Goal: Task Accomplishment & Management: Manage account settings

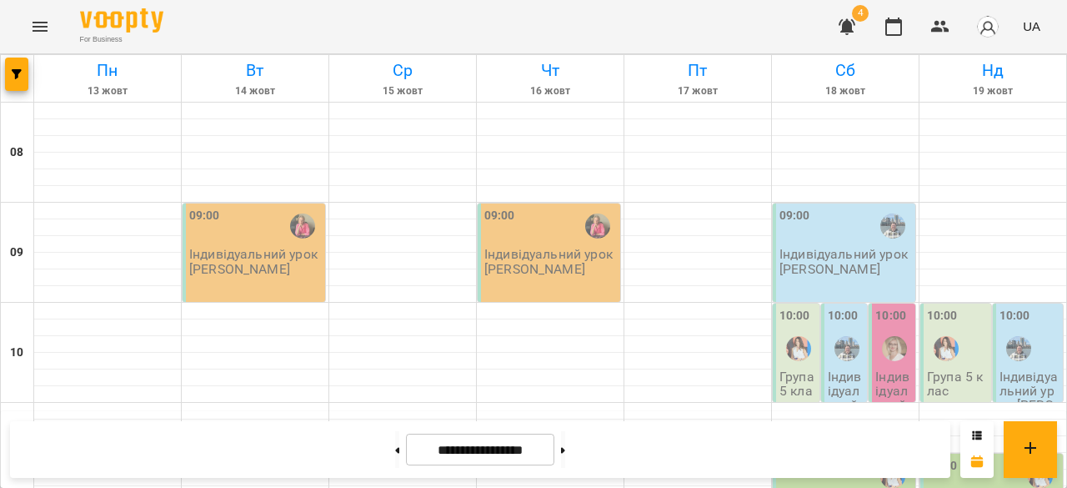
scroll to position [343, 0]
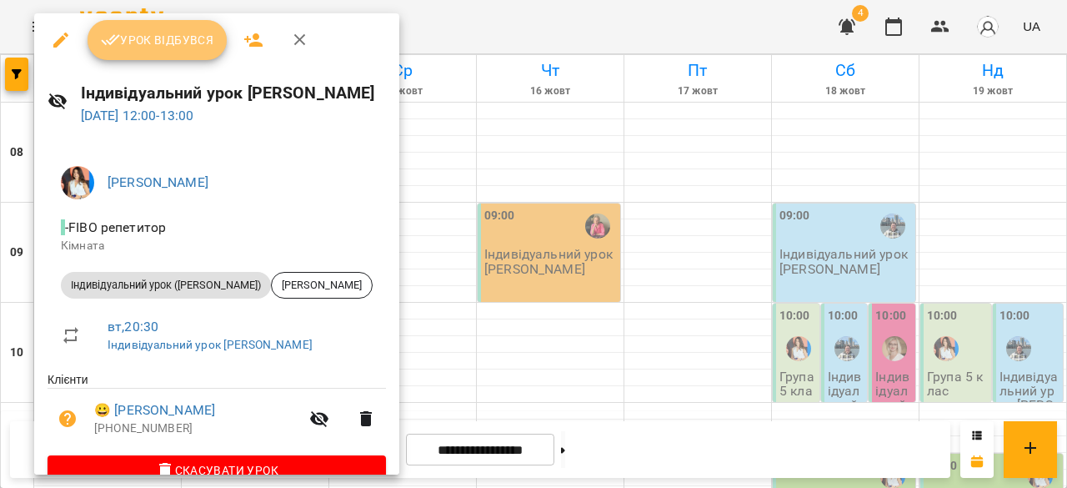
click at [173, 44] on span "Урок відбувся" at bounding box center [157, 40] width 113 height 20
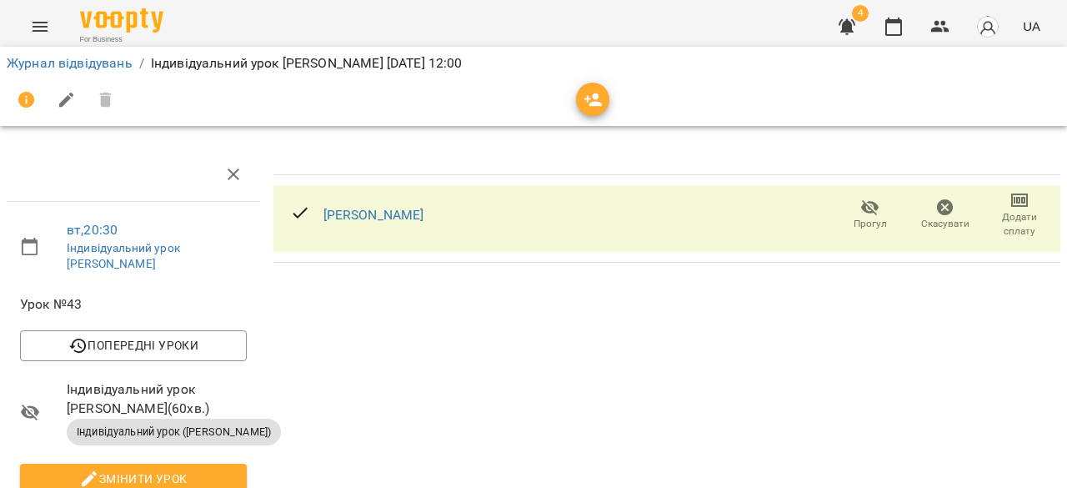
click at [1008, 224] on span "Додати сплату" at bounding box center [1019, 224] width 55 height 28
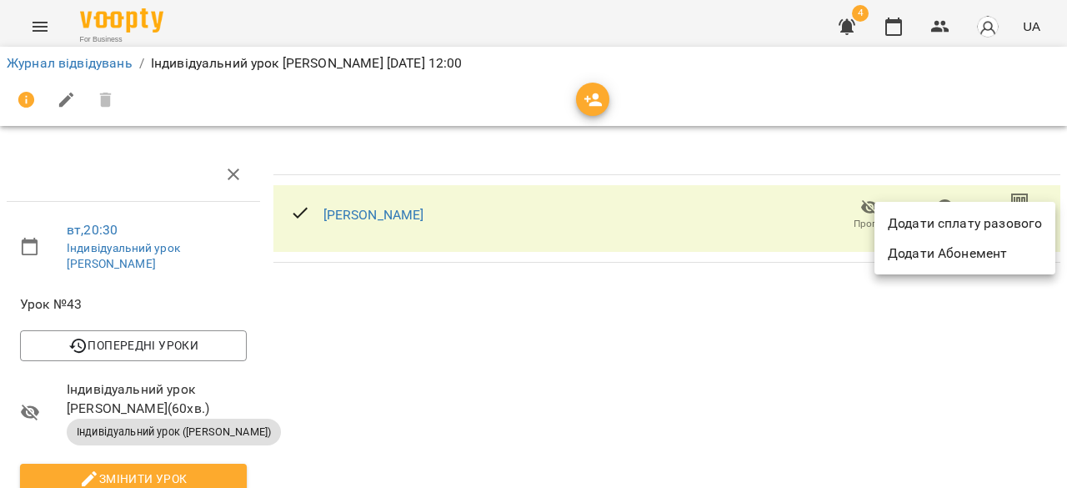
click at [1002, 223] on li "Додати сплату разового" at bounding box center [964, 223] width 181 height 30
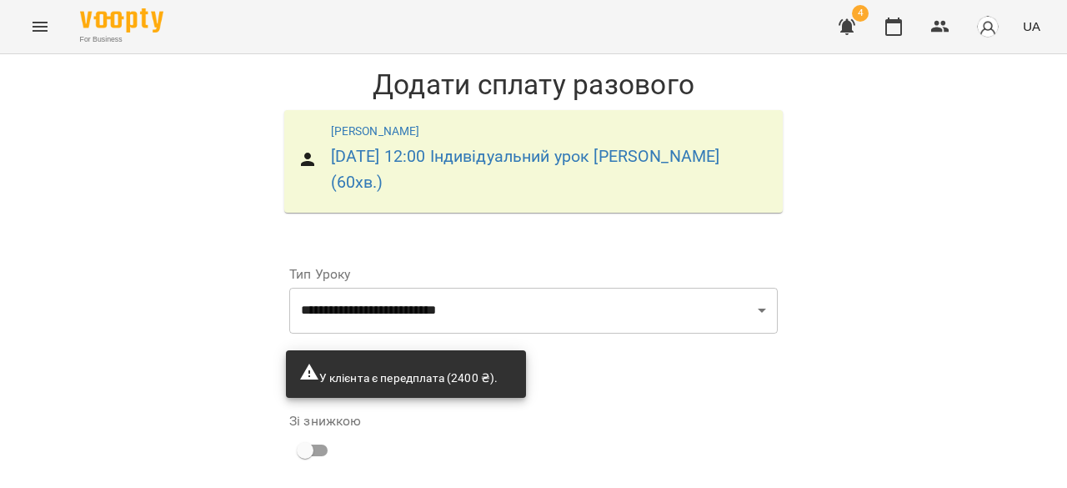
scroll to position [205, 0]
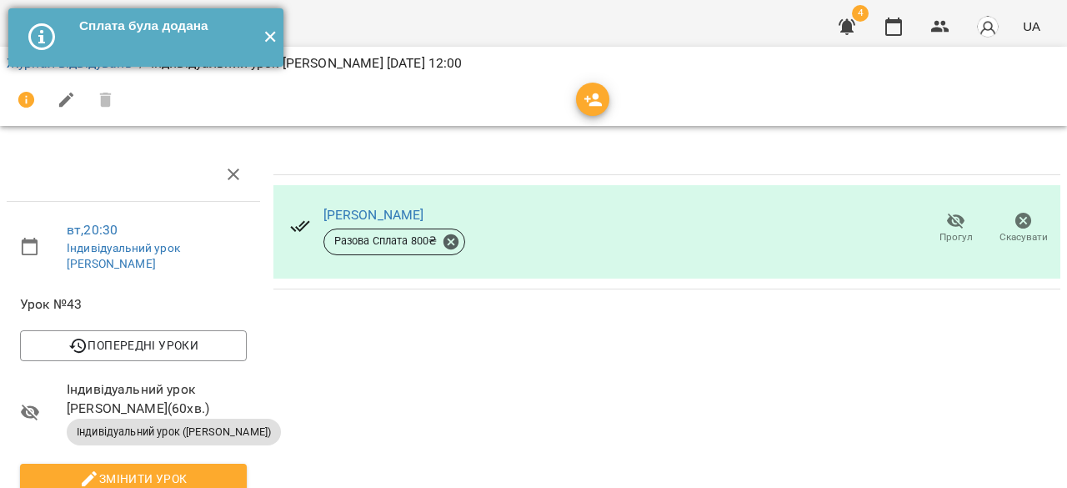
click at [272, 32] on button "✕" at bounding box center [270, 37] width 28 height 58
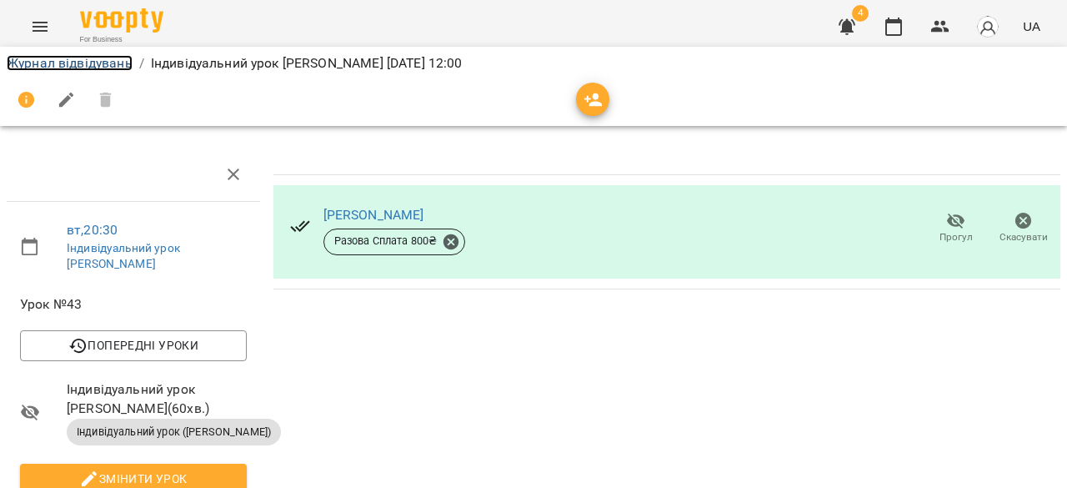
click at [88, 58] on link "Журнал відвідувань" at bounding box center [70, 63] width 126 height 16
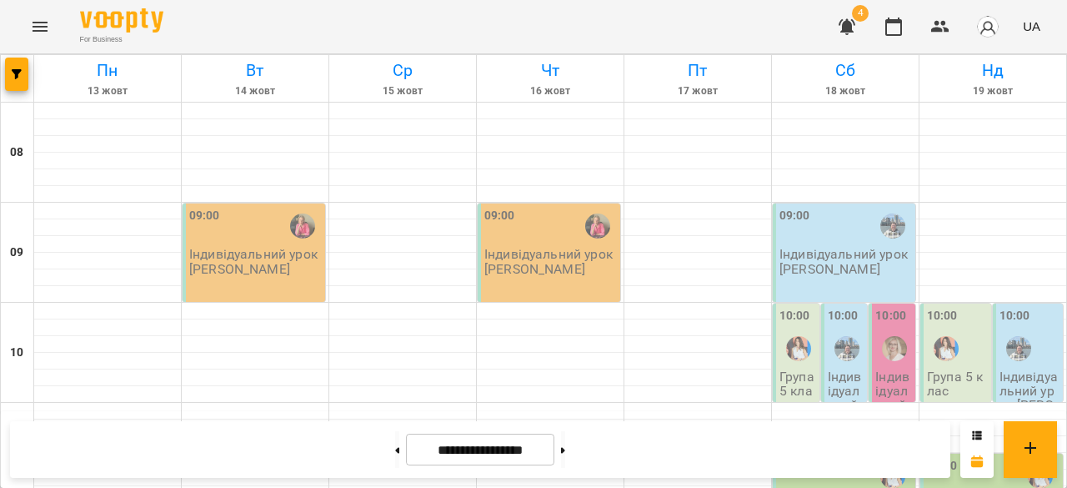
scroll to position [968, 0]
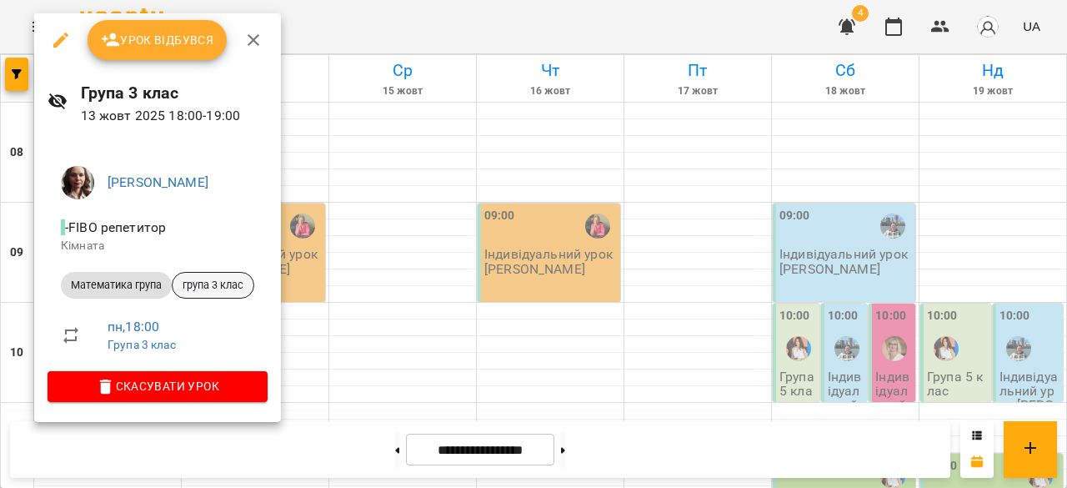
click at [203, 275] on div "група 3 клас" at bounding box center [213, 285] width 83 height 27
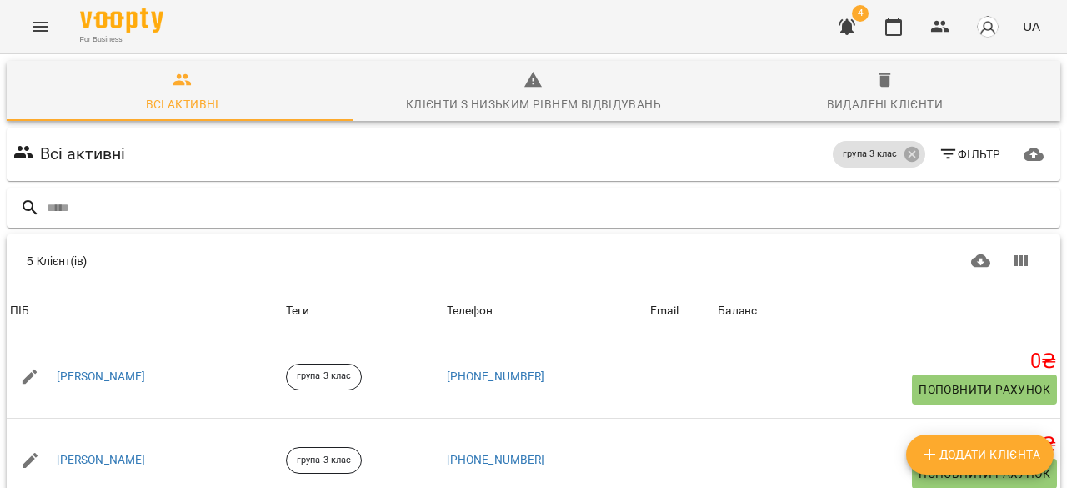
click at [847, 28] on icon "button" at bounding box center [846, 27] width 17 height 16
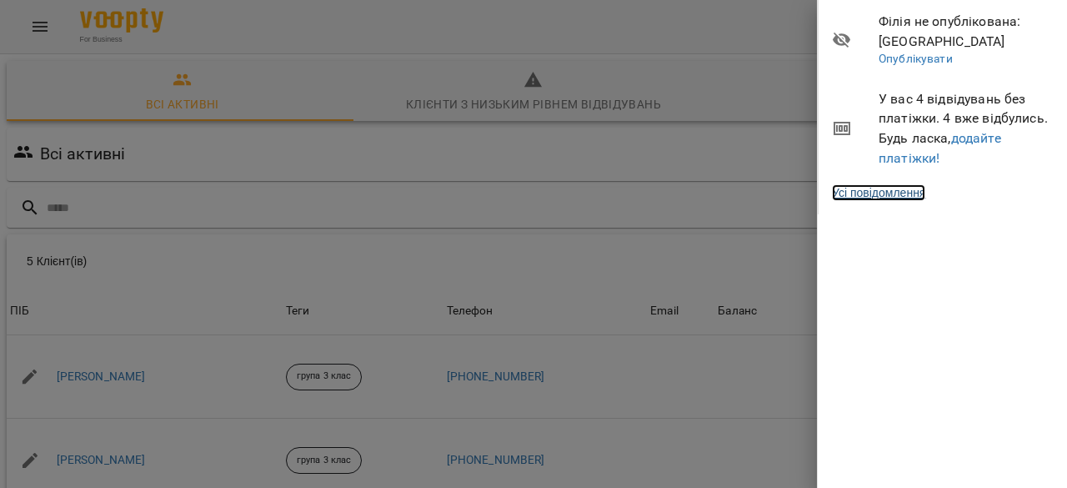
click at [906, 200] on link "Усі повідомлення" at bounding box center [878, 192] width 93 height 17
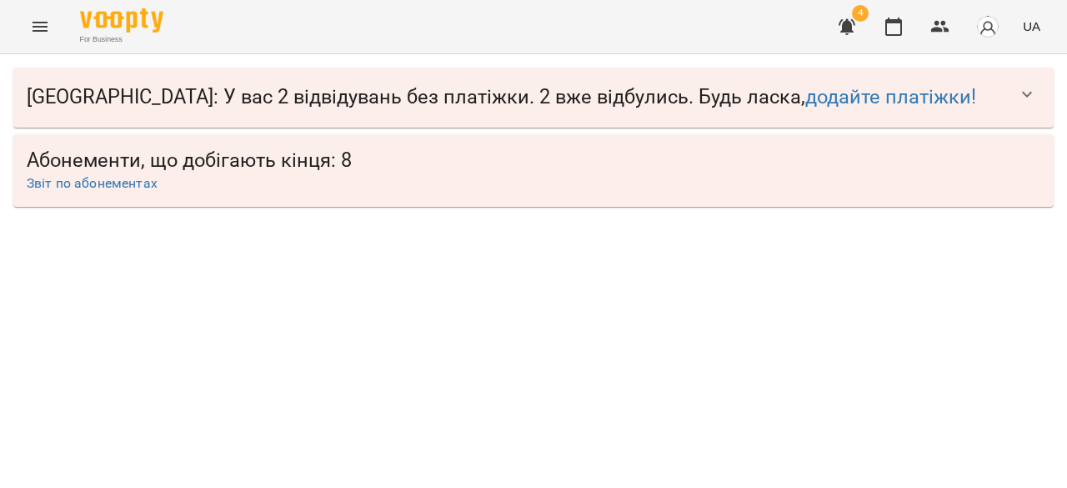
click at [113, 171] on span "Абонементи, що добігають кінця: 8" at bounding box center [533, 161] width 1013 height 26
click at [115, 187] on link "Звіт по абонементах" at bounding box center [92, 183] width 131 height 16
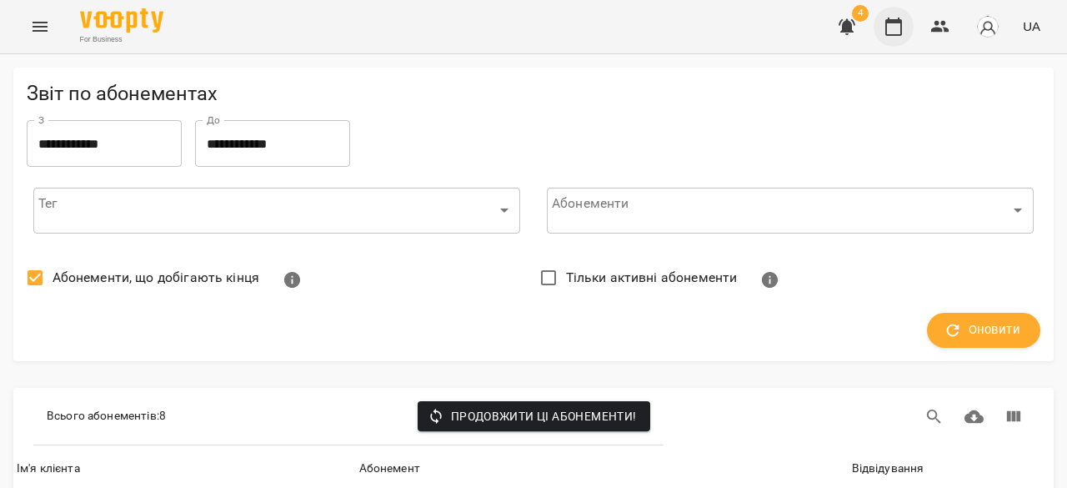
click at [892, 33] on icon "button" at bounding box center [893, 27] width 20 height 20
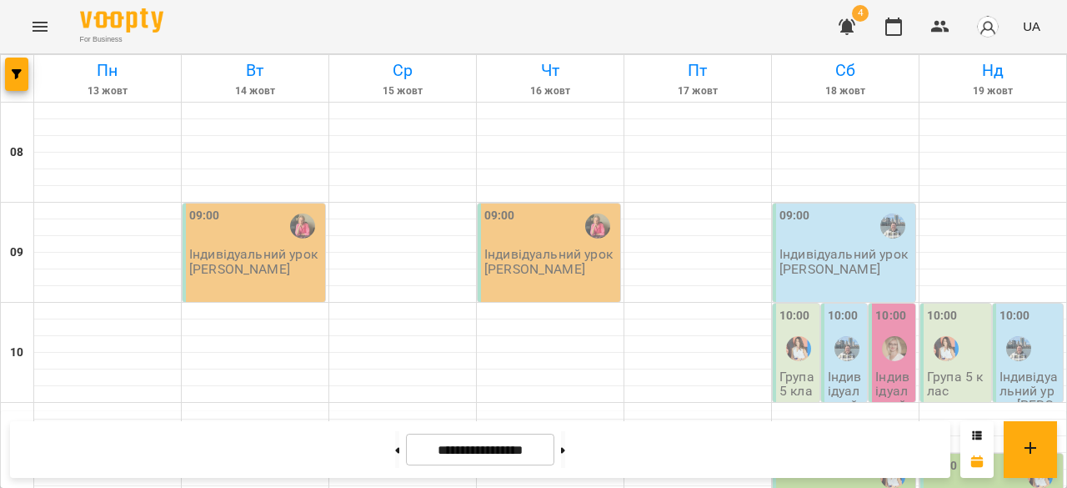
scroll to position [925, 0]
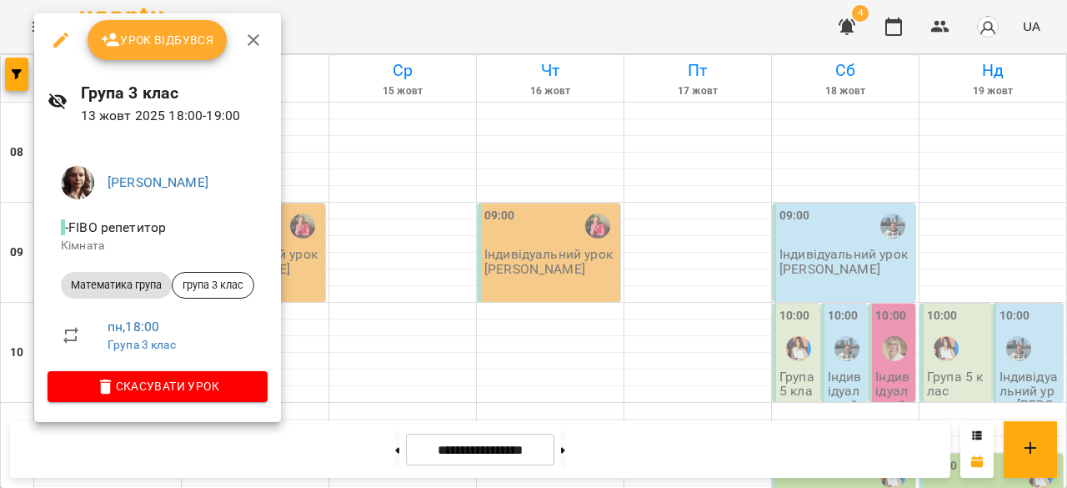
click at [625, 271] on div at bounding box center [533, 244] width 1067 height 488
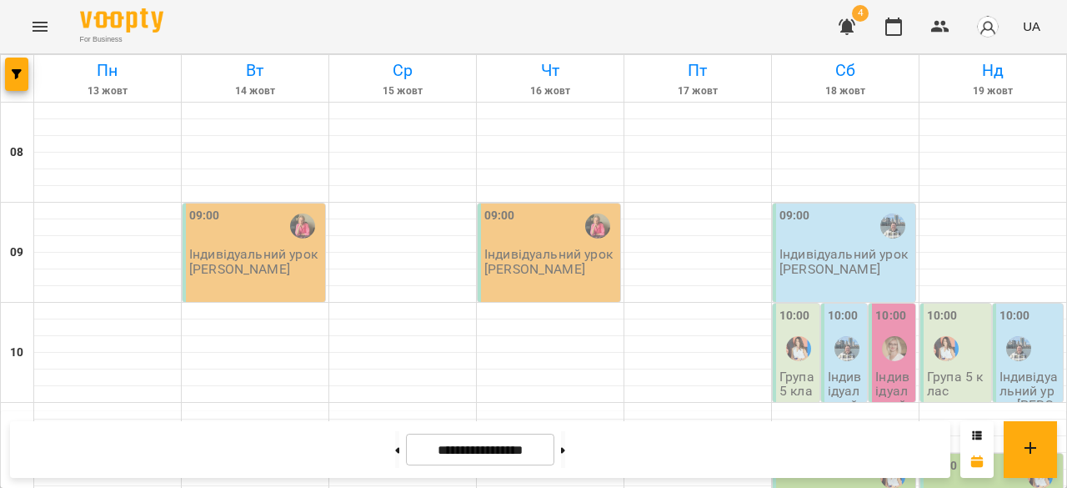
scroll to position [868, 0]
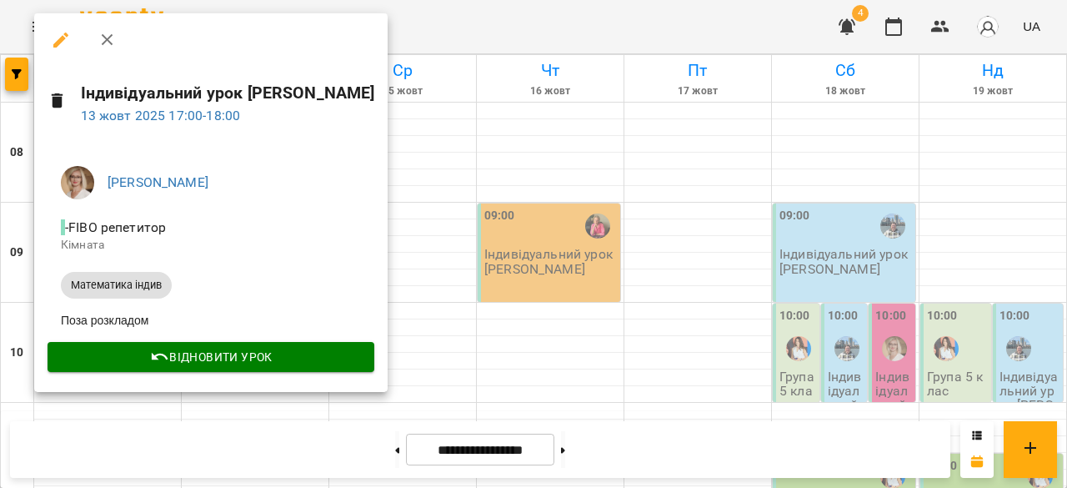
click at [715, 251] on div at bounding box center [533, 244] width 1067 height 488
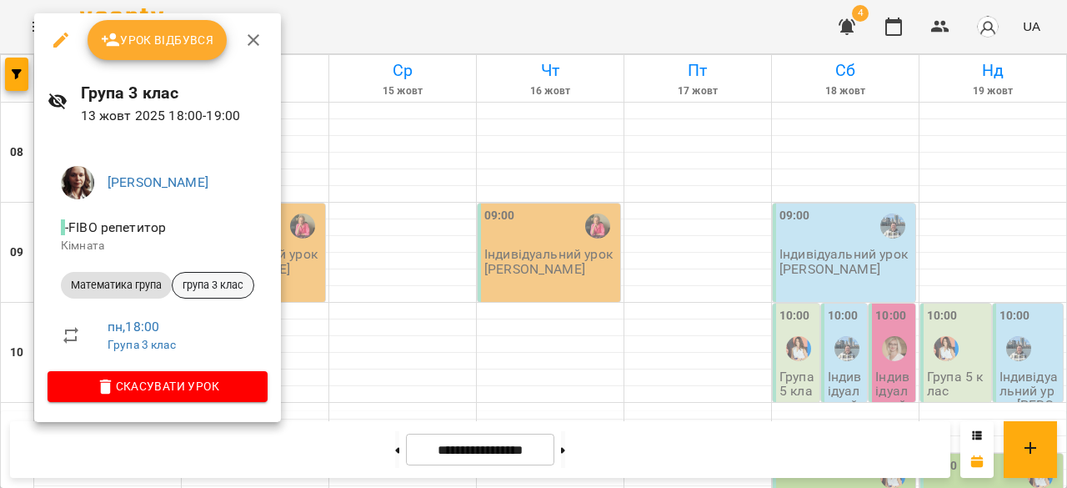
click at [212, 281] on span "група 3 клас" at bounding box center [213, 285] width 81 height 15
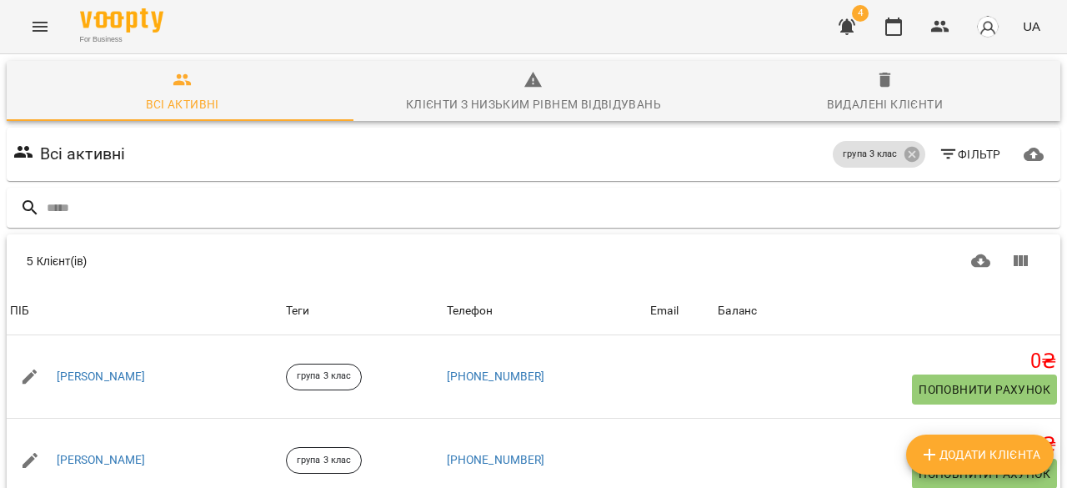
scroll to position [48, 0]
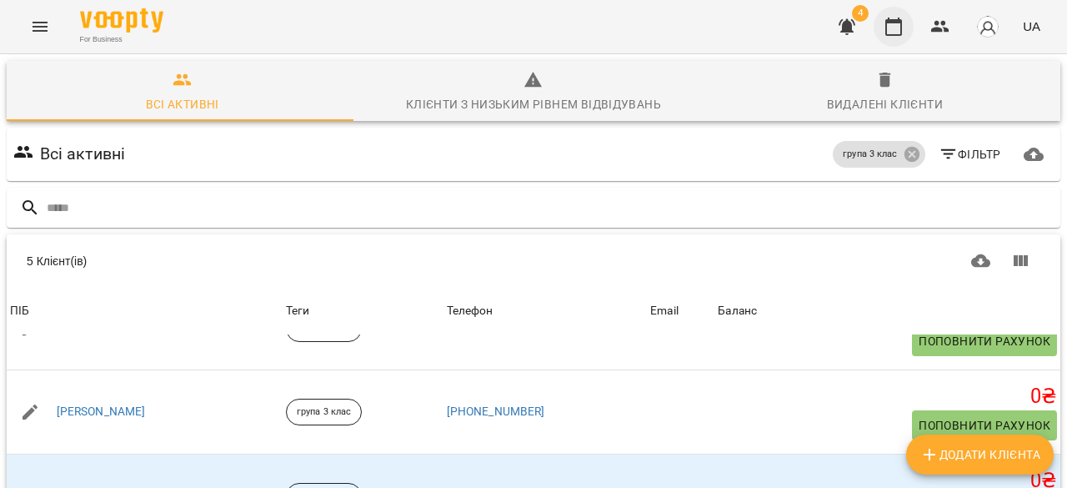
click at [888, 24] on icon "button" at bounding box center [893, 27] width 20 height 20
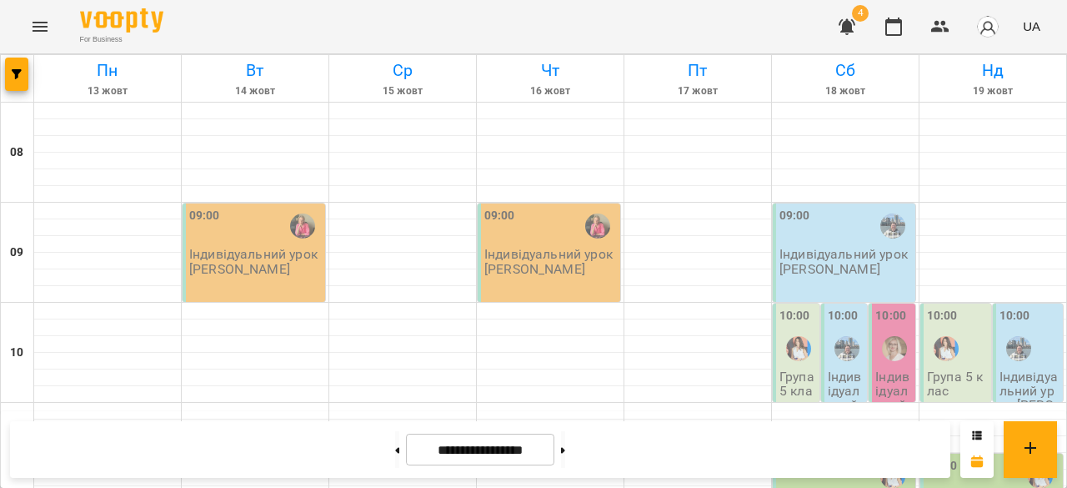
scroll to position [973, 0]
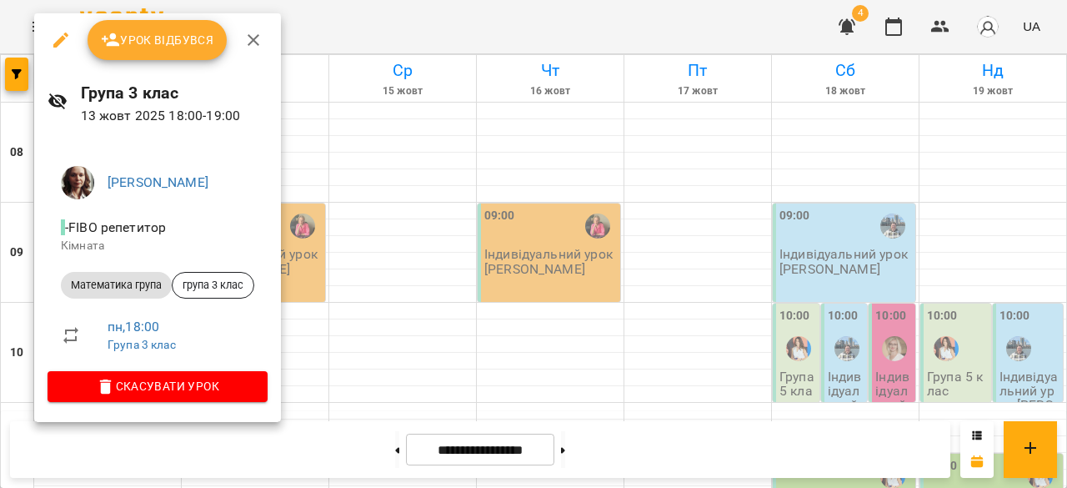
click at [502, 361] on div at bounding box center [533, 244] width 1067 height 488
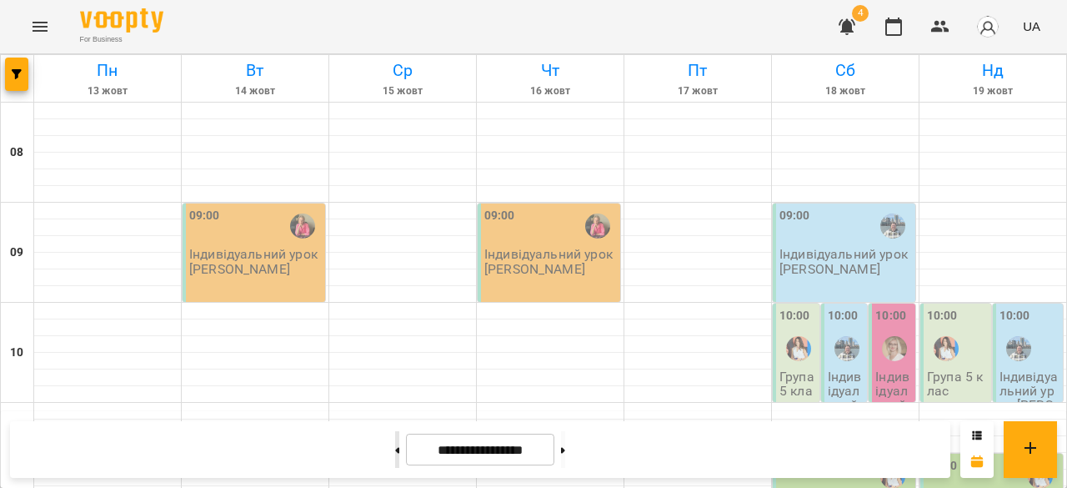
click at [395, 461] on button at bounding box center [397, 449] width 4 height 37
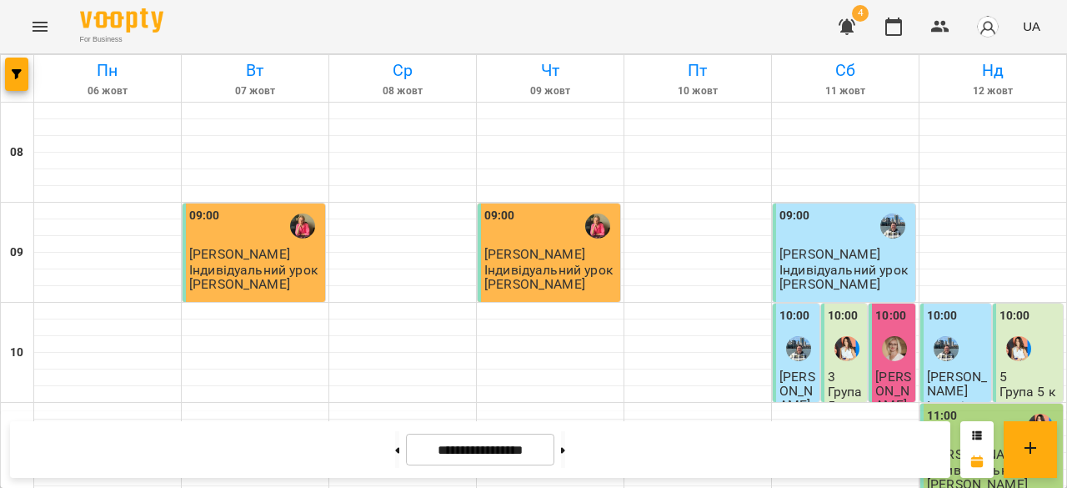
scroll to position [984, 0]
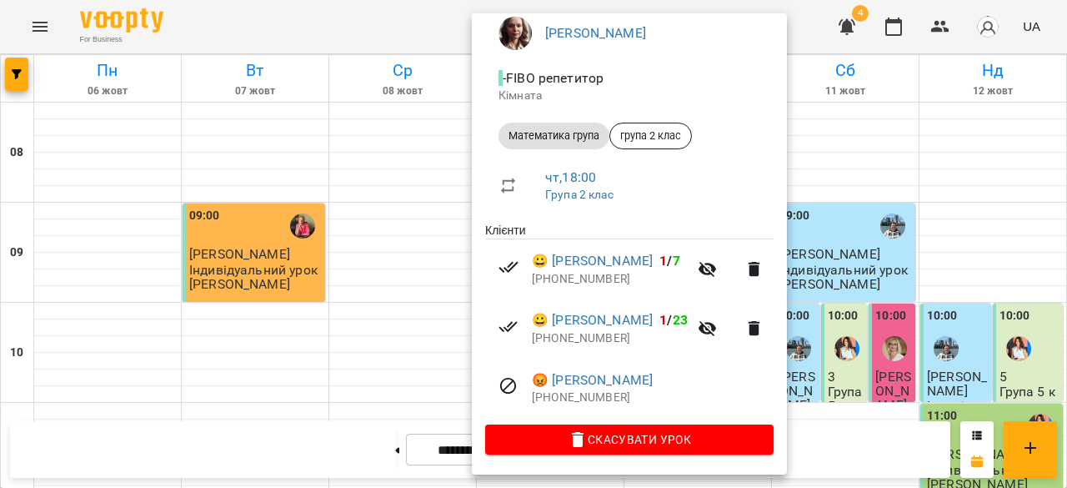
scroll to position [150, 0]
click at [897, 349] on div at bounding box center [533, 244] width 1067 height 488
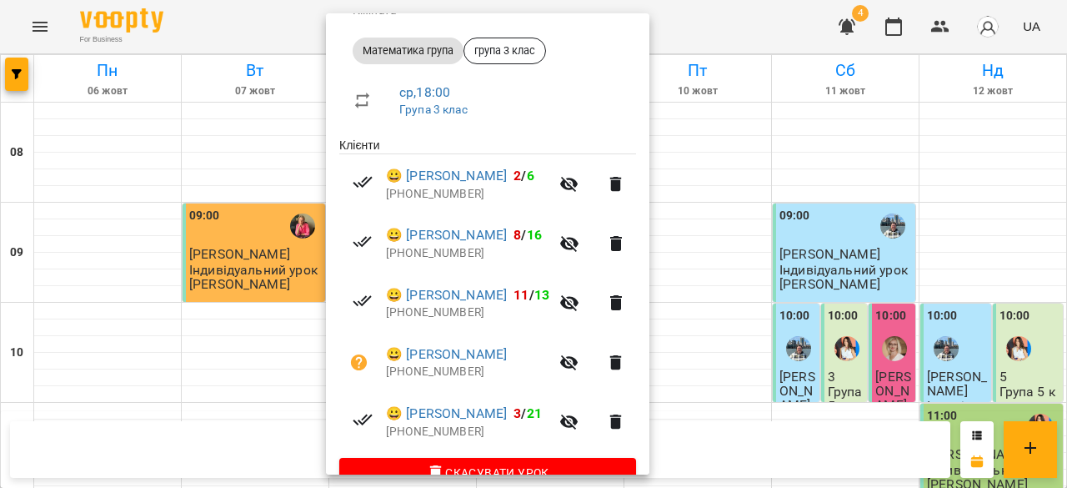
scroll to position [251, 0]
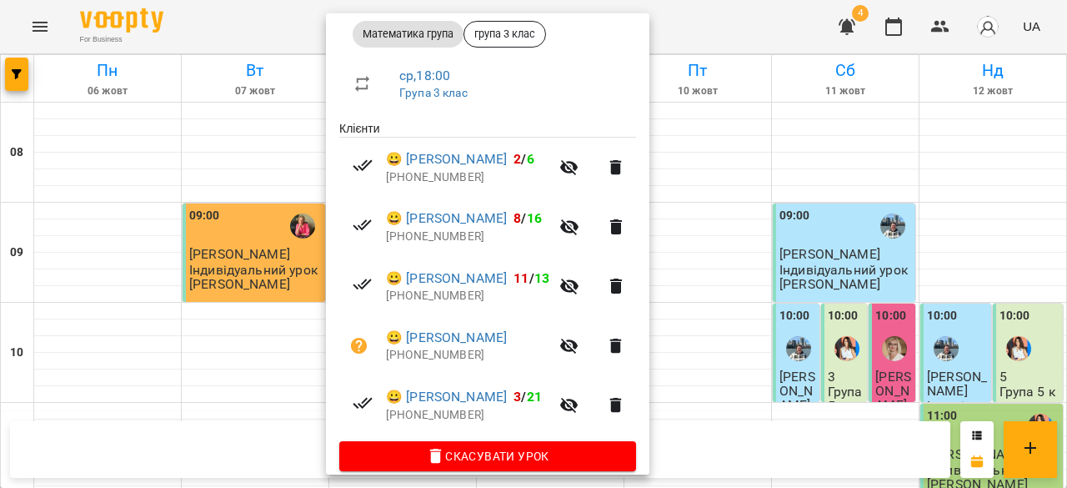
click at [775, 325] on div at bounding box center [533, 244] width 1067 height 488
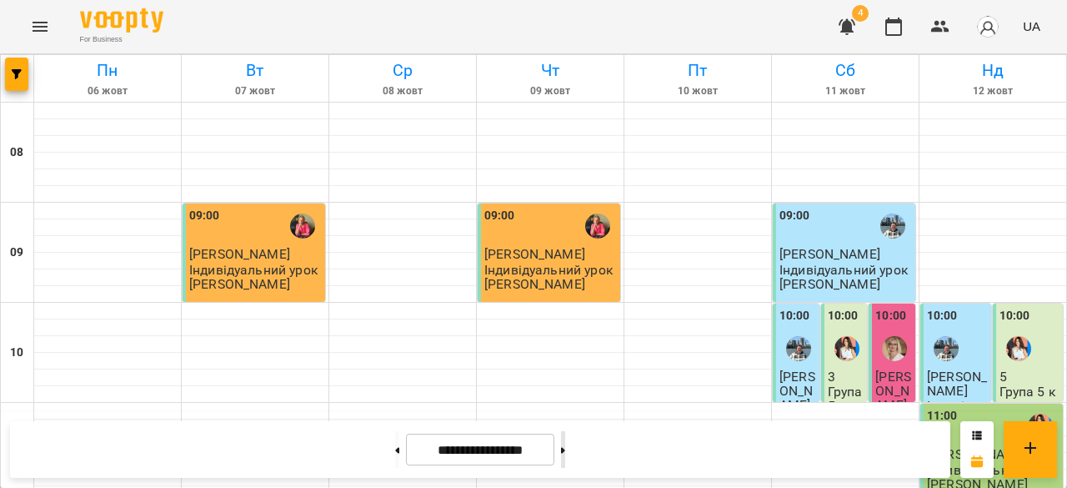
click at [565, 449] on button at bounding box center [563, 449] width 4 height 37
type input "**********"
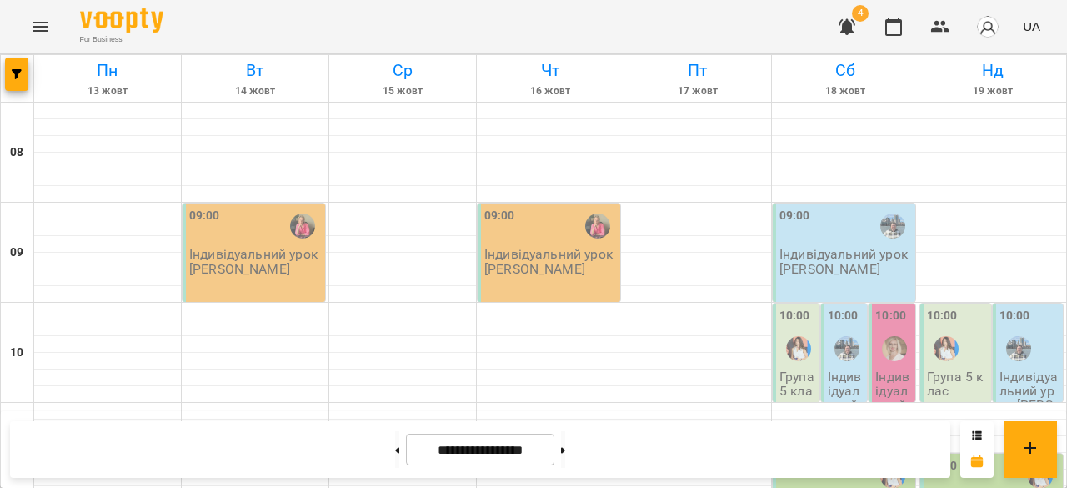
scroll to position [890, 0]
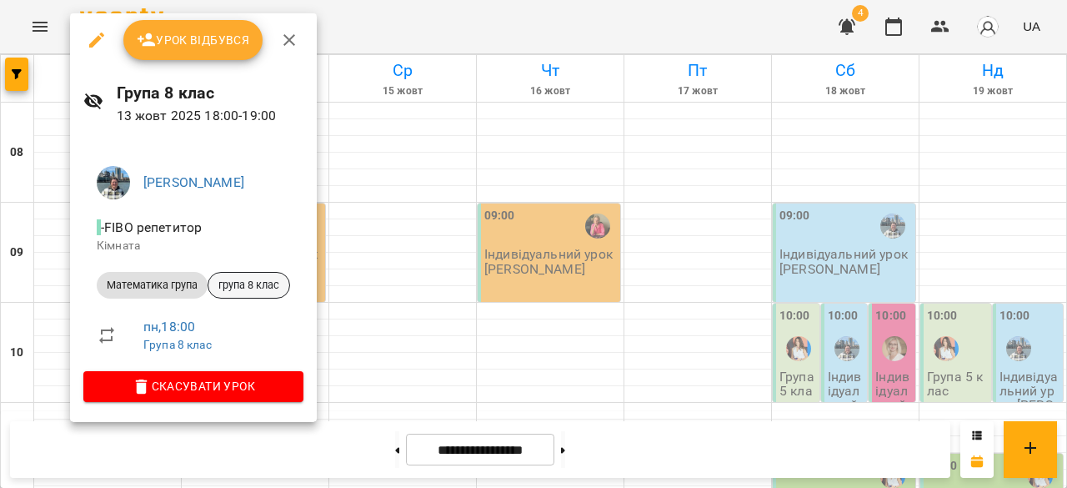
click at [263, 292] on span "група 8 клас" at bounding box center [248, 285] width 81 height 15
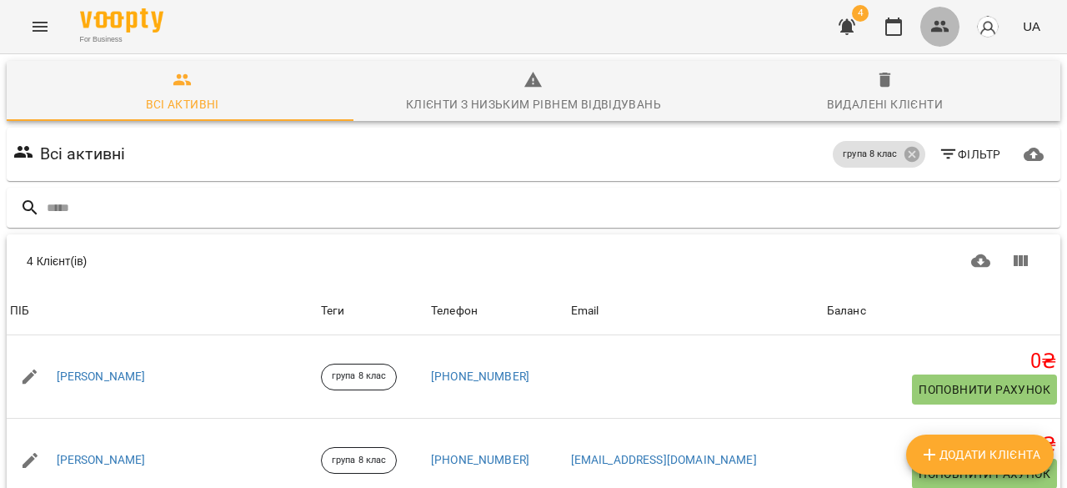
click at [951, 25] on button "button" at bounding box center [940, 27] width 40 height 40
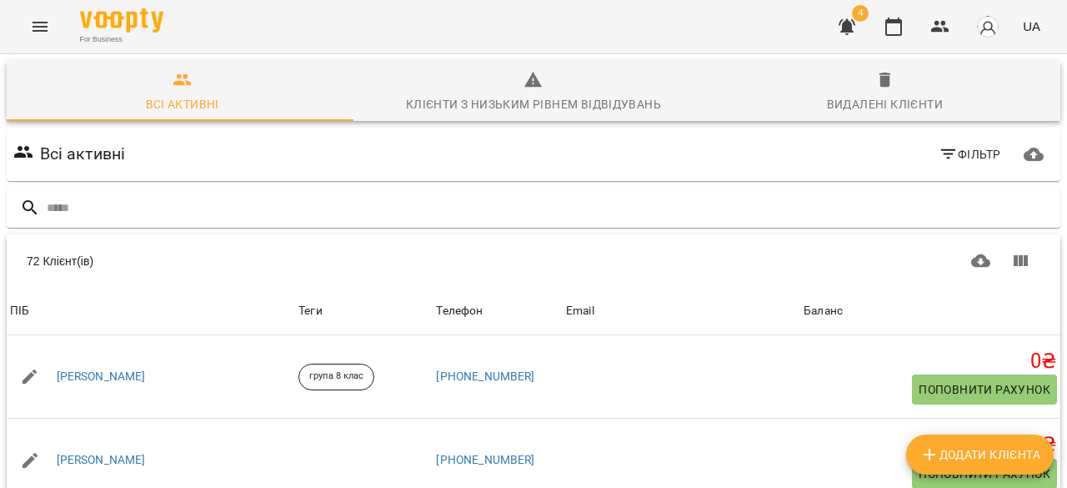
click at [952, 454] on span "Додати клієнта" at bounding box center [979, 454] width 121 height 20
select select "**"
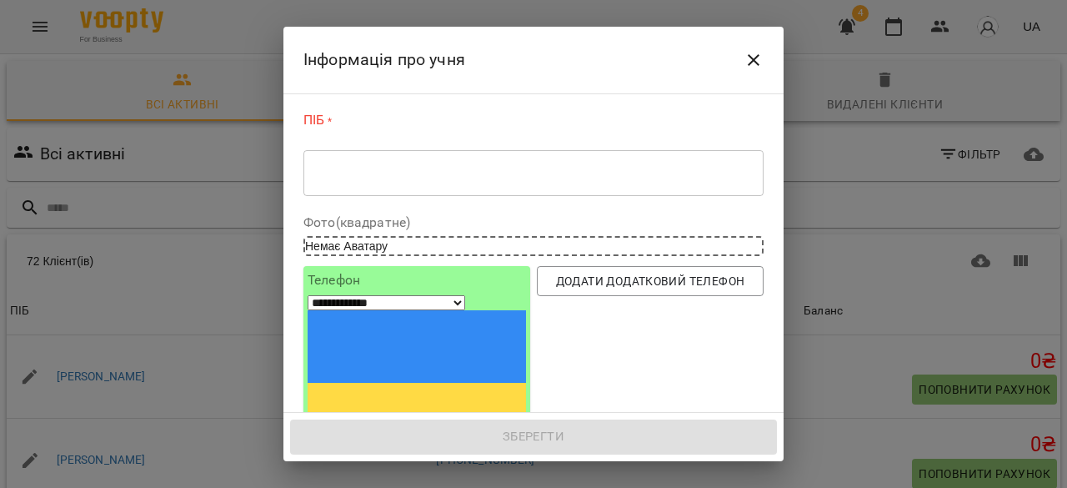
click at [378, 183] on div "* ​" at bounding box center [533, 172] width 460 height 47
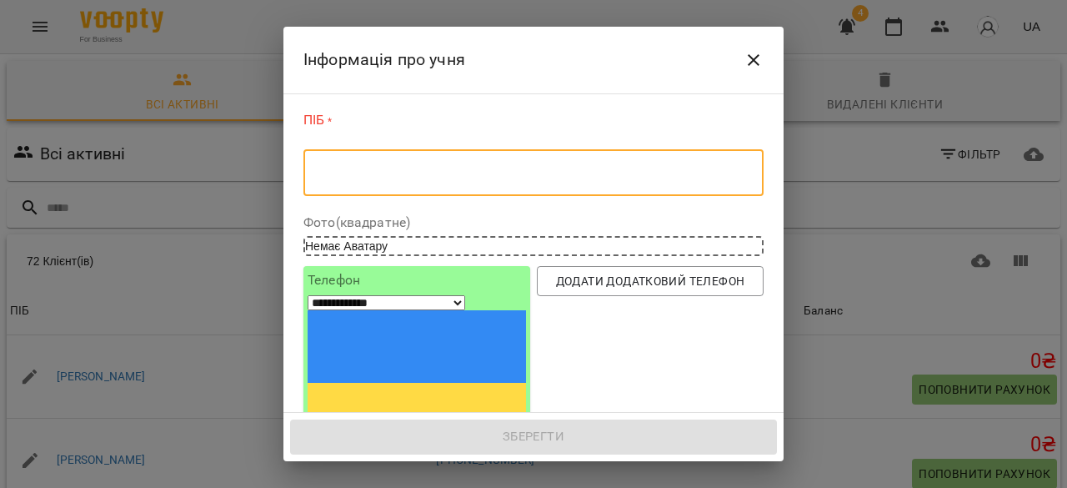
paste textarea "**********"
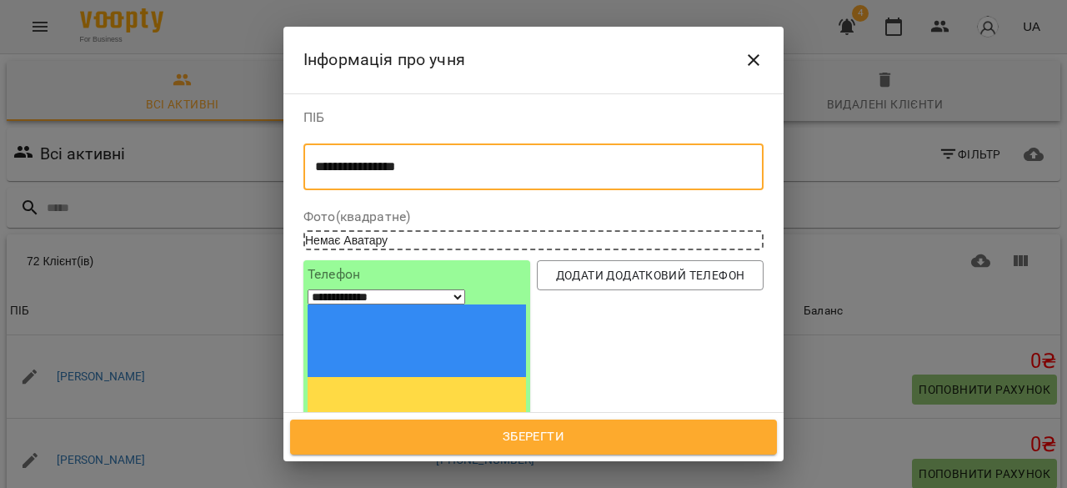
type textarea "**********"
click at [397, 321] on div "**********" at bounding box center [417, 369] width 218 height 203
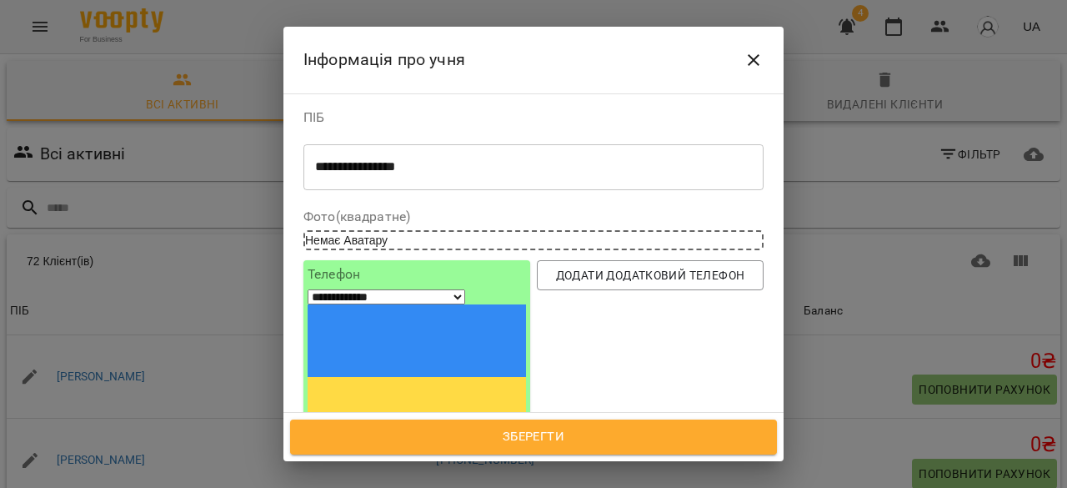
drag, startPoint x: 388, startPoint y: 305, endPoint x: 373, endPoint y: 223, distance: 83.9
click at [388, 449] on input "tel" at bounding box center [369, 460] width 123 height 22
paste input "**********"
select select "**"
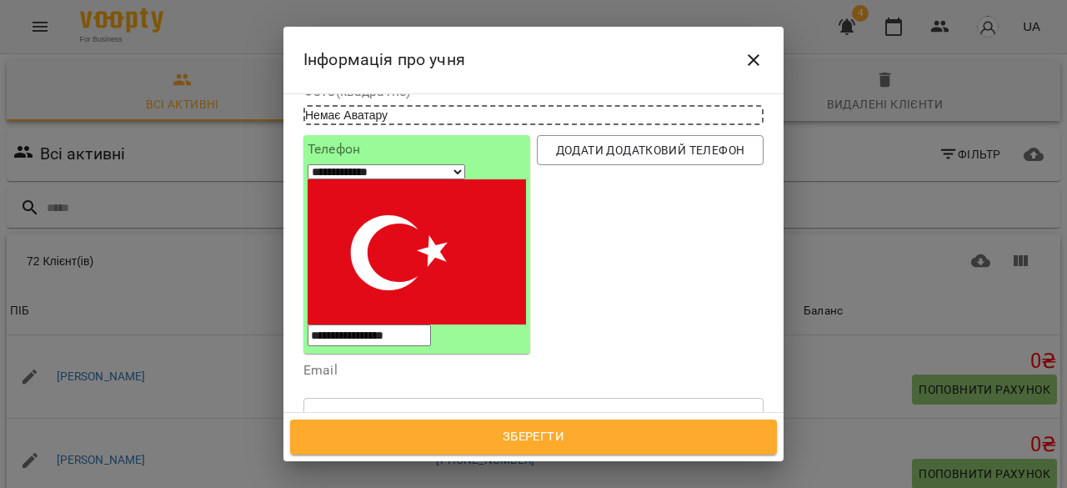
scroll to position [313, 0]
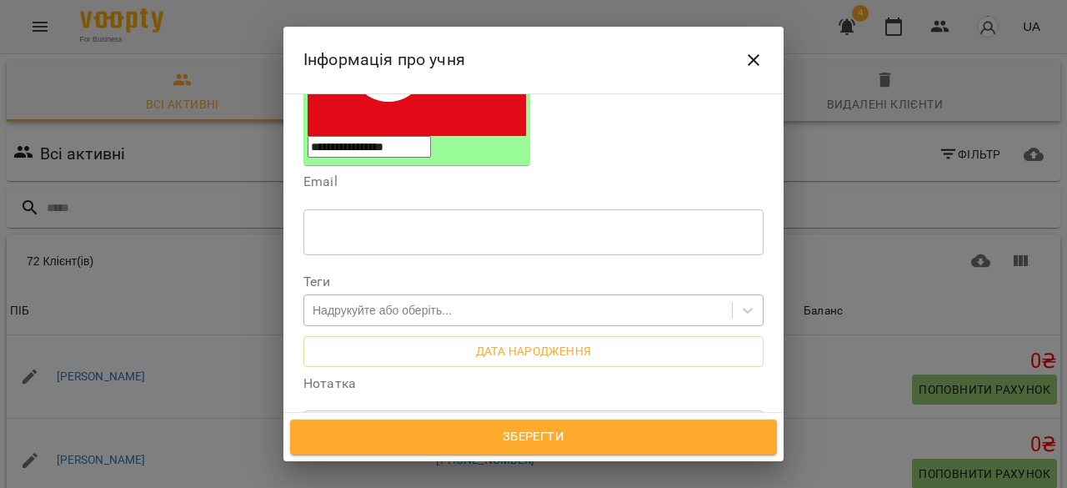
type input "**********"
click at [412, 302] on div "Надрукуйте або оберіть..." at bounding box center [382, 310] width 139 height 17
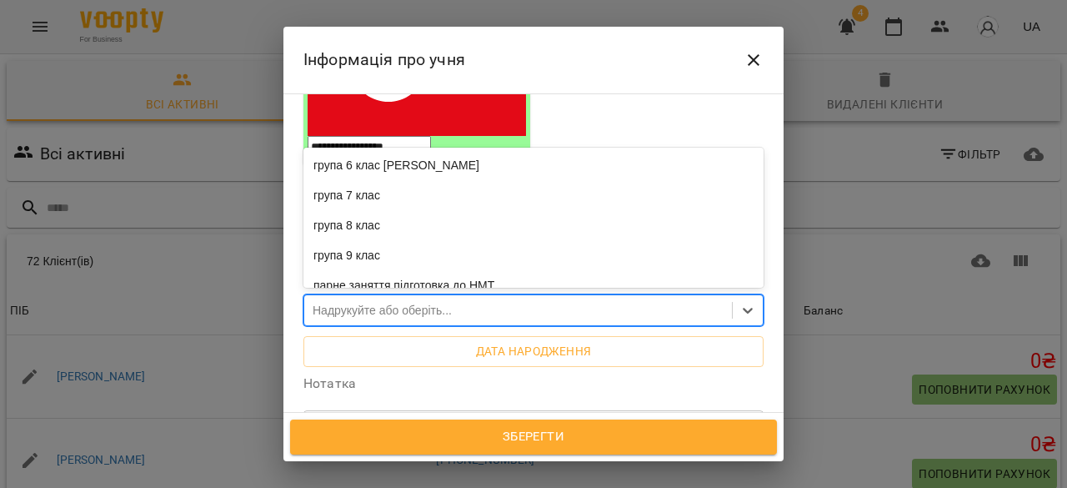
scroll to position [242, 0]
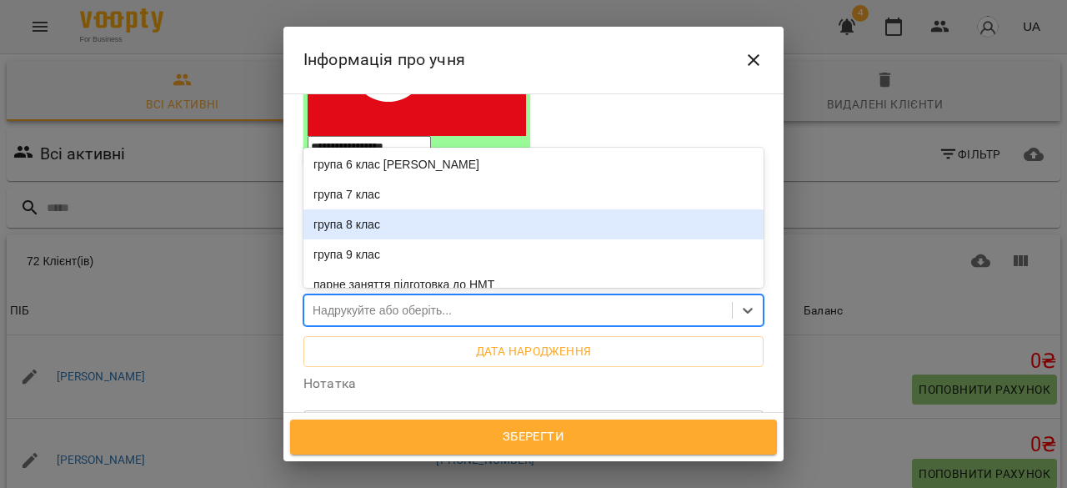
click at [381, 209] on div "група 8 клас" at bounding box center [533, 224] width 460 height 30
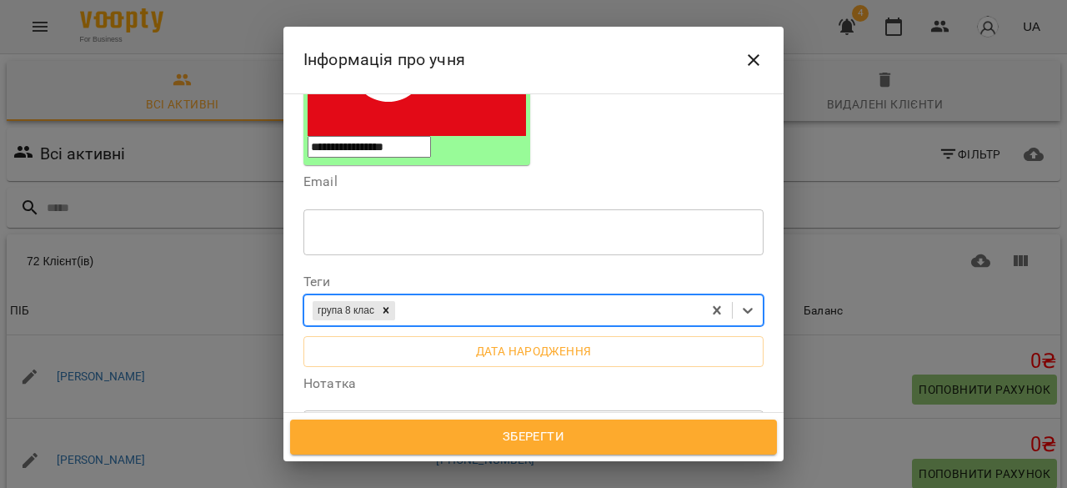
click at [371, 425] on textarea at bounding box center [533, 433] width 437 height 16
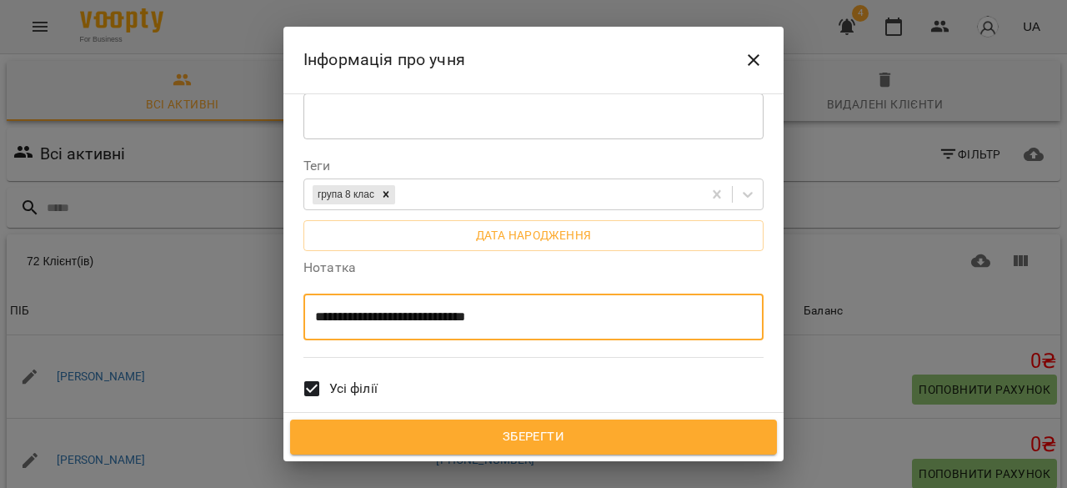
scroll to position [458, 0]
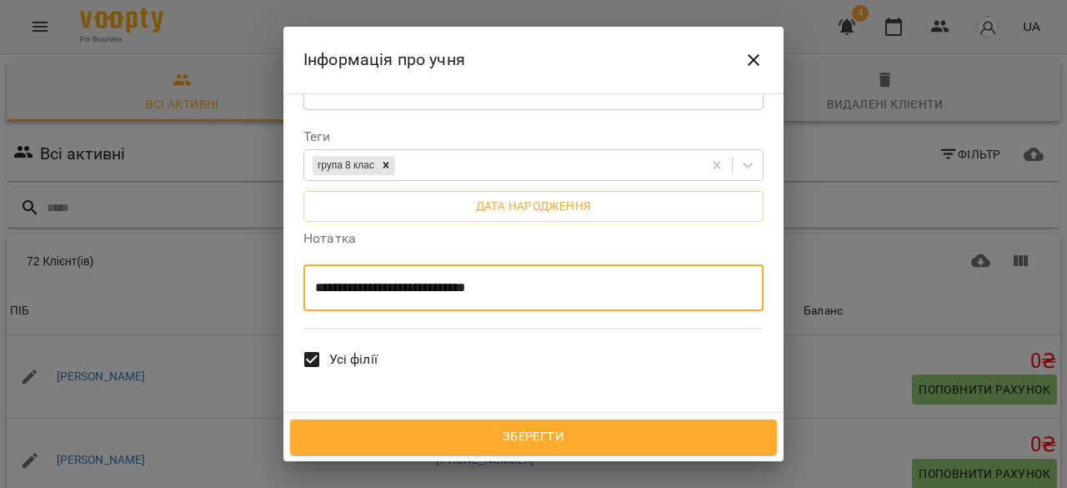
type textarea "**********"
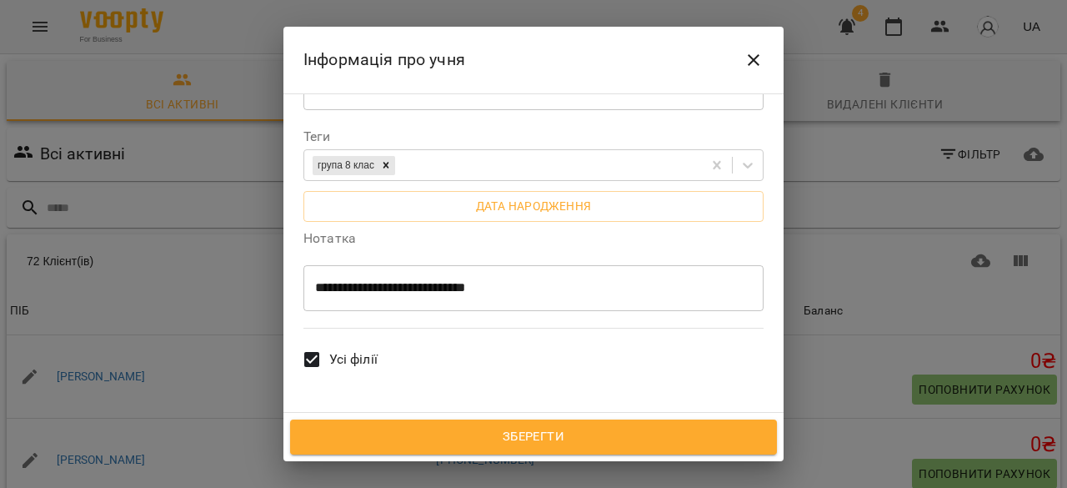
click at [336, 422] on span "Всі викладачі" at bounding box center [372, 432] width 86 height 20
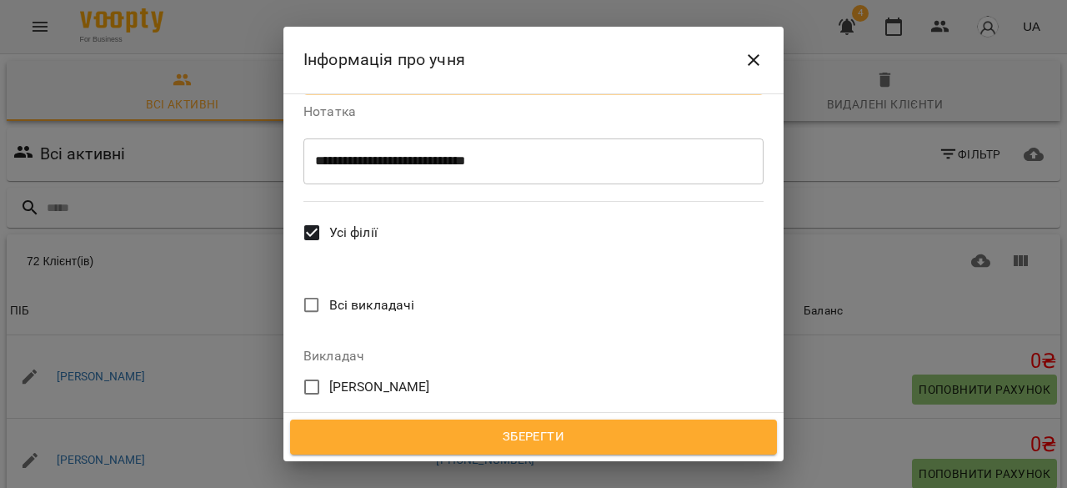
scroll to position [586, 0]
click at [404, 376] on span "[PERSON_NAME]" at bounding box center [379, 386] width 101 height 20
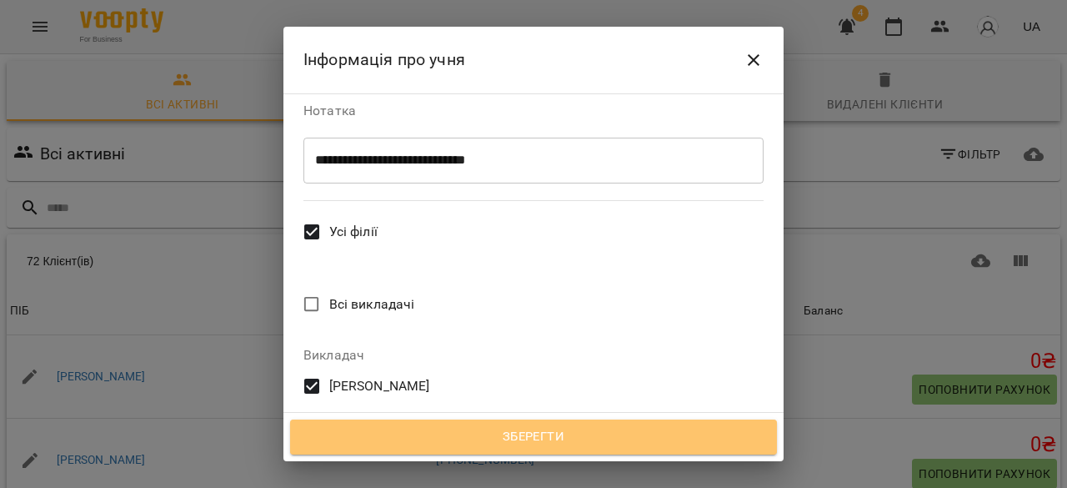
click at [572, 433] on span "Зберегти" at bounding box center [533, 437] width 450 height 22
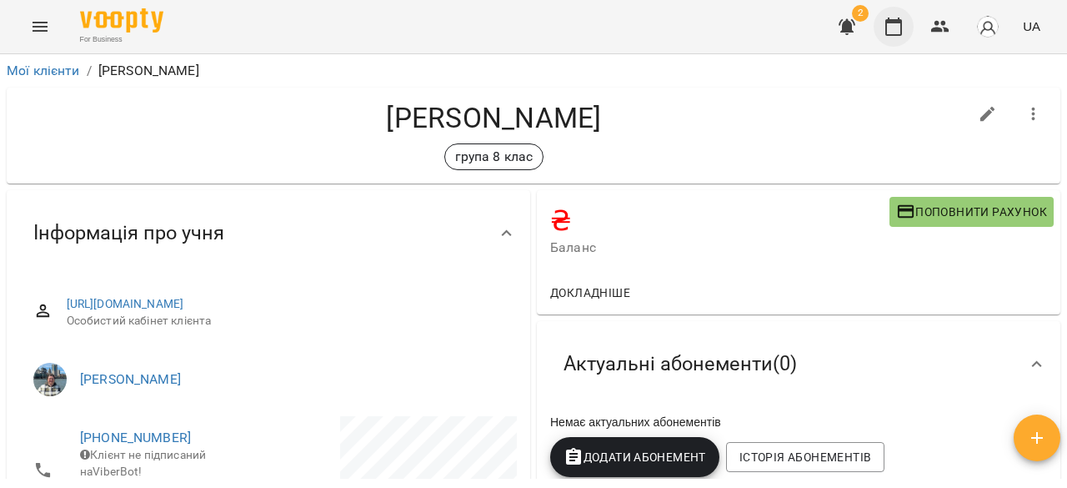
click at [904, 20] on button "button" at bounding box center [893, 27] width 40 height 40
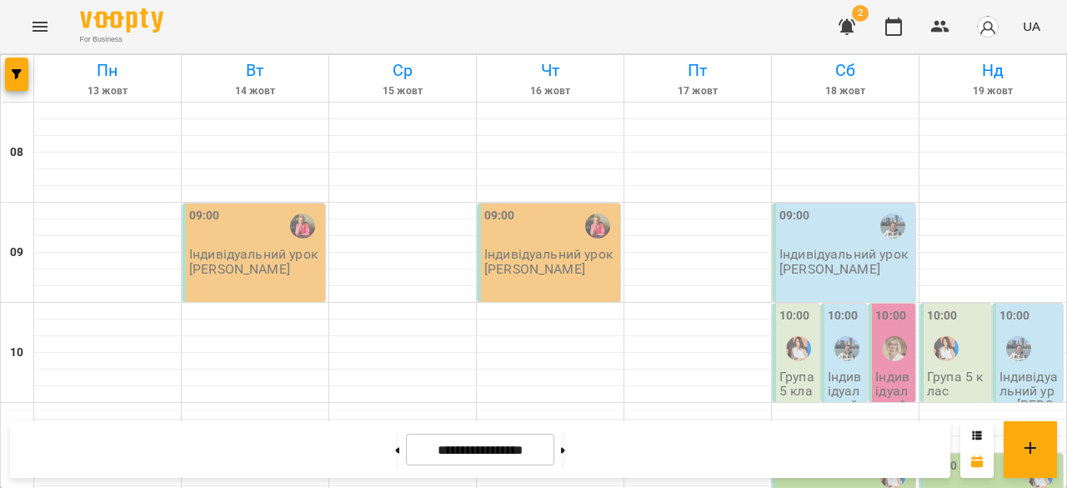
scroll to position [948, 0]
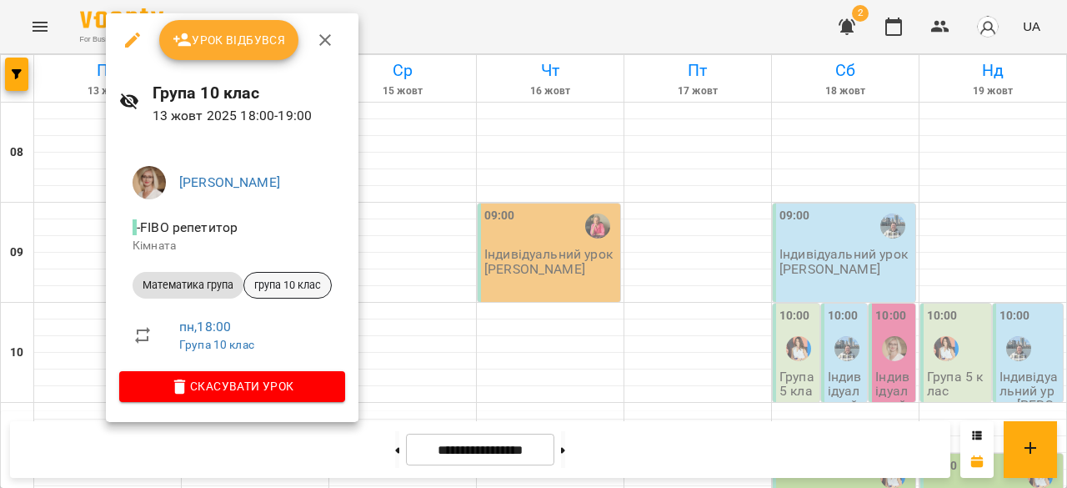
click at [306, 284] on span "група 10 клас" at bounding box center [287, 285] width 87 height 15
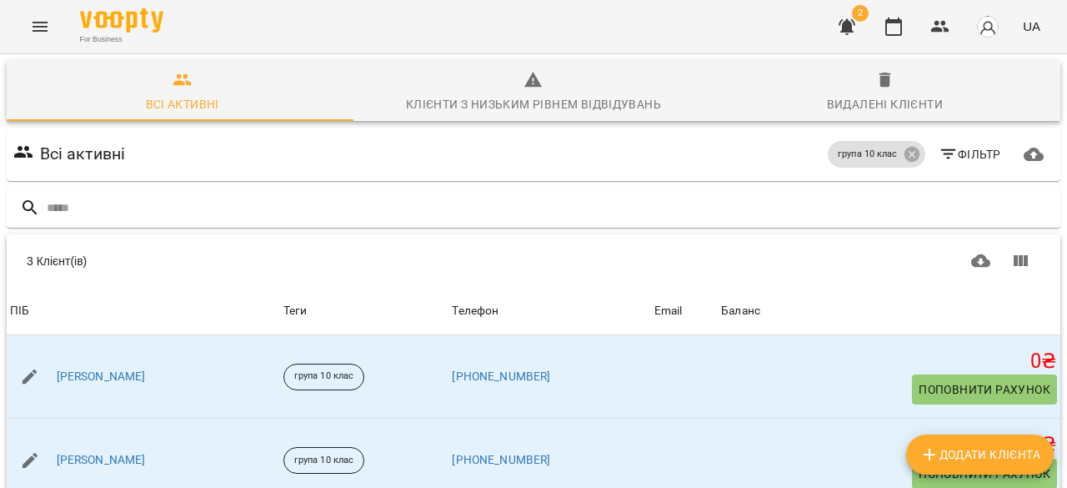
scroll to position [133, 0]
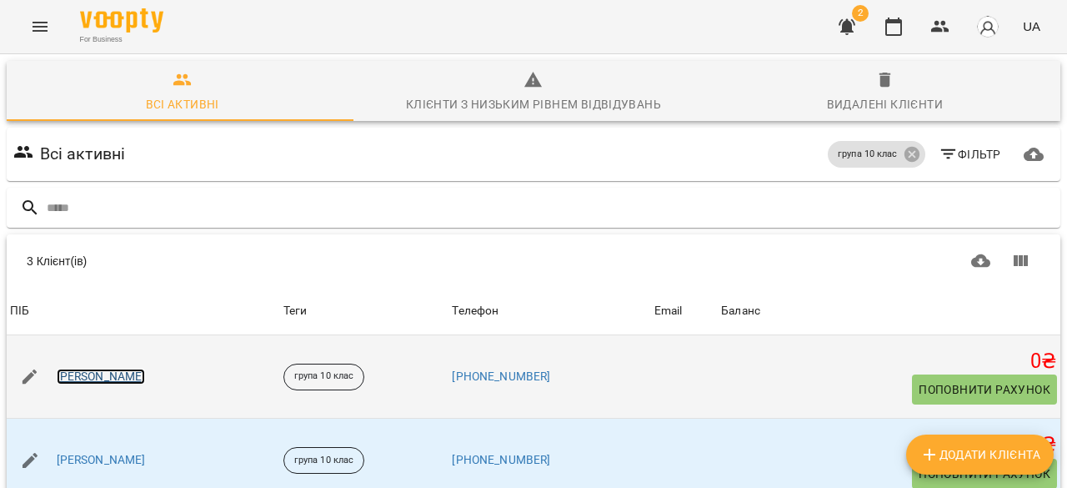
click at [107, 368] on link "[PERSON_NAME]" at bounding box center [101, 376] width 89 height 17
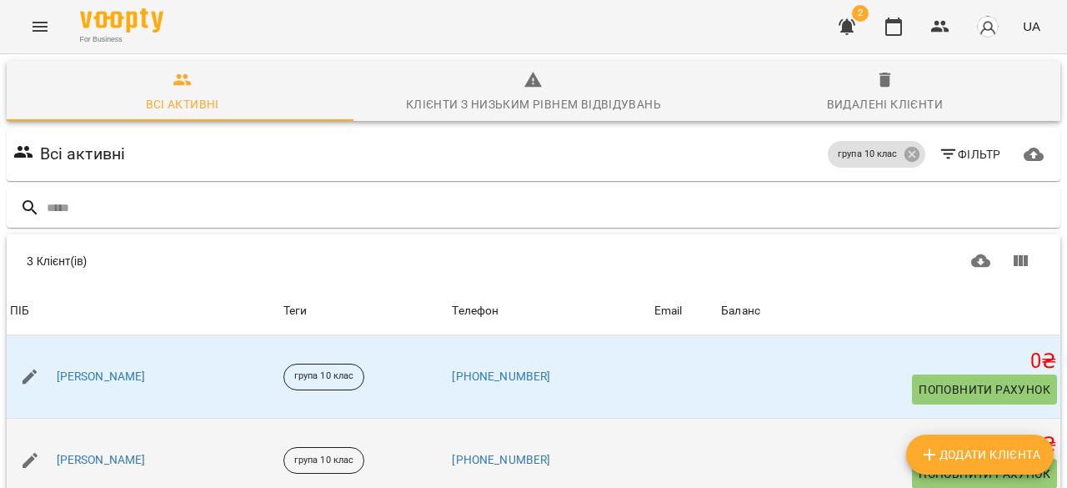
scroll to position [133, 0]
click at [125, 452] on link "[PERSON_NAME]" at bounding box center [101, 460] width 89 height 17
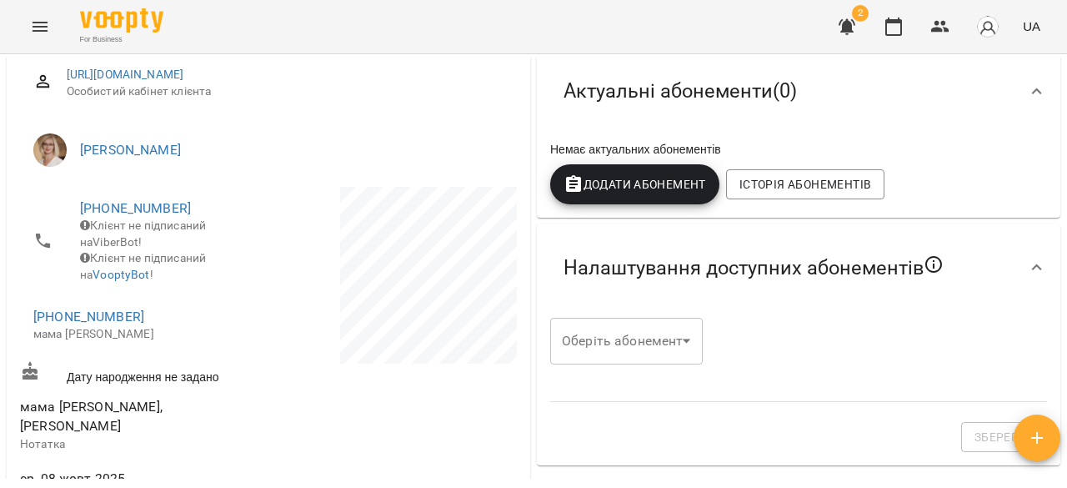
scroll to position [317, 0]
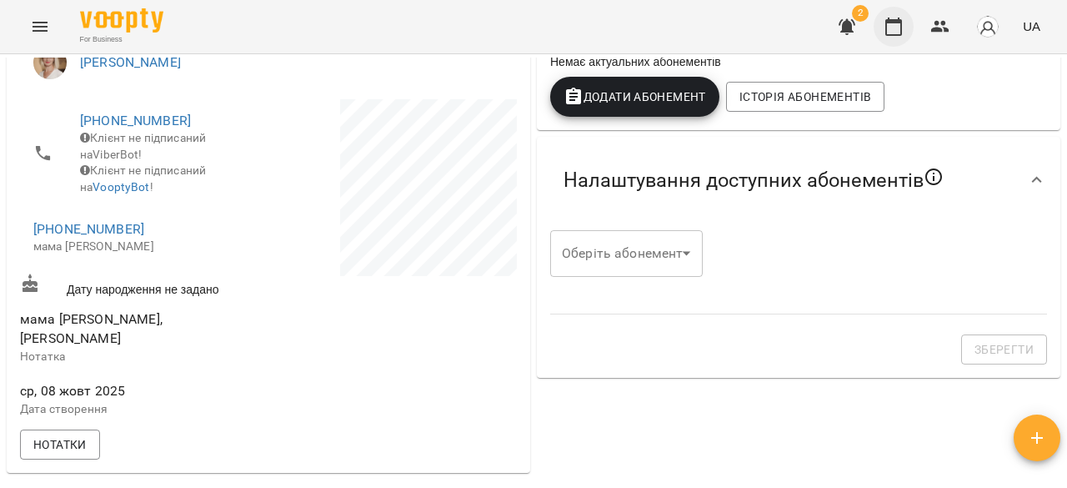
click at [901, 26] on icon "button" at bounding box center [893, 27] width 17 height 18
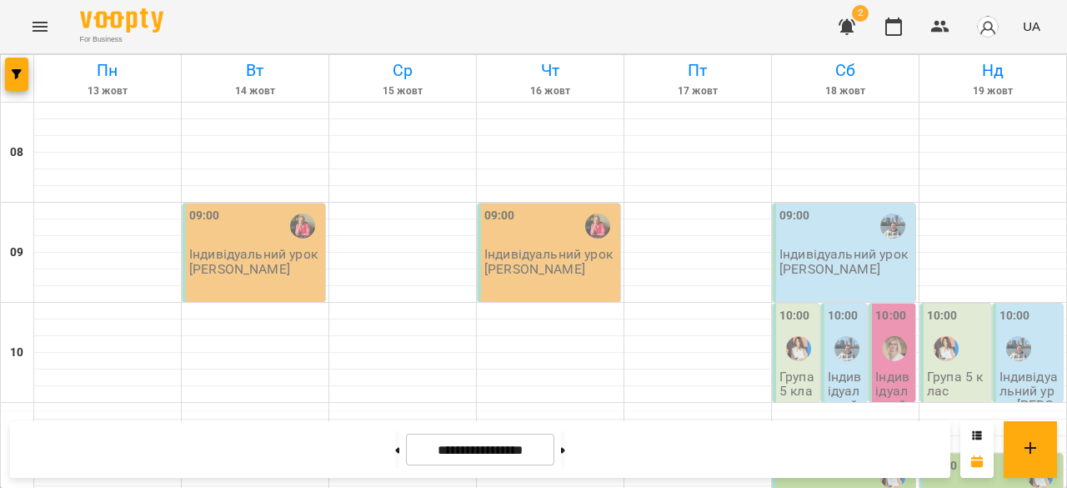
scroll to position [923, 0]
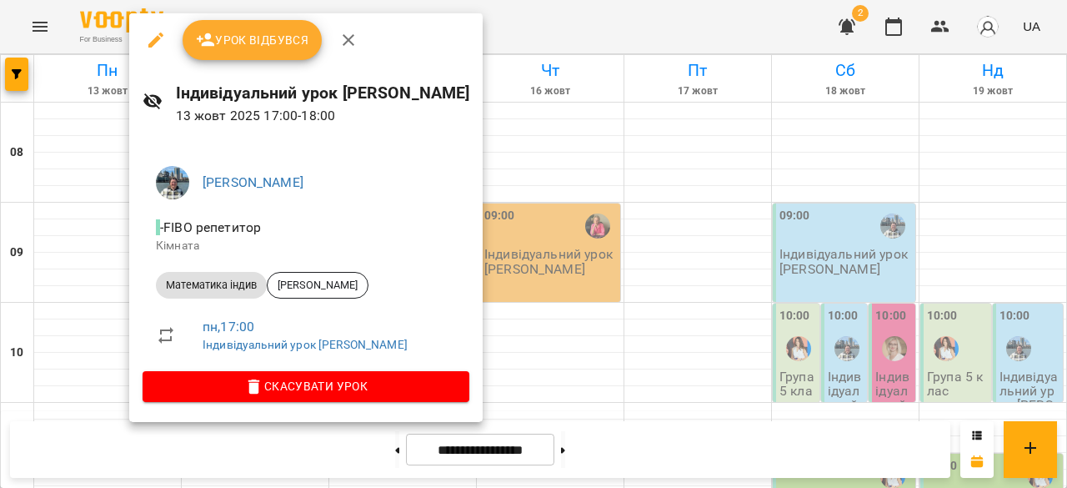
click at [615, 297] on div at bounding box center [533, 244] width 1067 height 488
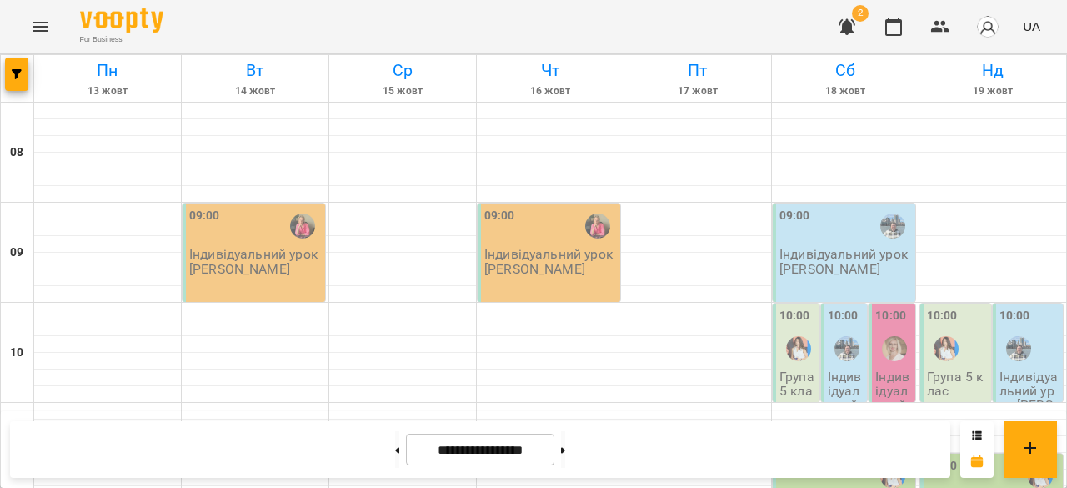
scroll to position [959, 0]
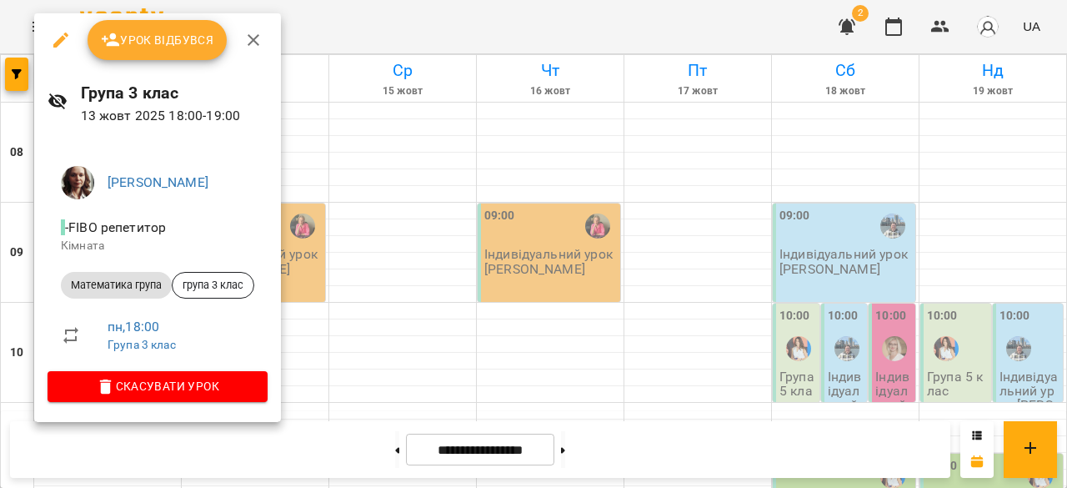
click at [601, 326] on div at bounding box center [533, 244] width 1067 height 488
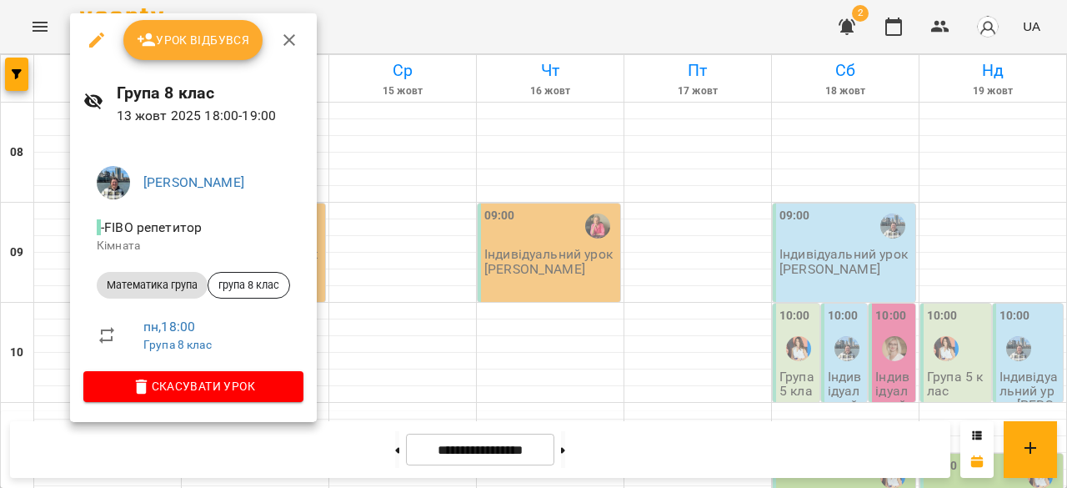
click at [538, 308] on div at bounding box center [533, 244] width 1067 height 488
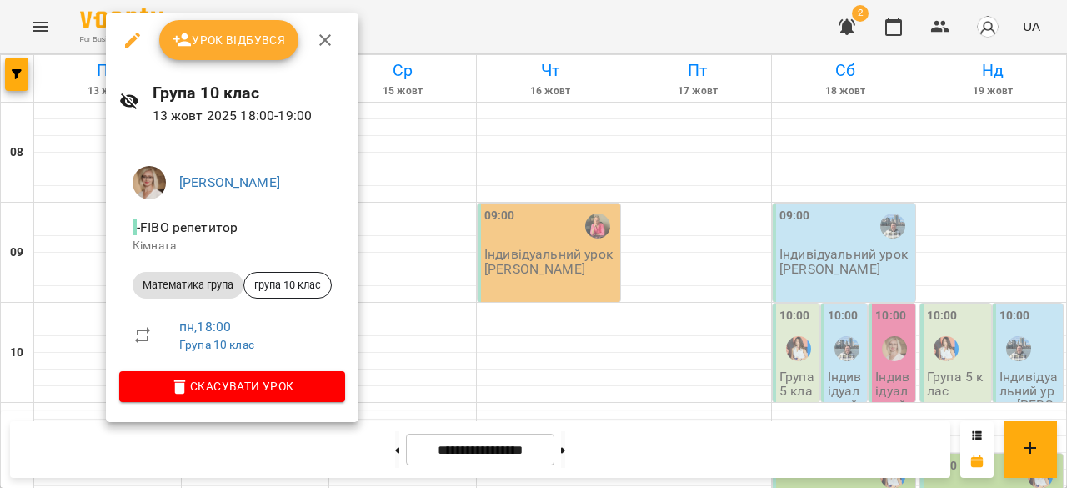
click at [455, 313] on div at bounding box center [533, 244] width 1067 height 488
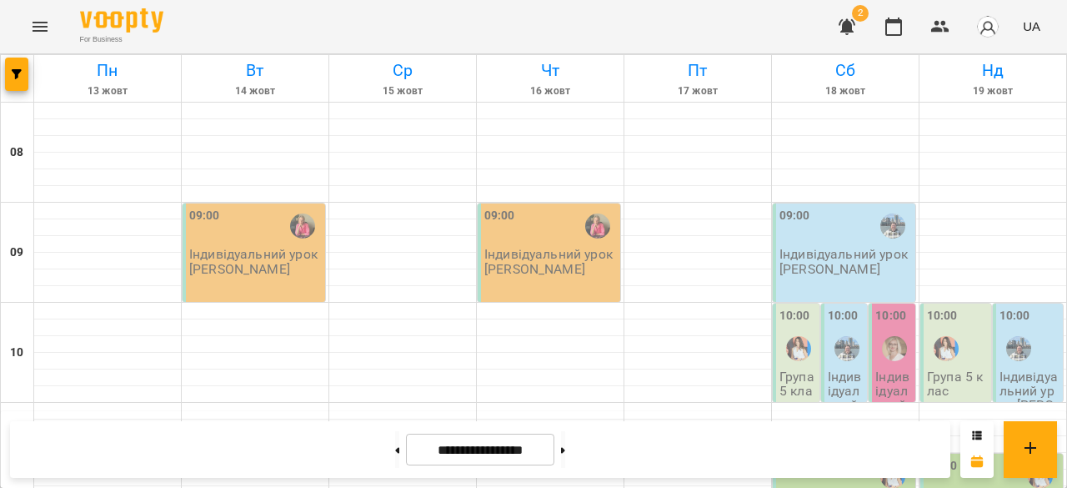
scroll to position [821, 0]
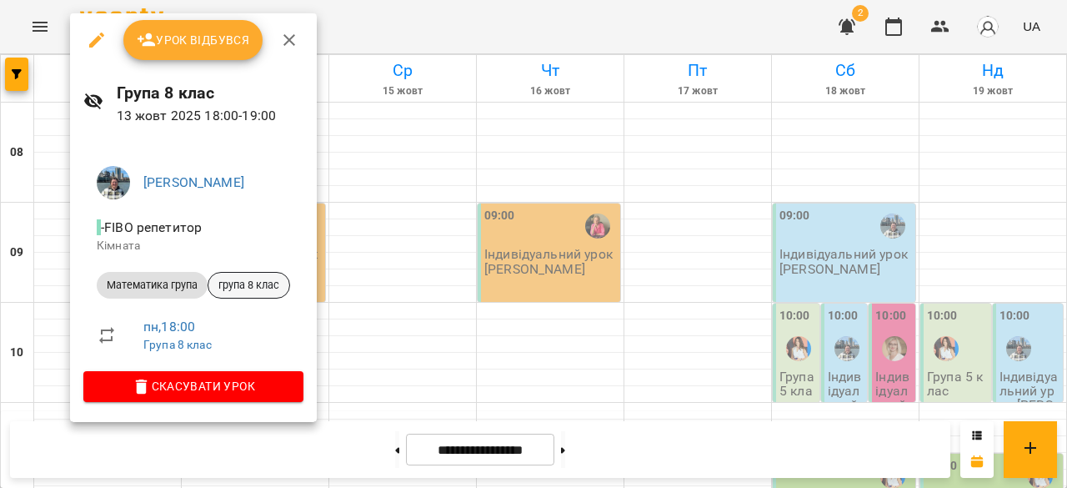
click at [270, 286] on span "група 8 клас" at bounding box center [248, 285] width 81 height 15
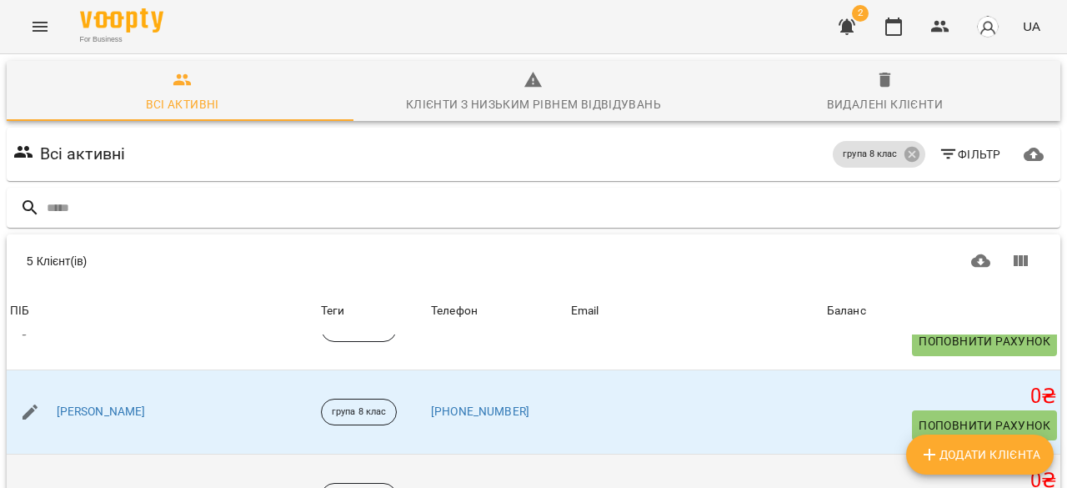
scroll to position [241, 0]
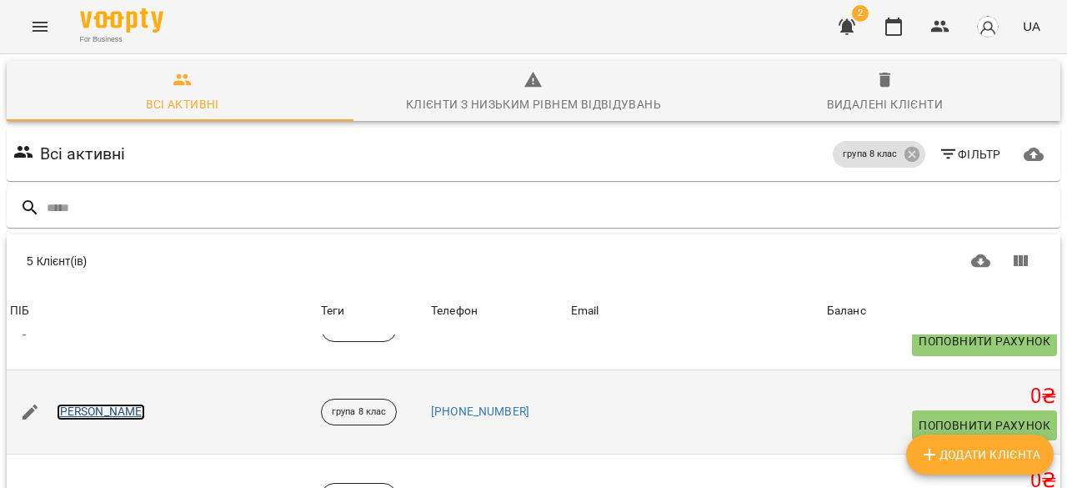
click at [140, 403] on link "Абдулаева Марьям" at bounding box center [101, 411] width 89 height 17
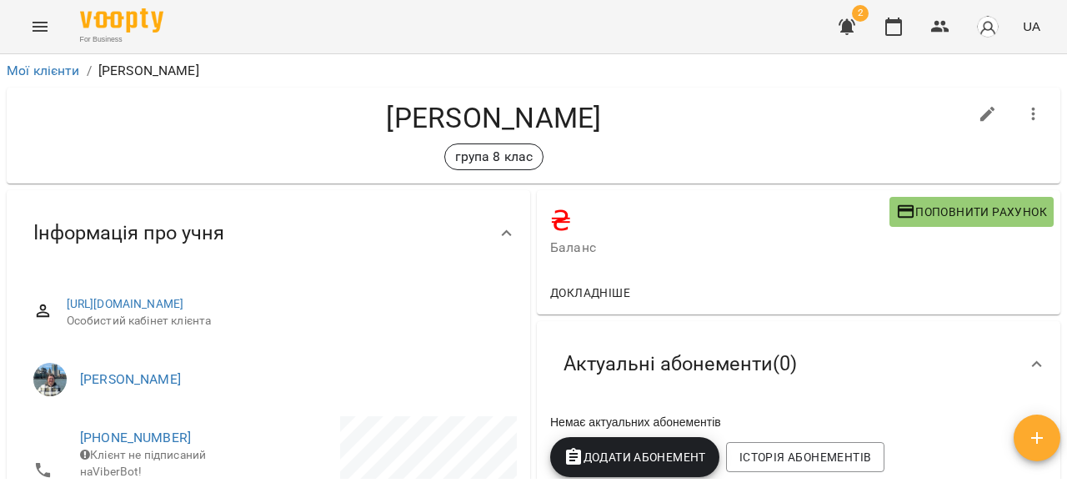
drag, startPoint x: 135, startPoint y: 325, endPoint x: 50, endPoint y: 306, distance: 87.1
click at [50, 306] on div "https://www.voopty.com.ua/client/67bc3bb4e29d90b840afdb41/68ecd232b7225f2133ecf…" at bounding box center [268, 312] width 497 height 59
copy link "https://www.voopty.com.ua/client/67bc3bb4e29d90b840afdb41/68ecd232b7225f2133ecf…"
click at [903, 35] on icon "button" at bounding box center [893, 27] width 20 height 20
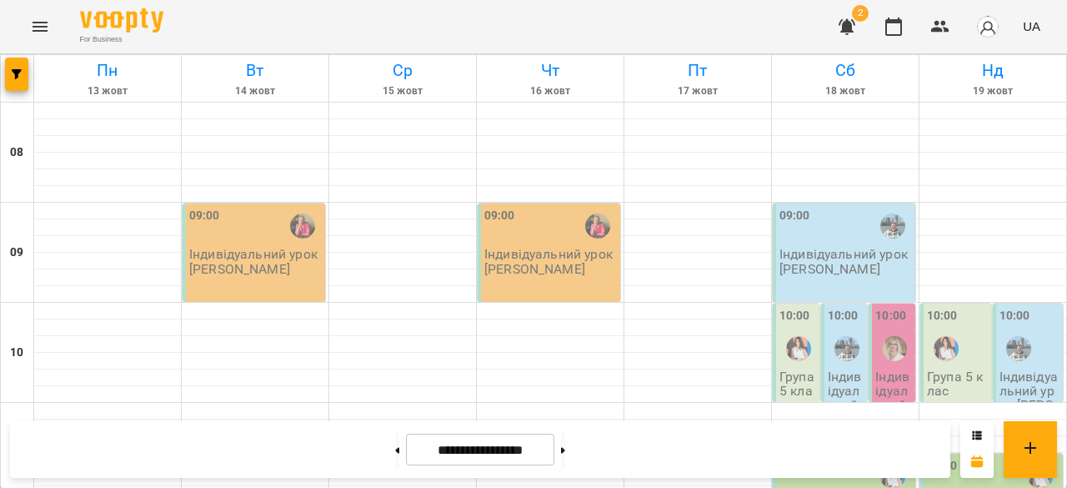
scroll to position [301, 0]
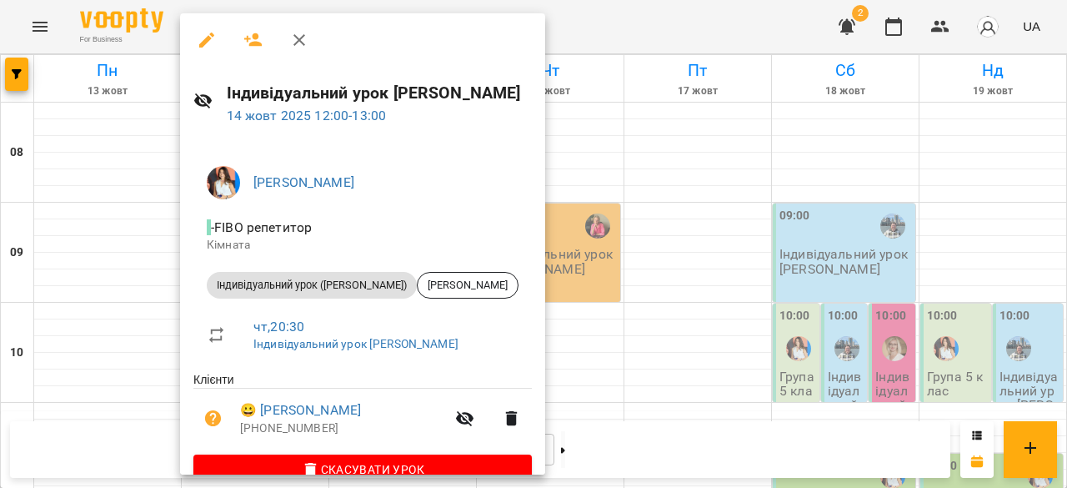
click at [774, 255] on div at bounding box center [533, 244] width 1067 height 488
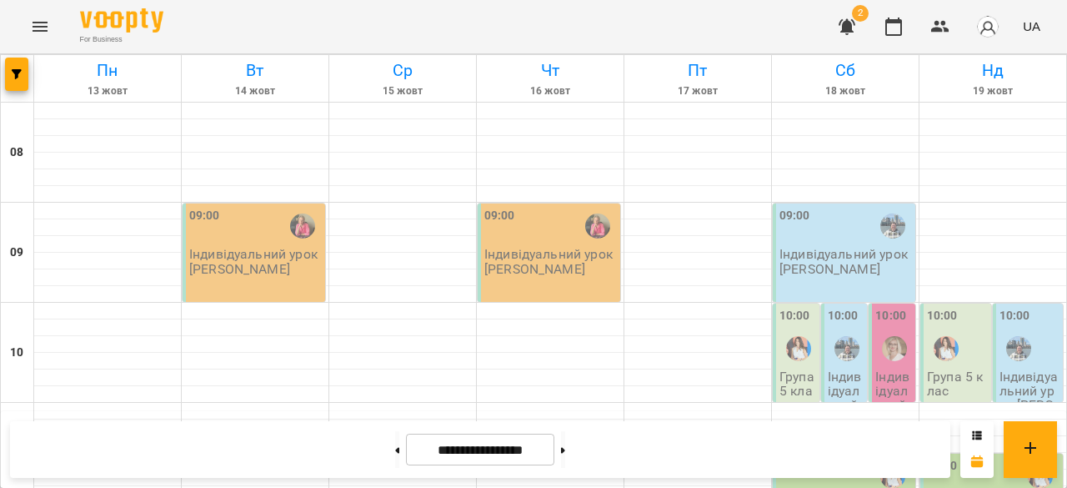
scroll to position [890, 0]
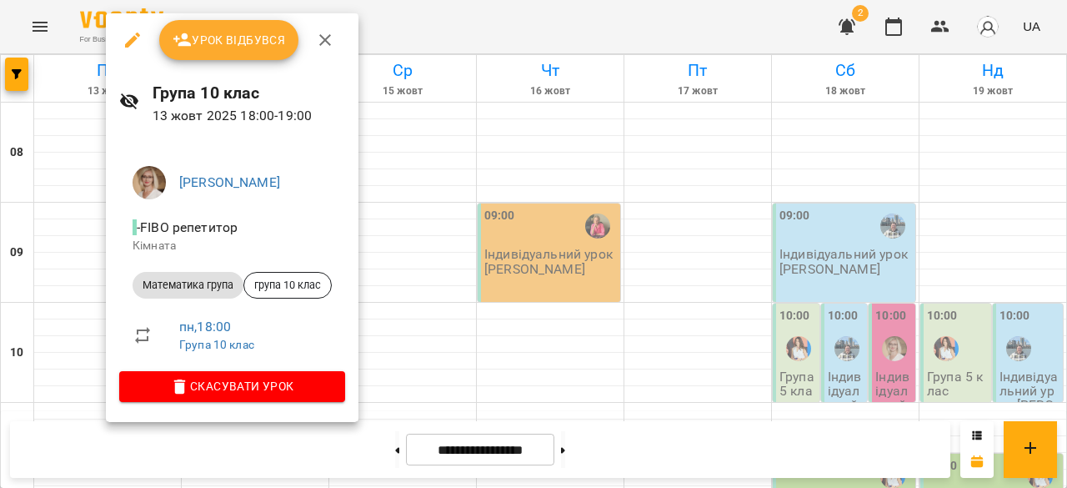
click at [535, 278] on div at bounding box center [533, 244] width 1067 height 488
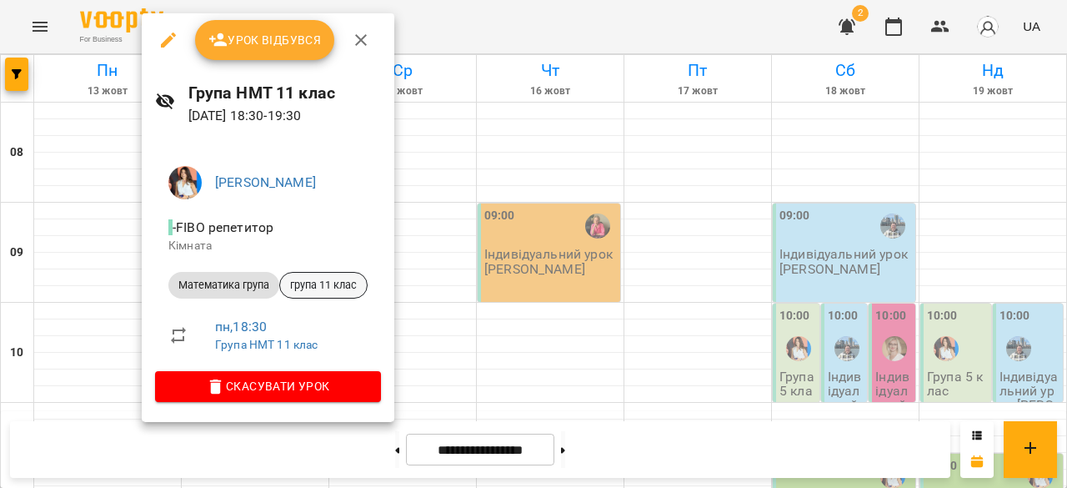
click at [331, 287] on span "група 11 клас" at bounding box center [323, 285] width 87 height 15
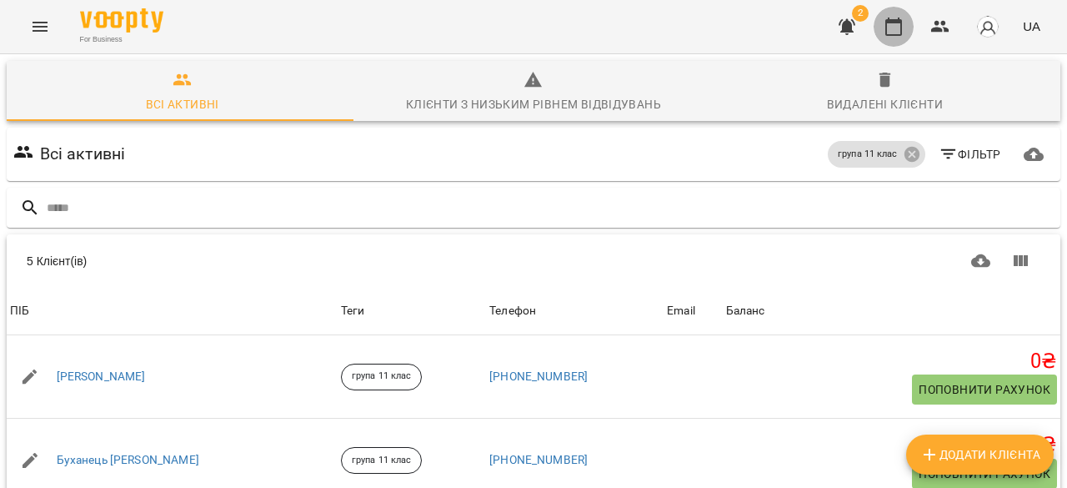
click at [898, 20] on icon "button" at bounding box center [893, 27] width 17 height 18
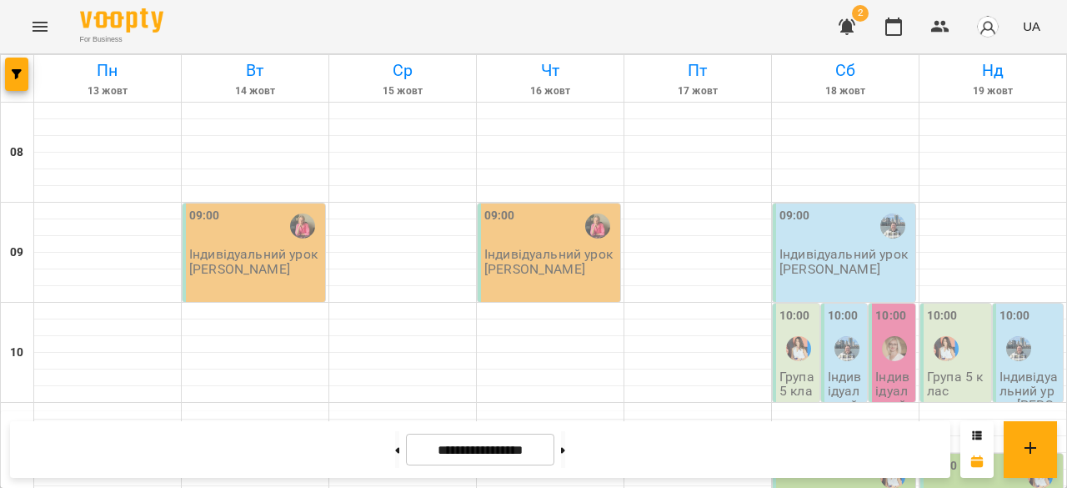
scroll to position [1049, 0]
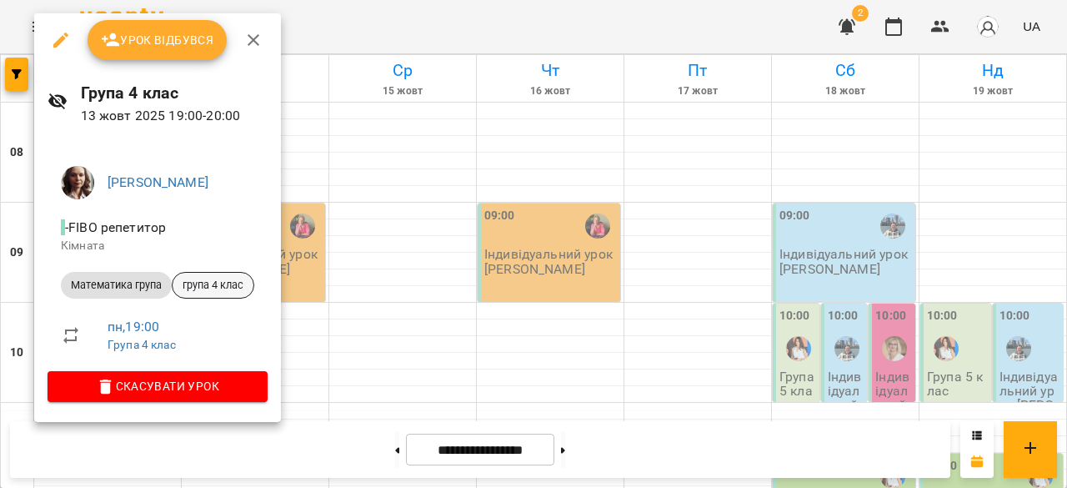
click at [213, 290] on span "група 4 клас" at bounding box center [213, 285] width 81 height 15
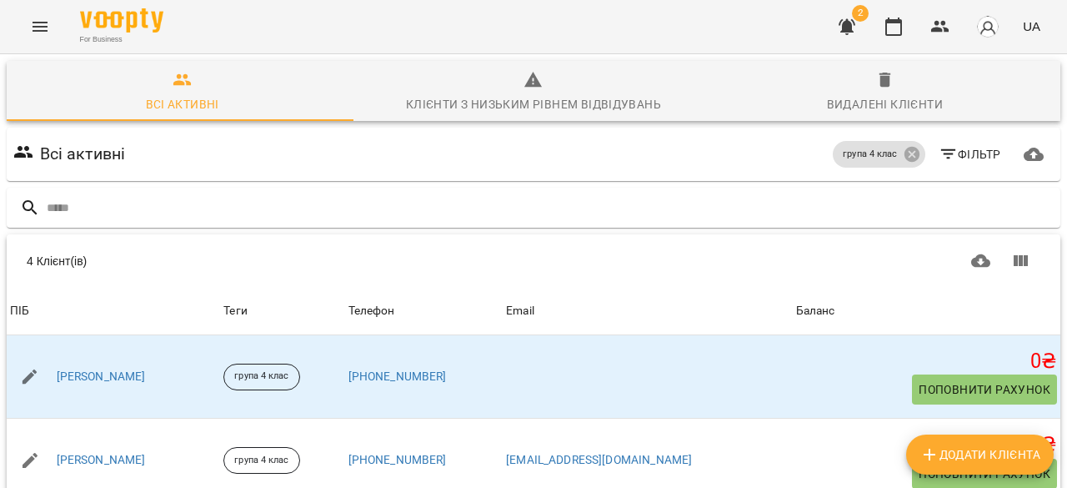
scroll to position [217, 0]
click at [897, 32] on icon "button" at bounding box center [893, 27] width 20 height 20
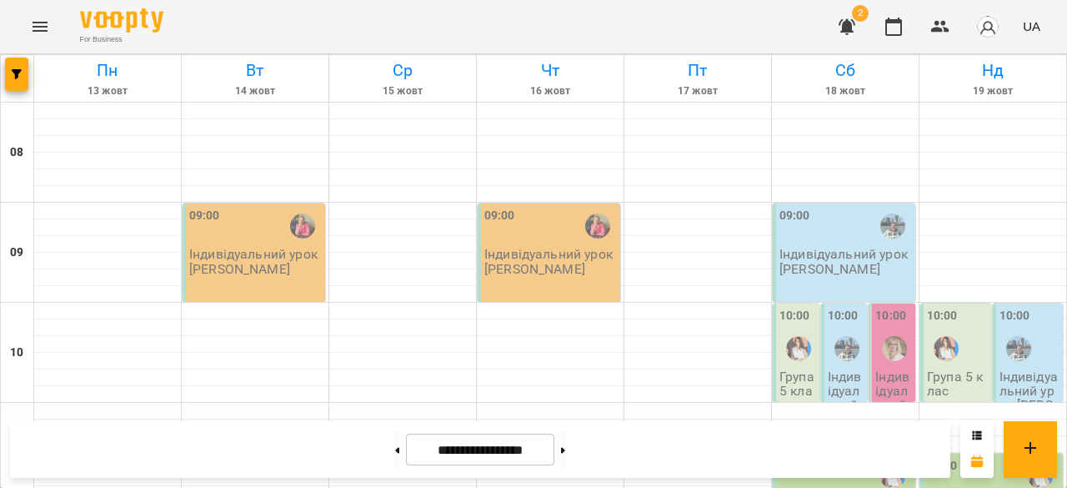
scroll to position [894, 0]
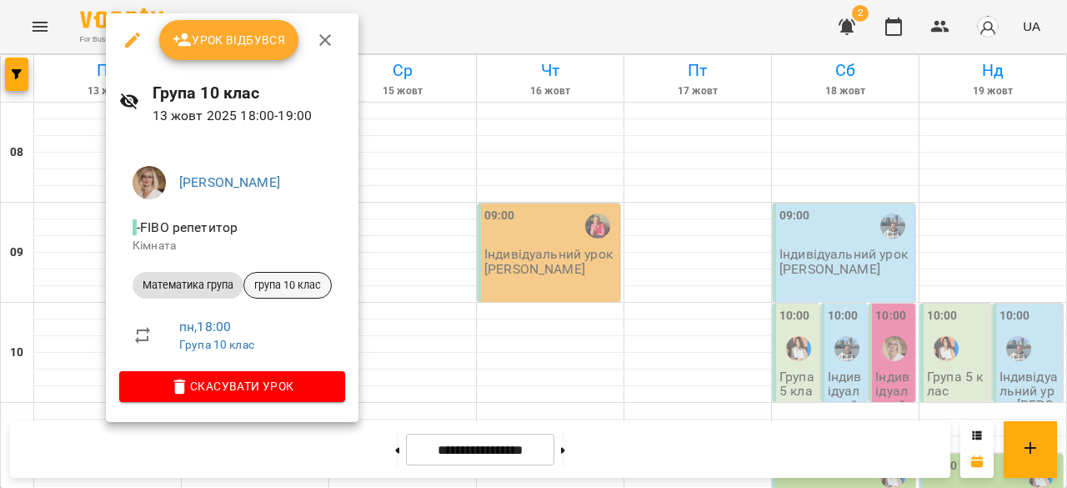
click at [306, 281] on span "група 10 клас" at bounding box center [287, 285] width 87 height 15
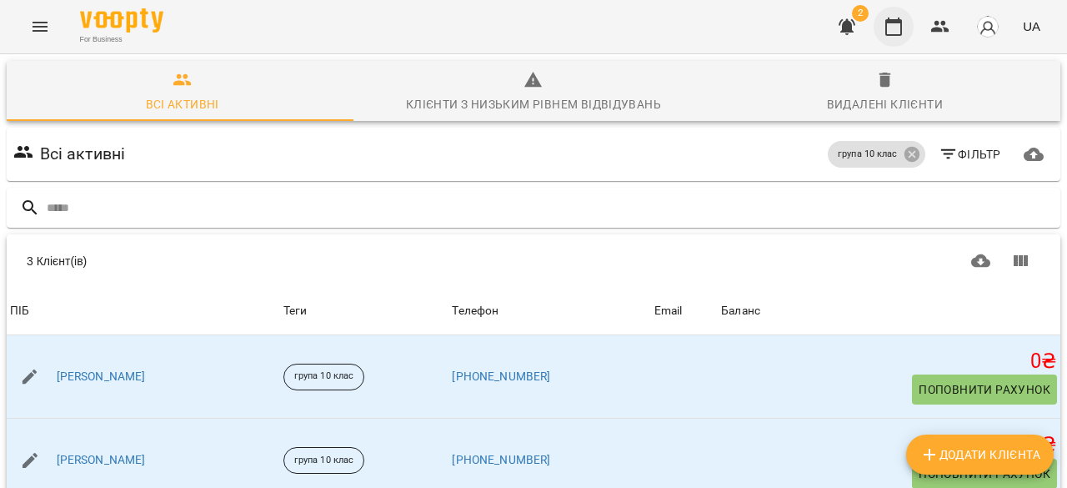
click at [898, 25] on icon "button" at bounding box center [893, 27] width 20 height 20
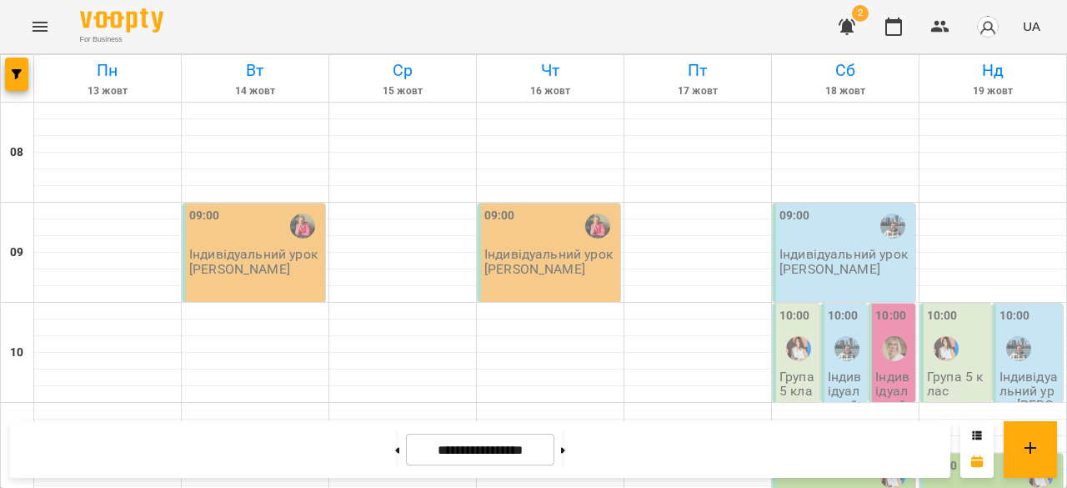
click at [42, 24] on icon "Menu" at bounding box center [40, 27] width 20 height 20
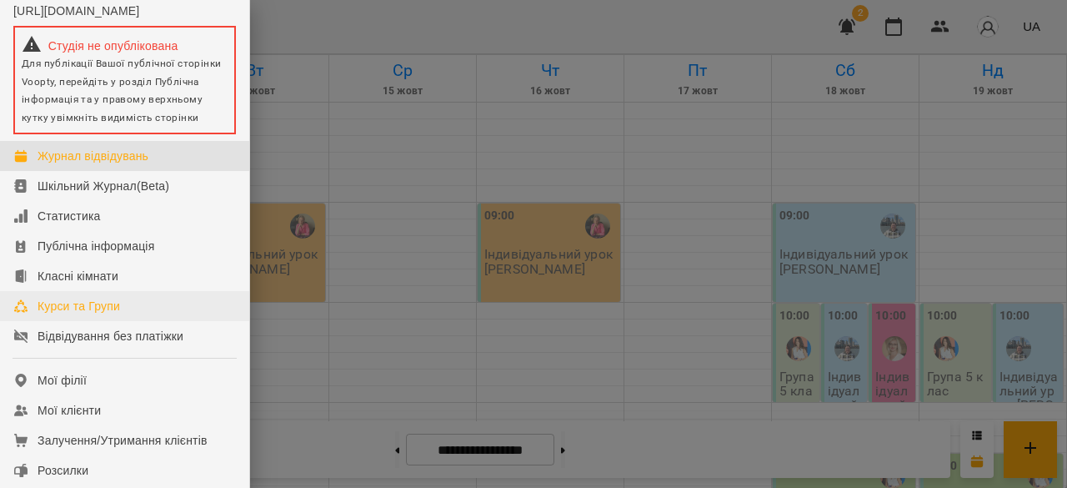
scroll to position [52, 0]
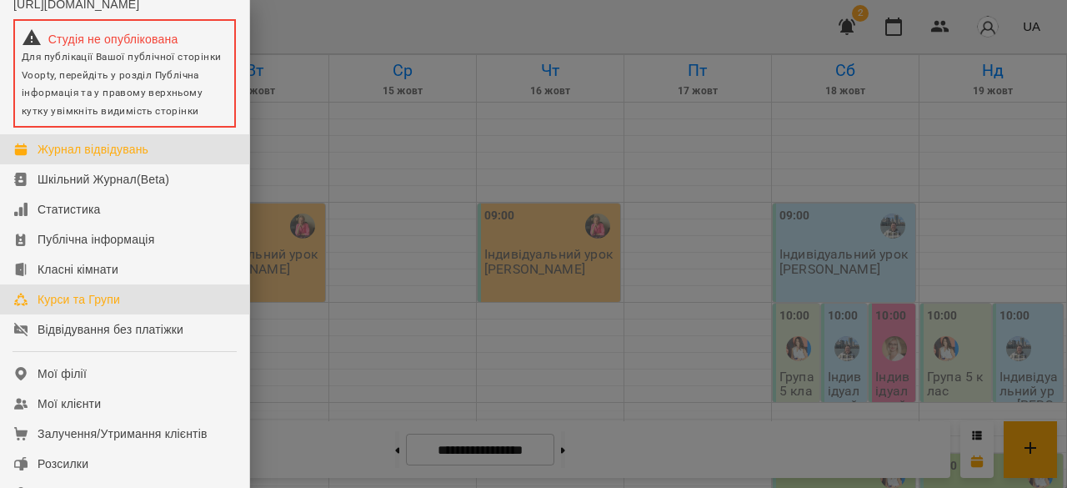
click at [112, 308] on div "Курси та Групи" at bounding box center [79, 299] width 83 height 17
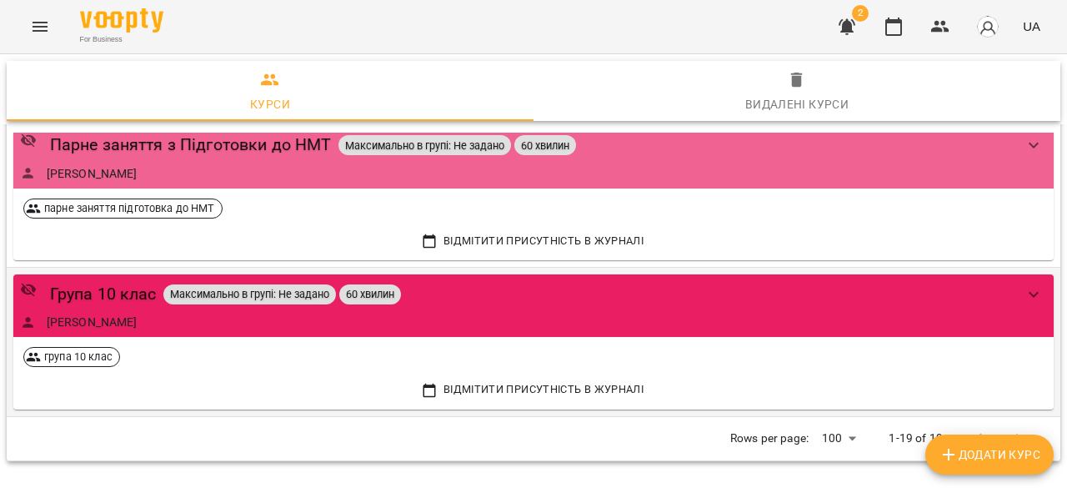
scroll to position [2457, 0]
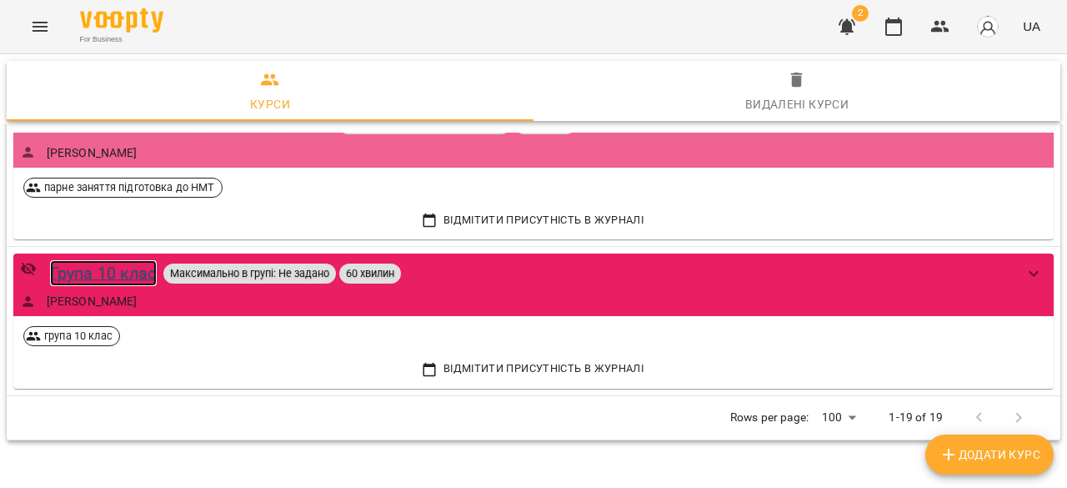
click at [105, 268] on div "Група 10 клас" at bounding box center [103, 273] width 107 height 26
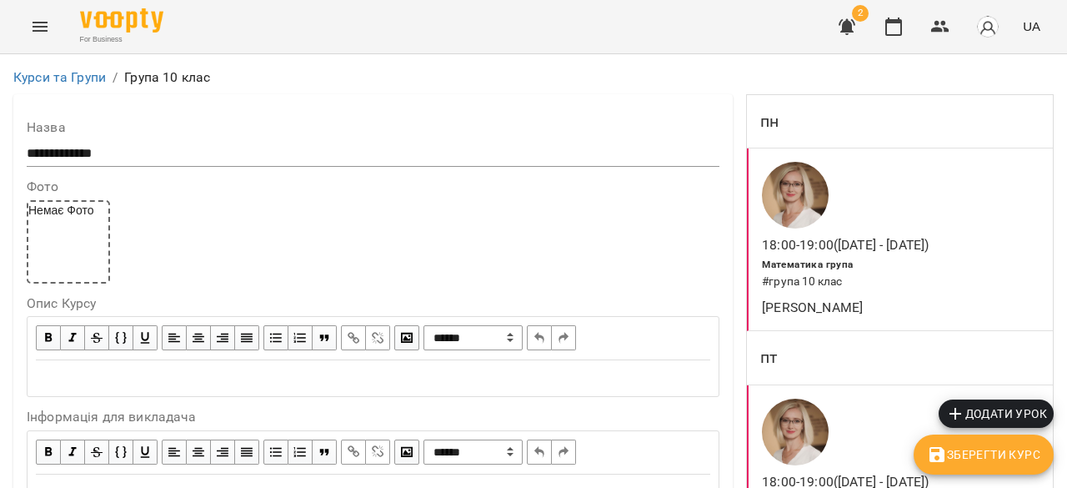
scroll to position [158, 0]
click at [879, 395] on div at bounding box center [844, 431] width 173 height 73
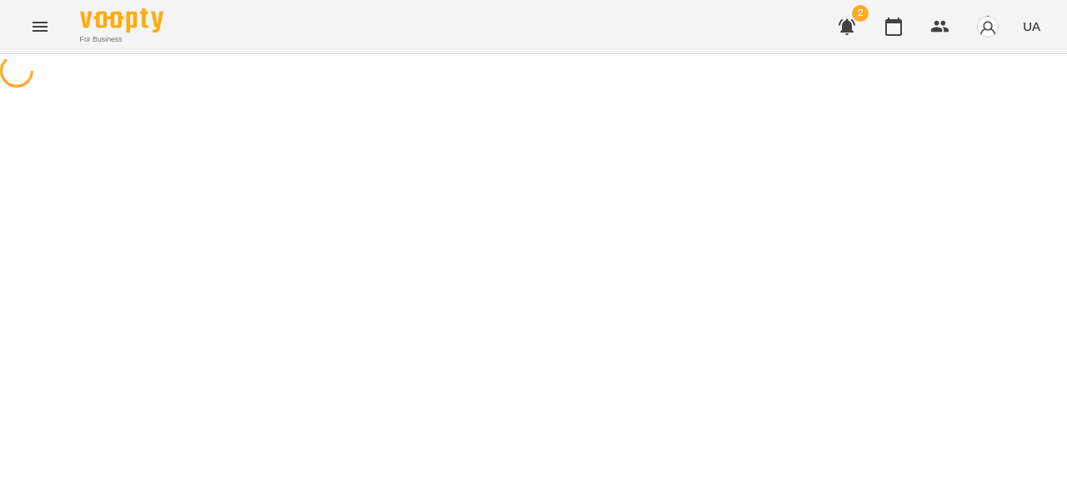
select select "*"
select select "**********"
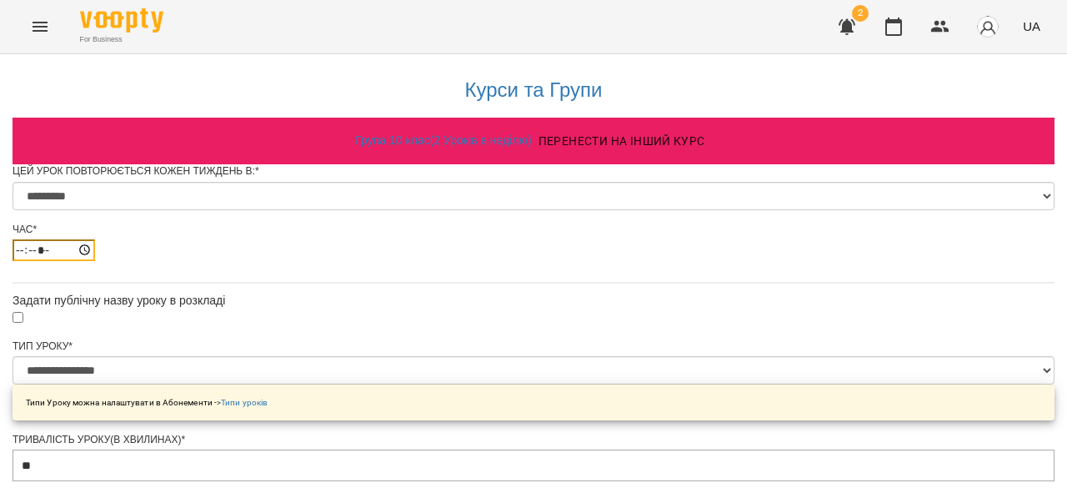
click at [95, 261] on input "*****" at bounding box center [54, 250] width 83 height 22
type input "*****"
click at [505, 261] on div "*****" at bounding box center [534, 250] width 1042 height 22
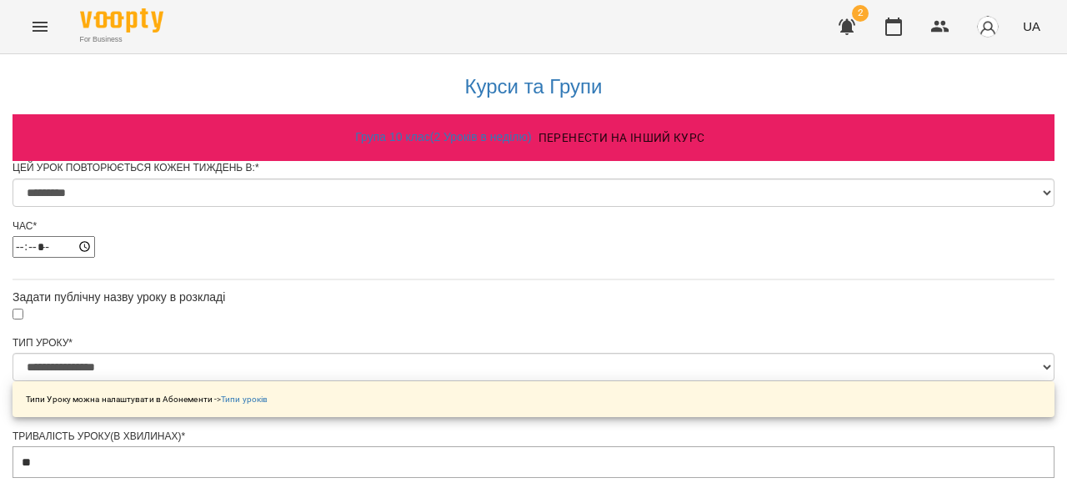
scroll to position [948, 0]
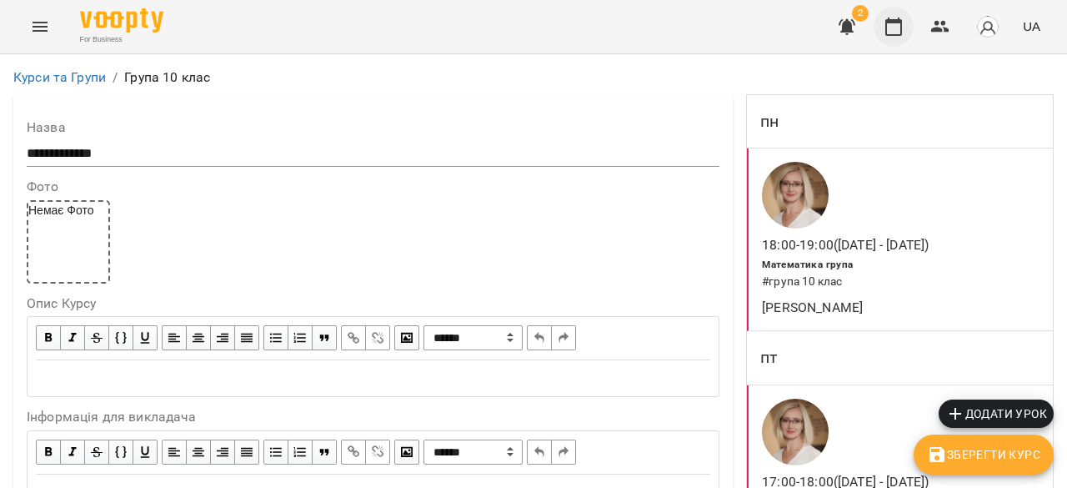
click at [902, 31] on icon "button" at bounding box center [893, 27] width 17 height 18
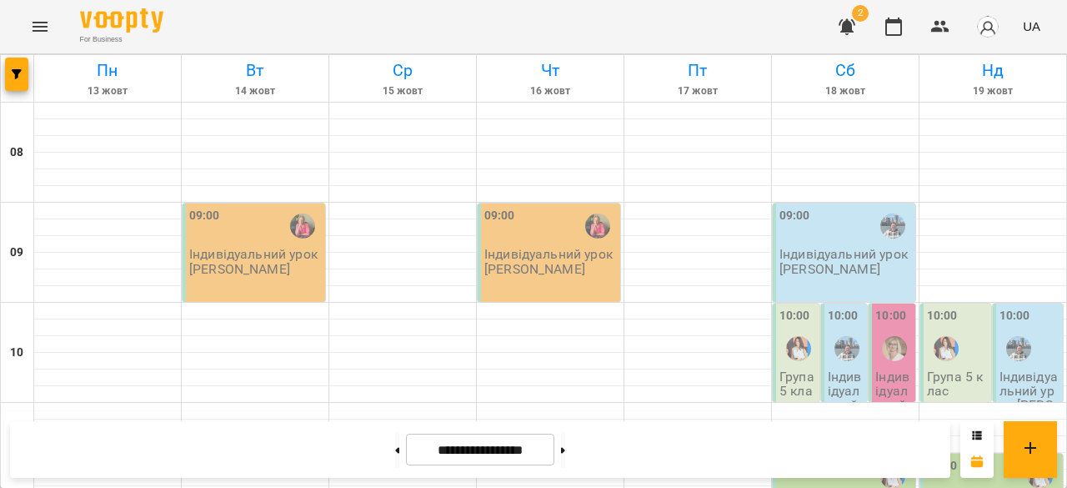
scroll to position [907, 0]
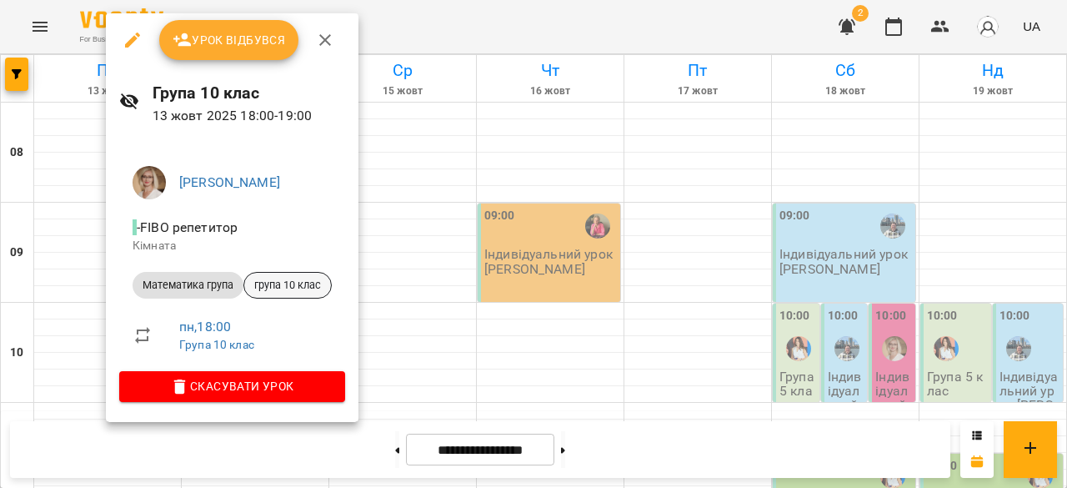
click at [301, 278] on span "група 10 клас" at bounding box center [287, 285] width 87 height 15
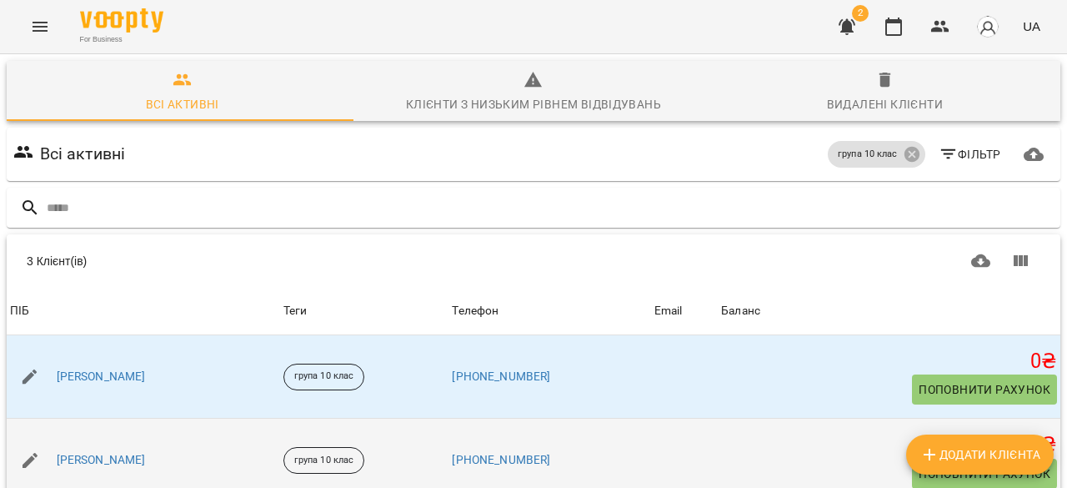
scroll to position [133, 0]
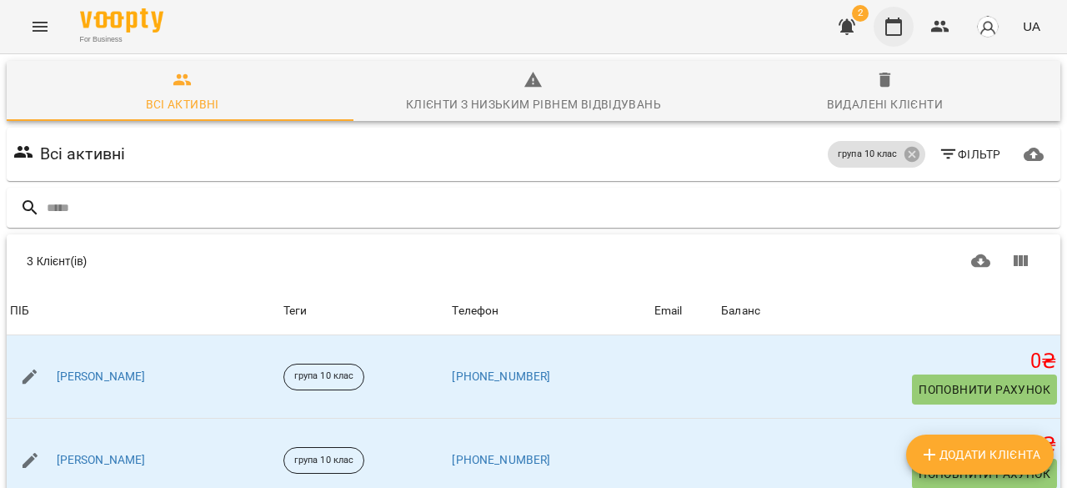
click at [897, 24] on icon "button" at bounding box center [893, 27] width 20 height 20
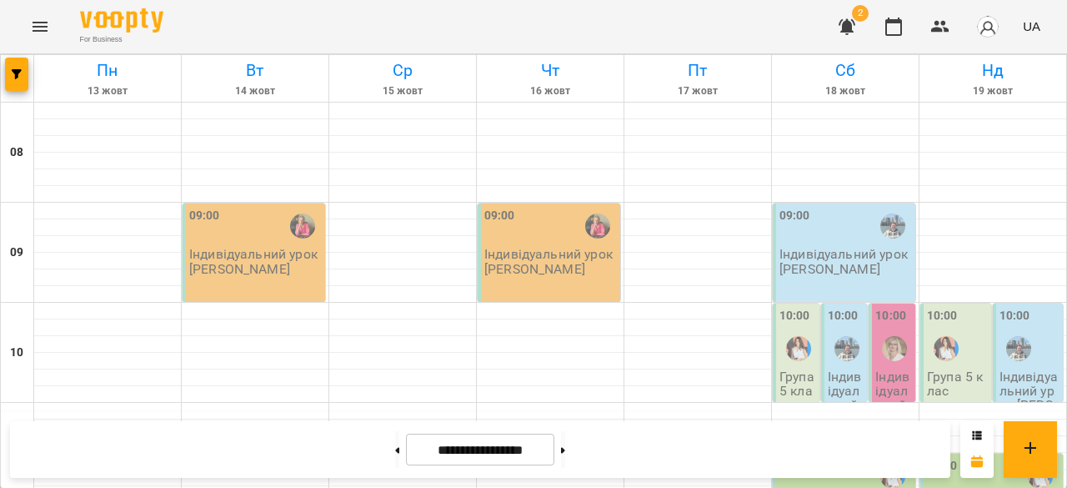
scroll to position [971, 0]
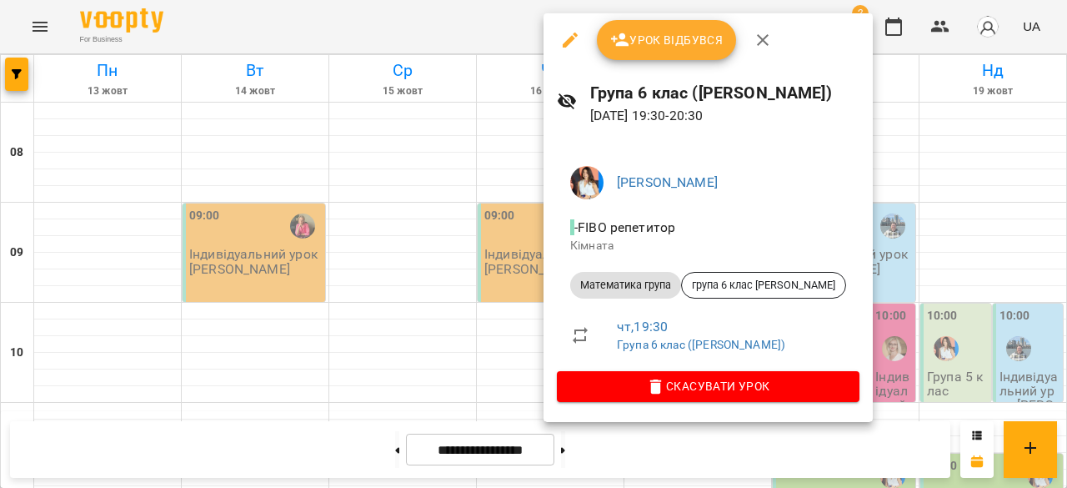
click at [497, 343] on div at bounding box center [533, 244] width 1067 height 488
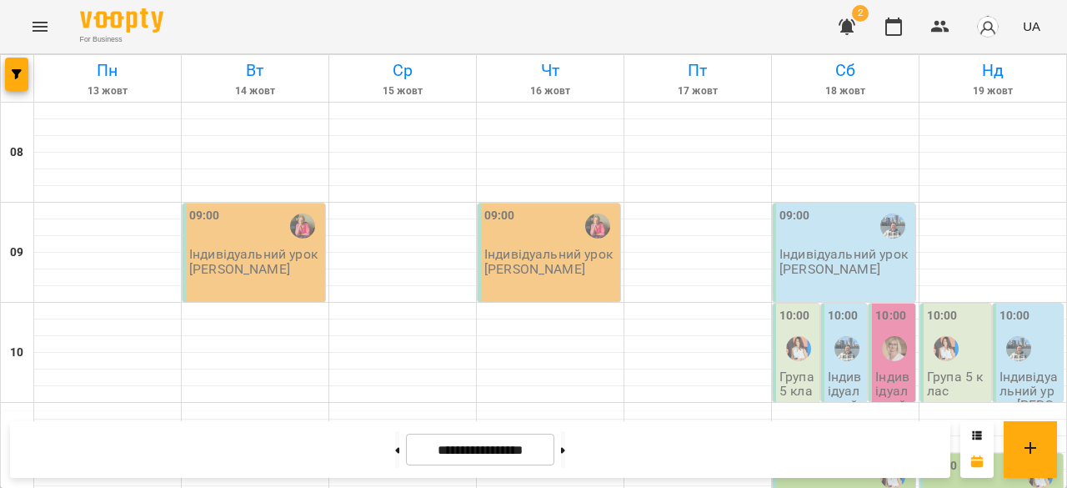
scroll to position [775, 0]
click at [837, 31] on button "button" at bounding box center [847, 27] width 40 height 40
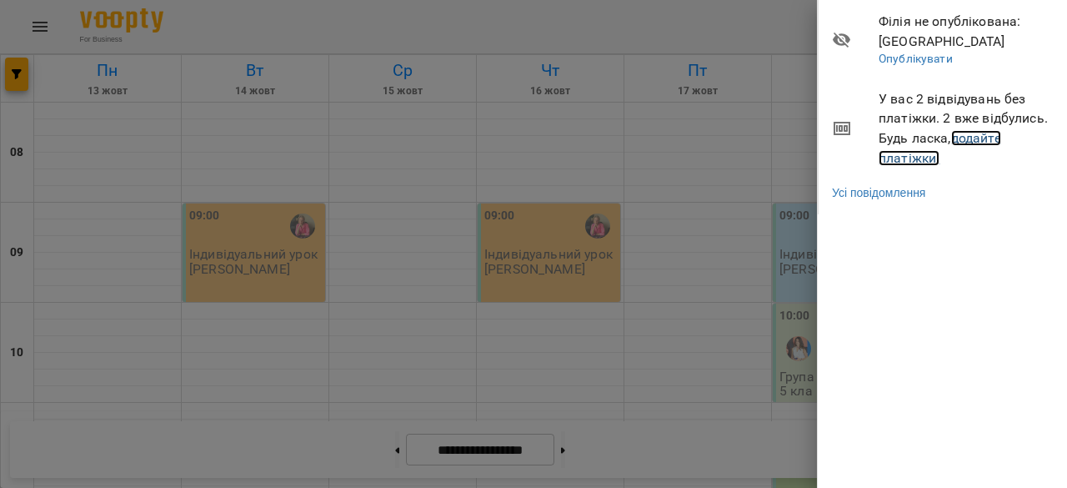
click at [973, 138] on link "додайте платіжки!" at bounding box center [939, 148] width 123 height 36
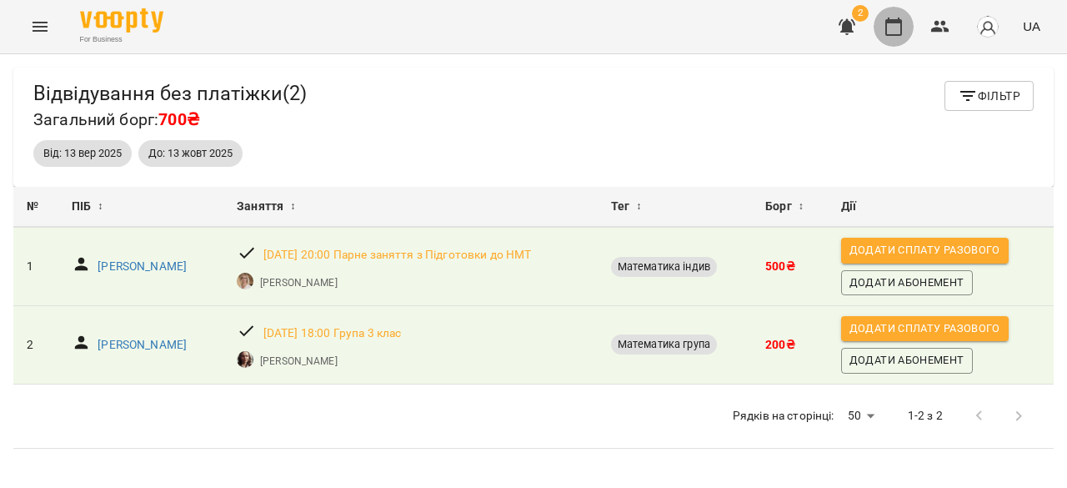
click at [901, 22] on button "button" at bounding box center [893, 27] width 40 height 40
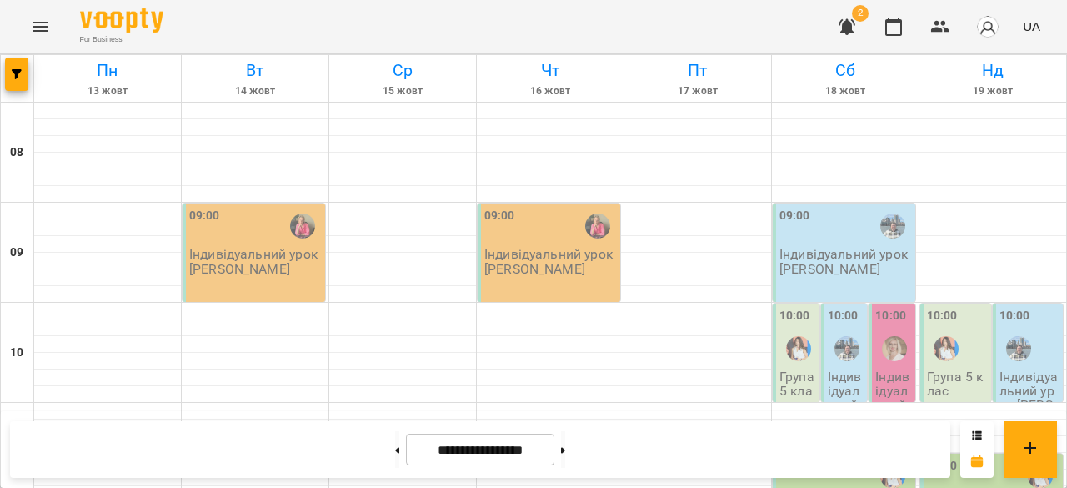
scroll to position [738, 0]
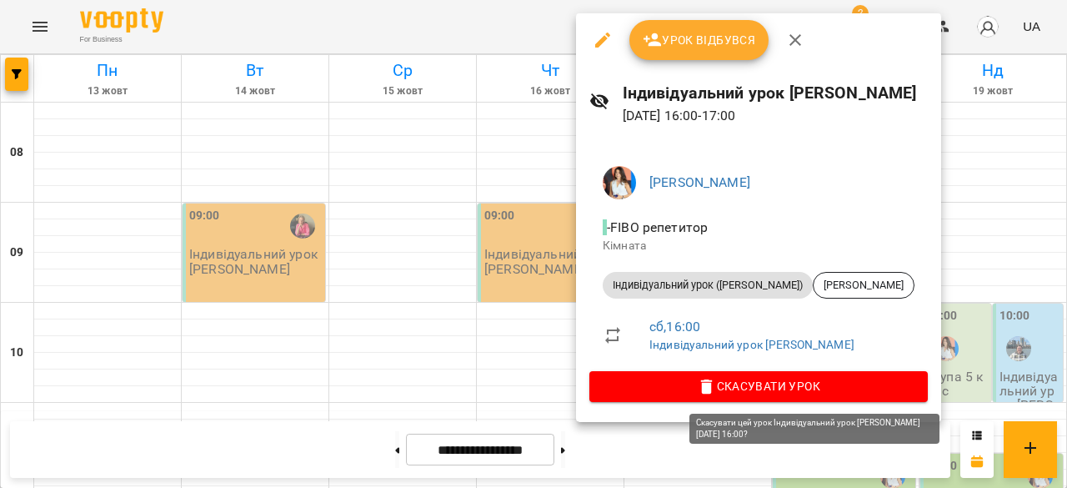
click at [795, 386] on span "Скасувати Урок" at bounding box center [759, 386] width 312 height 20
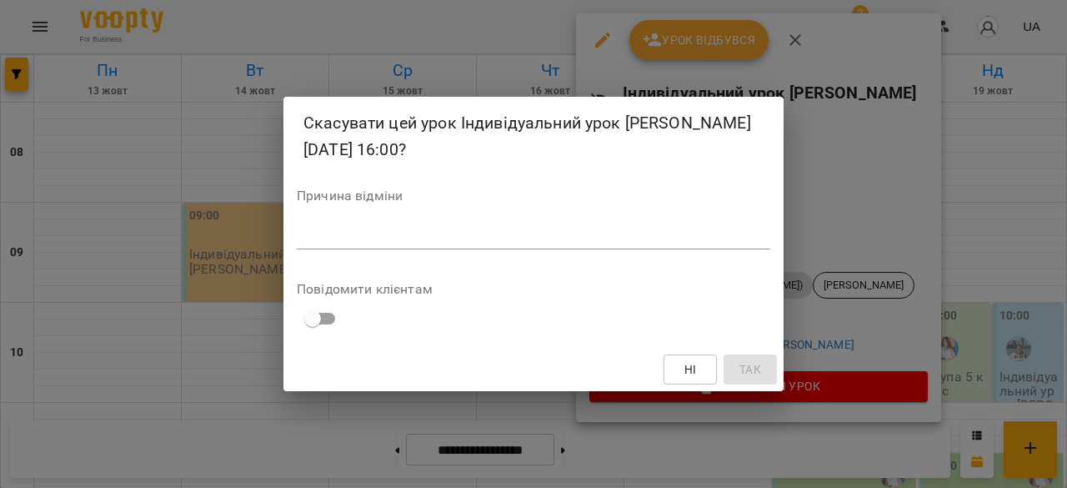
click at [397, 252] on div "Причина відміни *" at bounding box center [533, 222] width 473 height 67
click at [402, 239] on textarea at bounding box center [533, 236] width 473 height 16
type textarea "*"
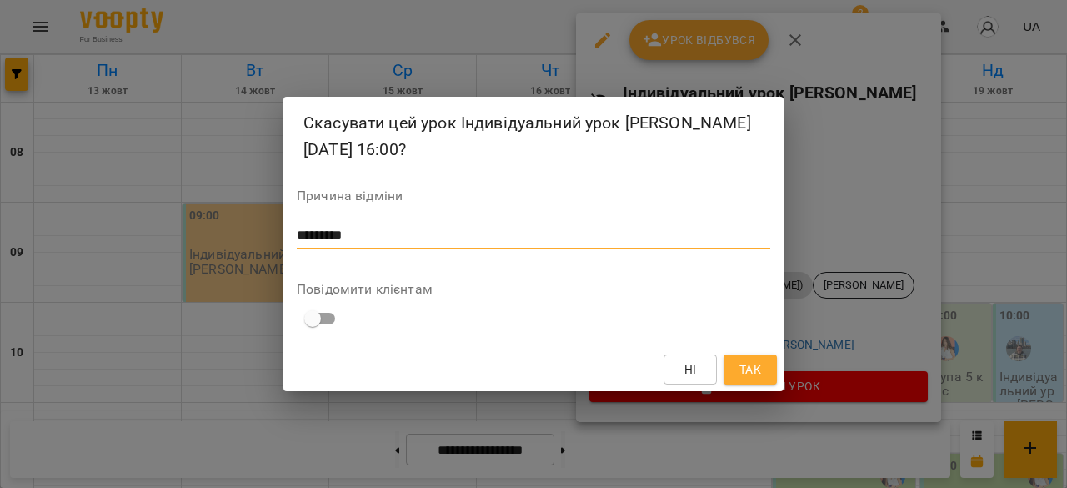
drag, startPoint x: 283, startPoint y: 232, endPoint x: 185, endPoint y: 258, distance: 101.7
click at [185, 258] on div "Скасувати цей урок Індивідуальний урок Ольга Олександрівна Об'єдкова 18 жовт 20…" at bounding box center [533, 244] width 1067 height 488
type textarea "*********"
click at [757, 369] on span "Так" at bounding box center [750, 369] width 22 height 20
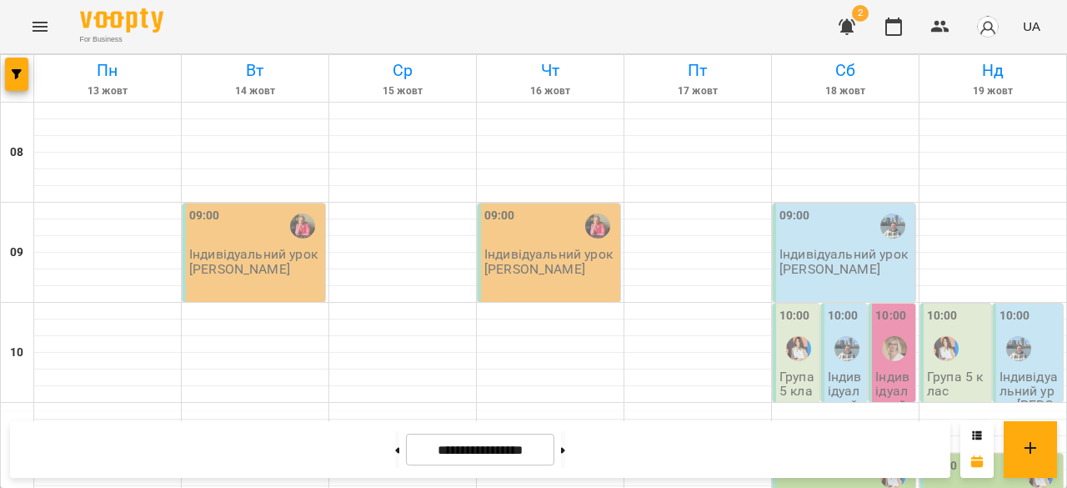
scroll to position [820, 0]
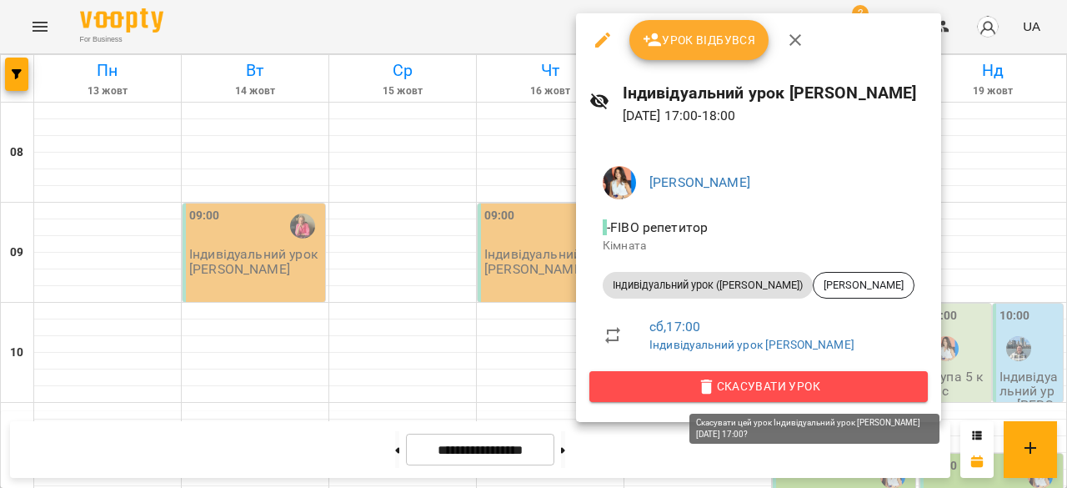
click at [823, 386] on span "Скасувати Урок" at bounding box center [759, 386] width 312 height 20
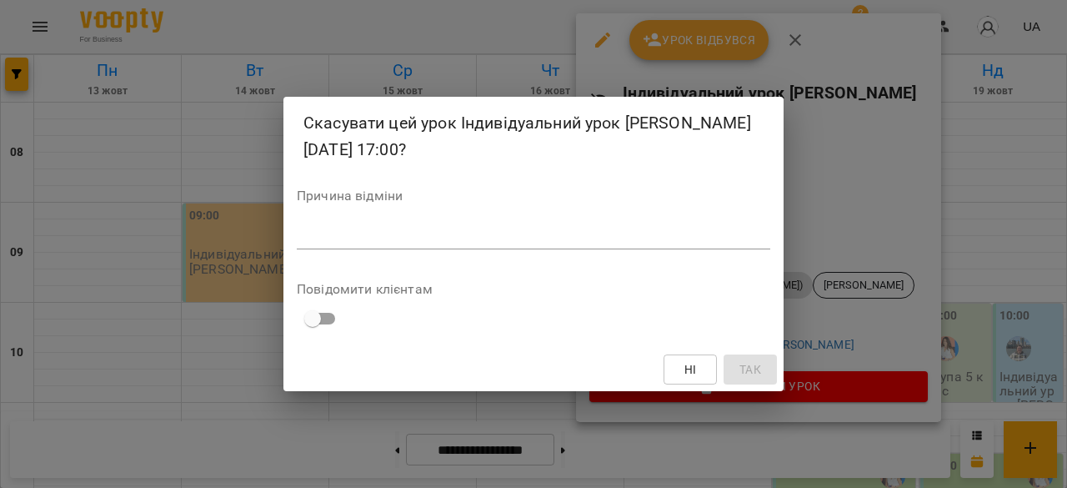
click at [428, 236] on textarea at bounding box center [533, 236] width 473 height 16
paste textarea "*********"
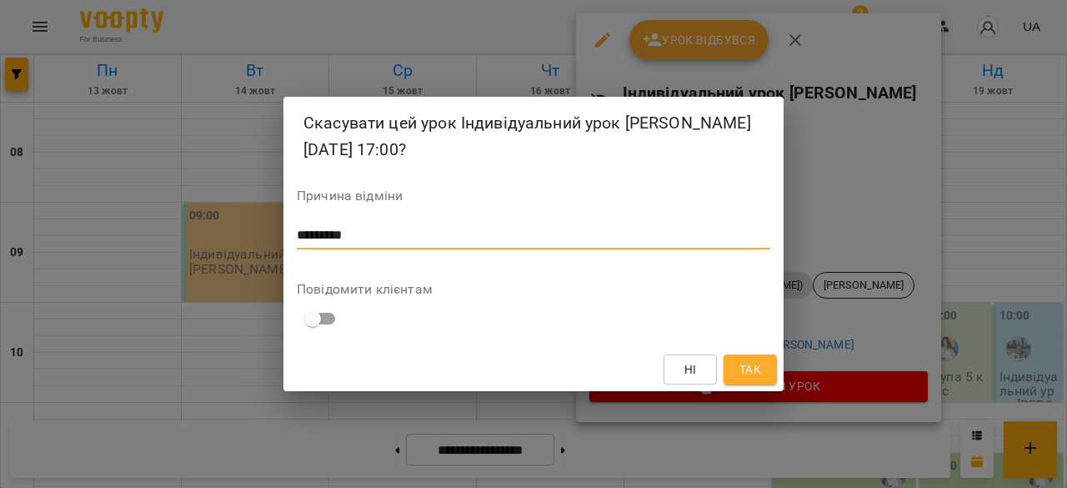
type textarea "*********"
click at [743, 367] on span "Так" at bounding box center [750, 369] width 22 height 20
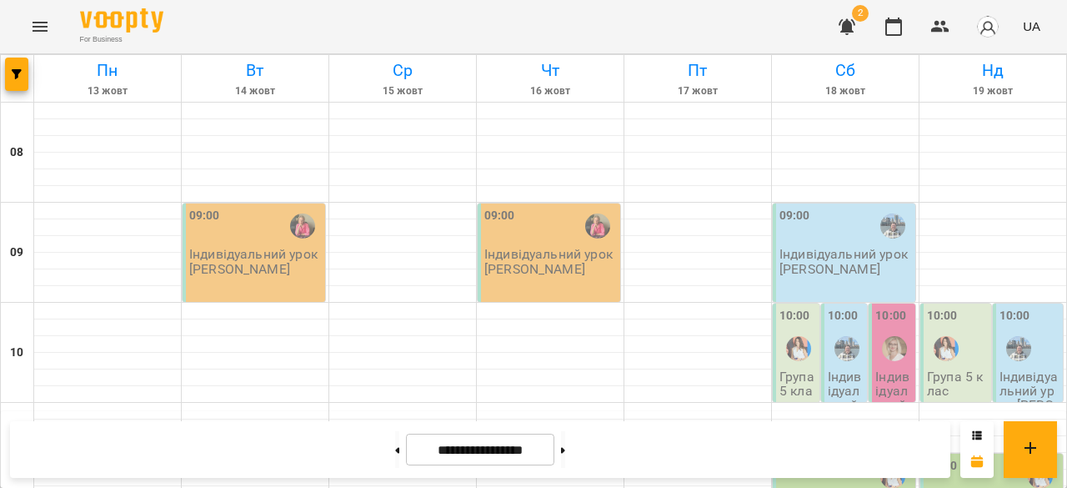
scroll to position [872, 0]
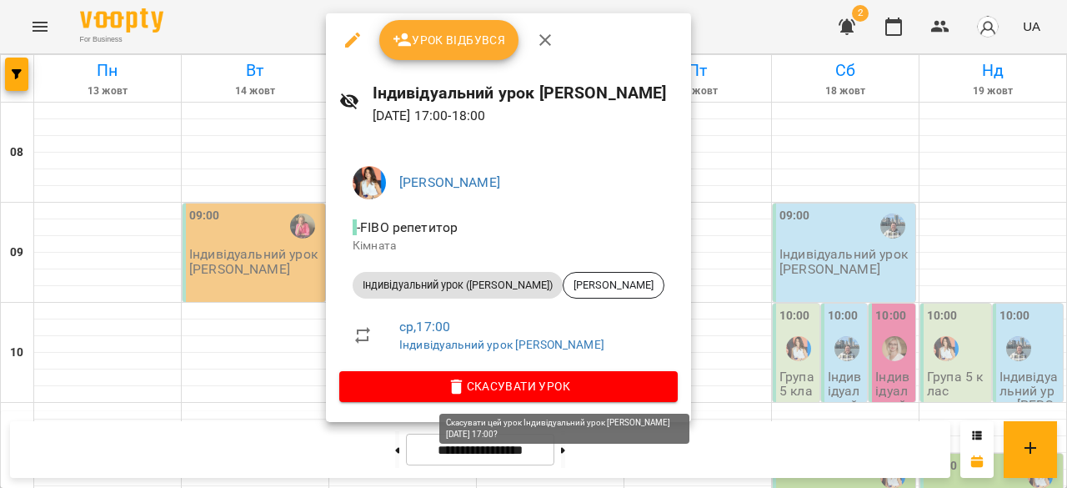
click at [467, 396] on icon "button" at bounding box center [457, 387] width 20 height 20
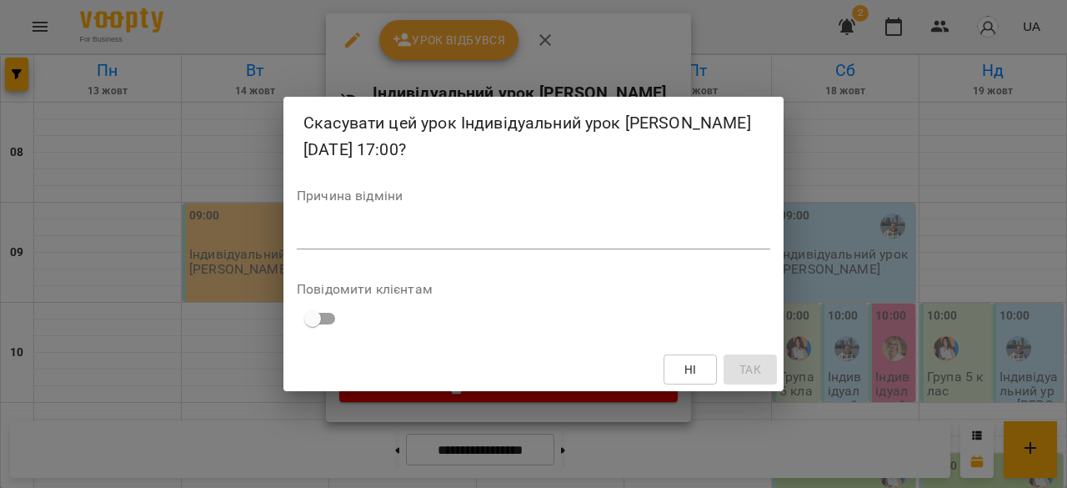
click at [467, 246] on div "*" at bounding box center [533, 236] width 473 height 27
paste textarea "*********"
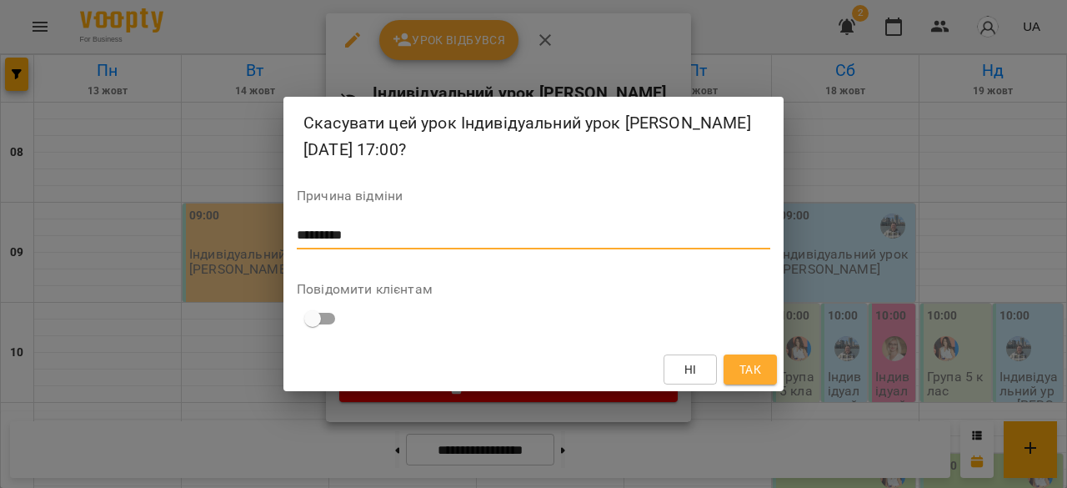
type textarea "*********"
click at [765, 365] on button "Так" at bounding box center [749, 369] width 53 height 30
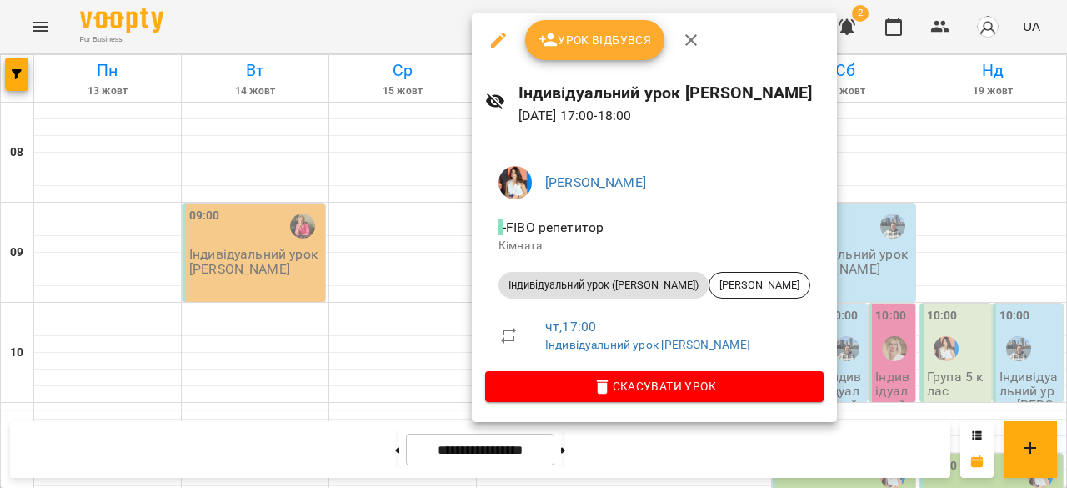
click at [670, 384] on span "Скасувати Урок" at bounding box center [654, 386] width 312 height 20
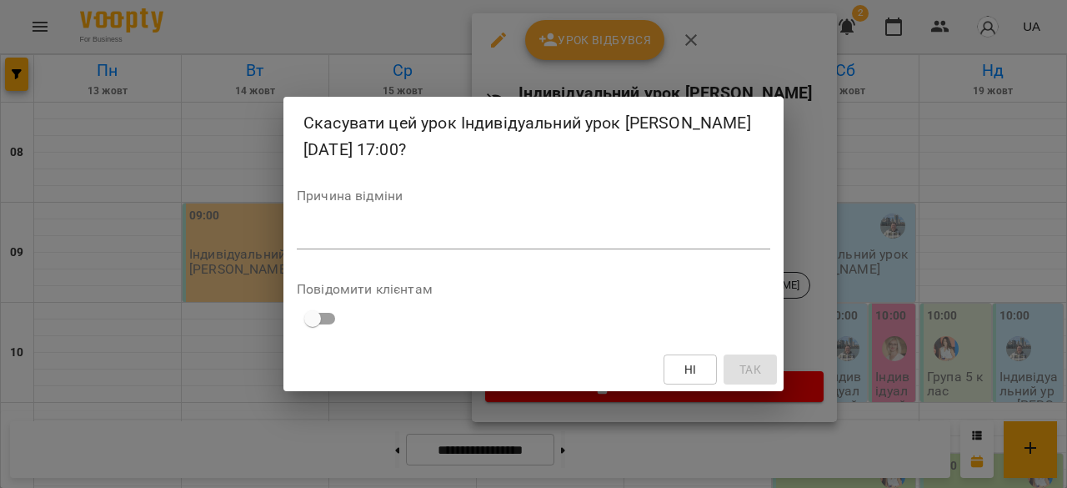
click at [448, 248] on div "*" at bounding box center [533, 236] width 473 height 27
paste textarea "*********"
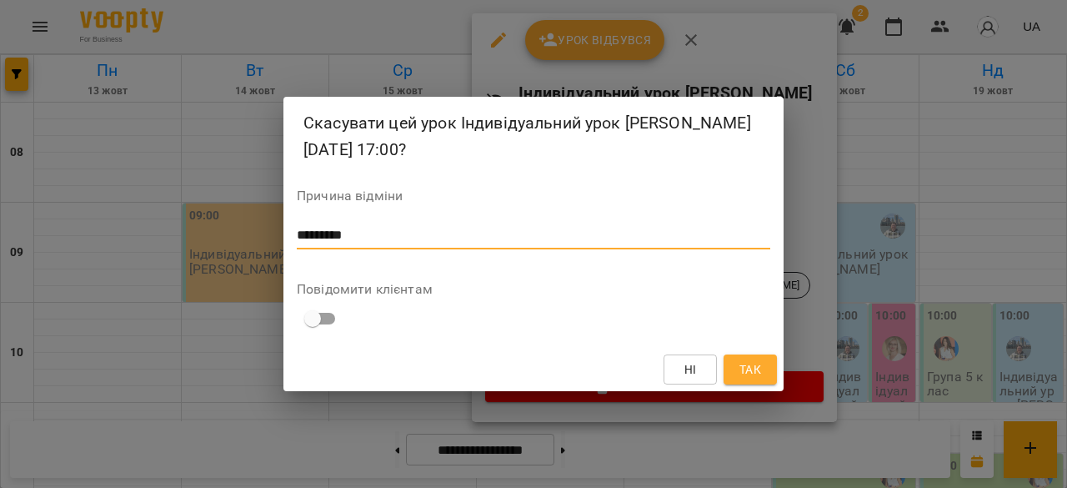
type textarea "*********"
click at [763, 368] on span "Так" at bounding box center [750, 369] width 27 height 20
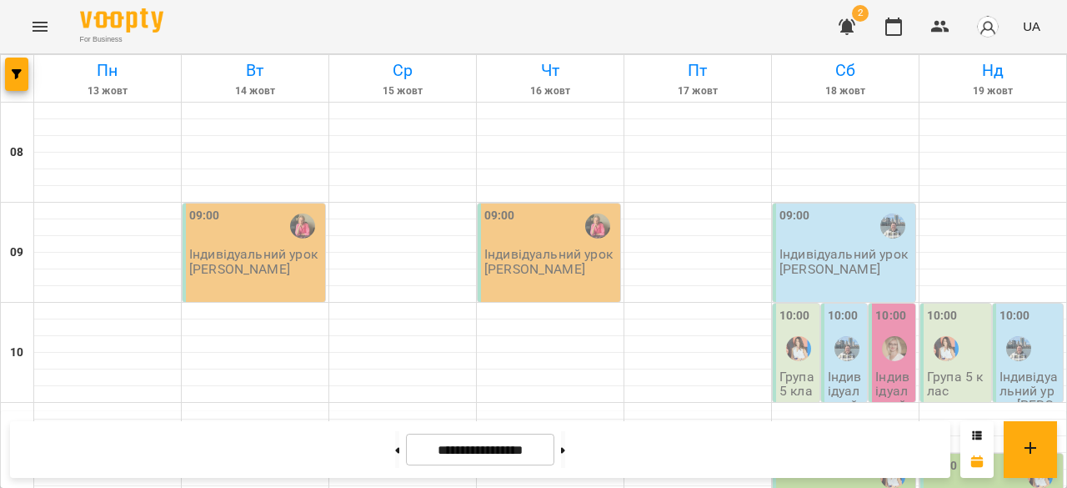
scroll to position [1025, 0]
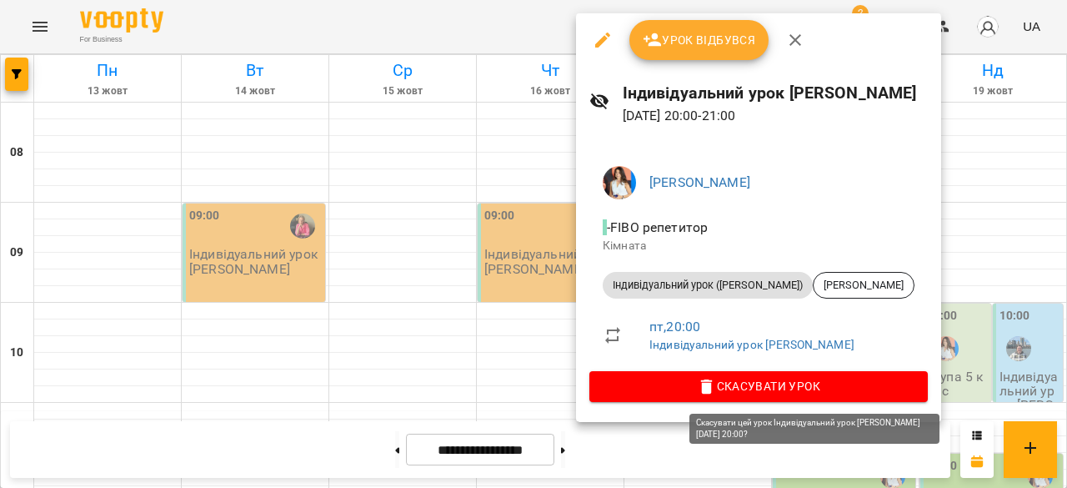
click at [773, 383] on span "Скасувати Урок" at bounding box center [759, 386] width 312 height 20
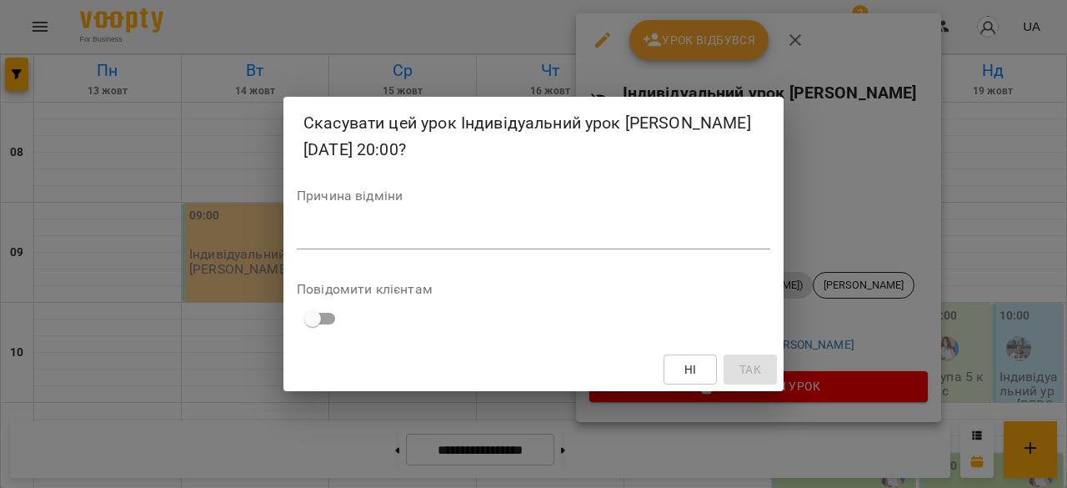
click at [384, 242] on textarea at bounding box center [533, 236] width 473 height 16
paste textarea "*********"
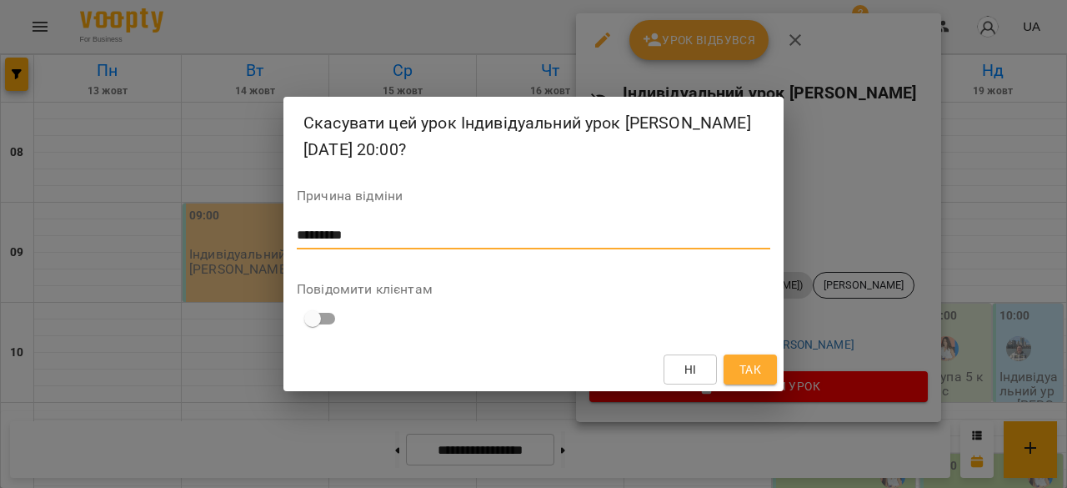
type textarea "*********"
click at [753, 368] on span "Так" at bounding box center [750, 369] width 22 height 20
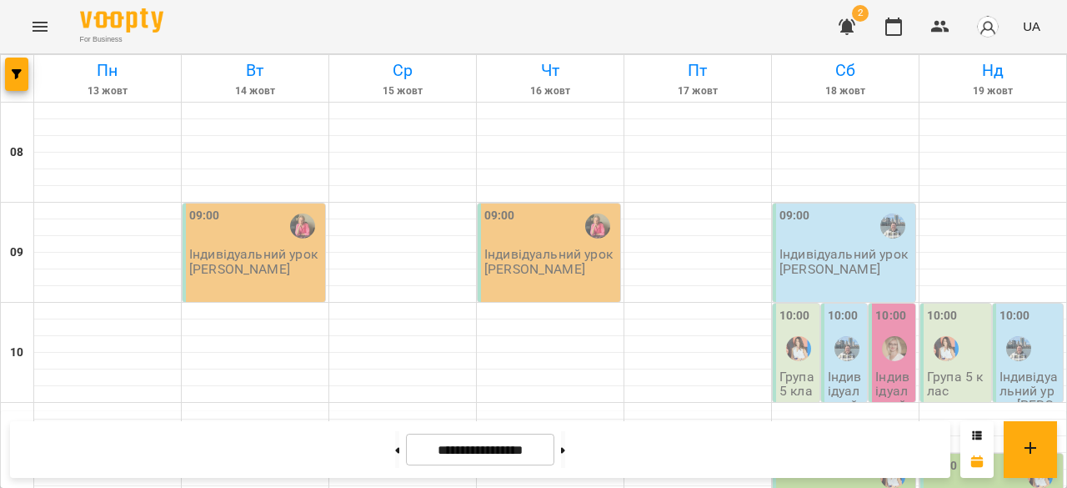
scroll to position [798, 0]
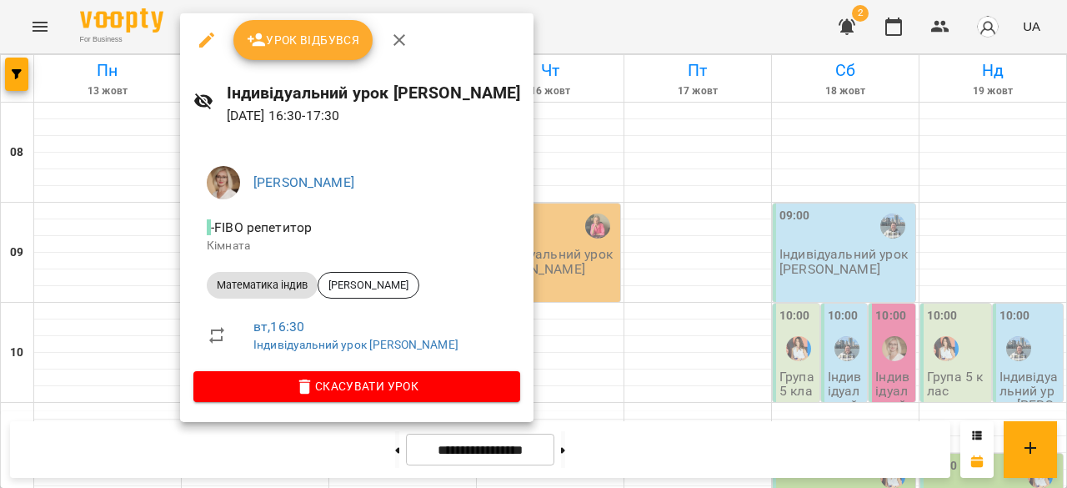
click at [852, 285] on div at bounding box center [533, 244] width 1067 height 488
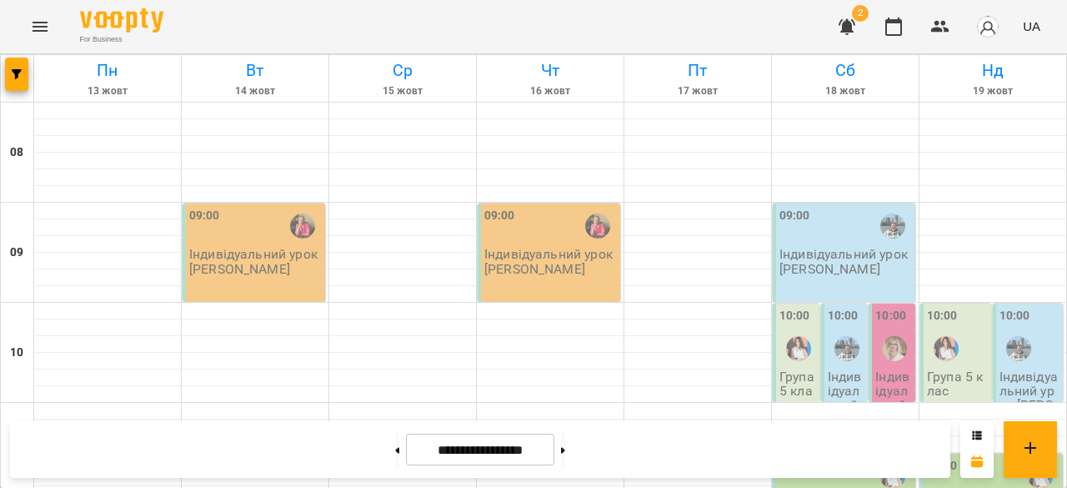
scroll to position [886, 0]
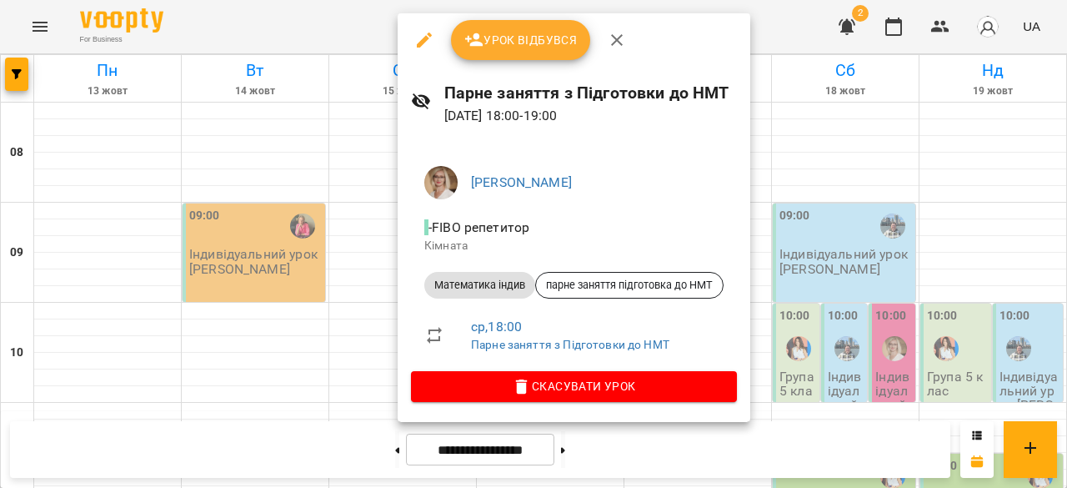
click at [798, 289] on div at bounding box center [533, 244] width 1067 height 488
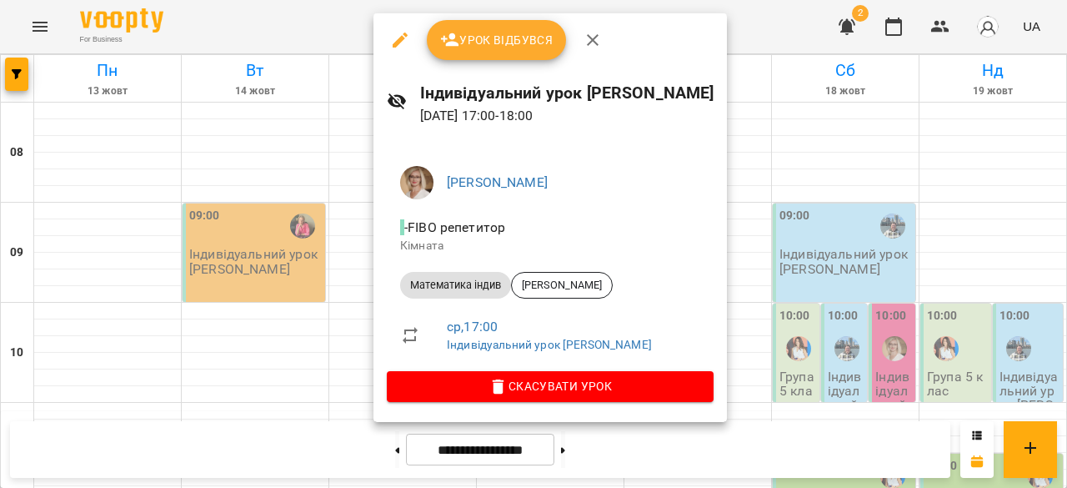
click at [865, 268] on div at bounding box center [533, 244] width 1067 height 488
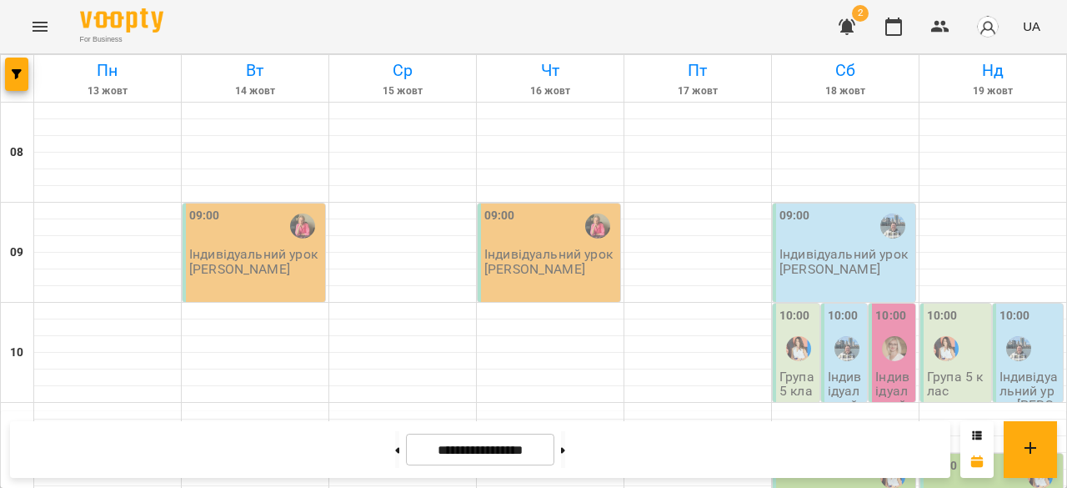
scroll to position [896, 0]
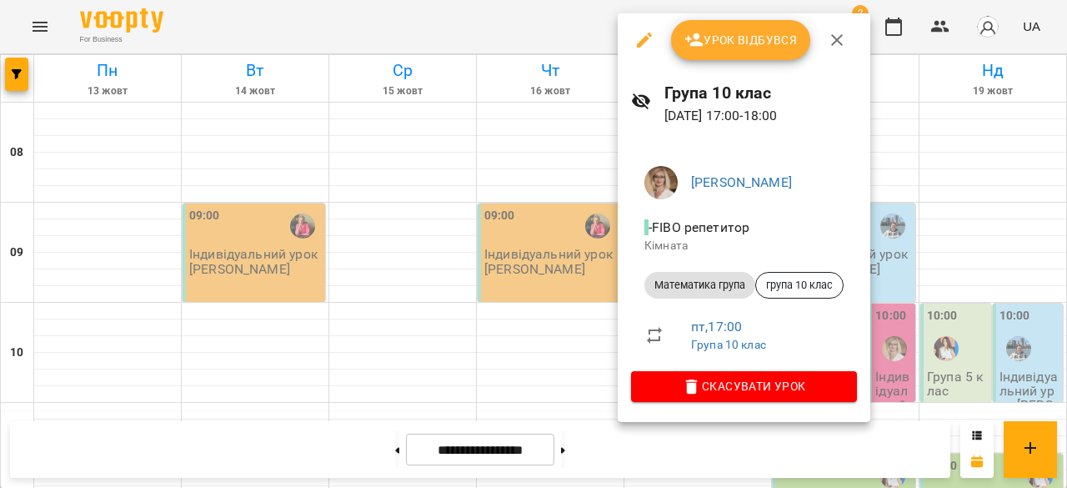
click at [1043, 249] on div at bounding box center [533, 244] width 1067 height 488
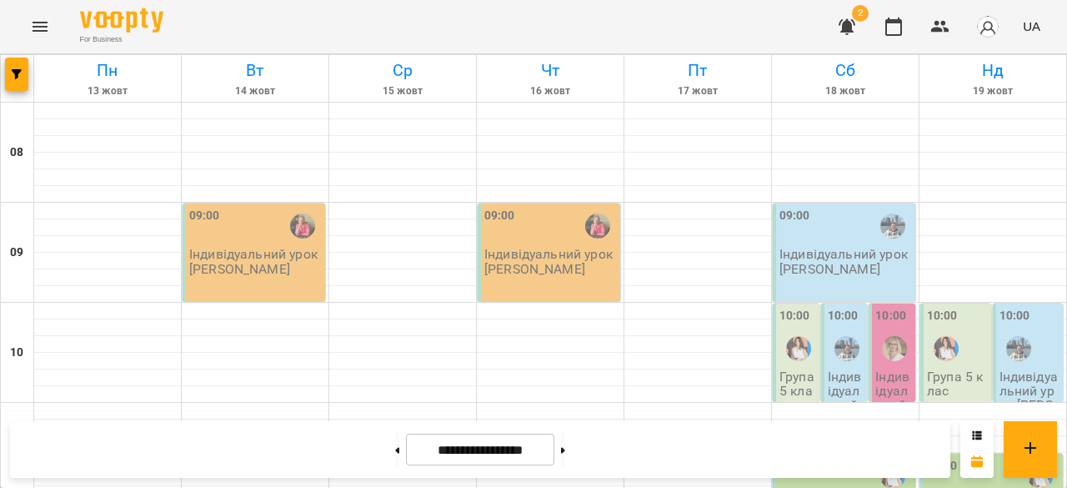
scroll to position [1017, 0]
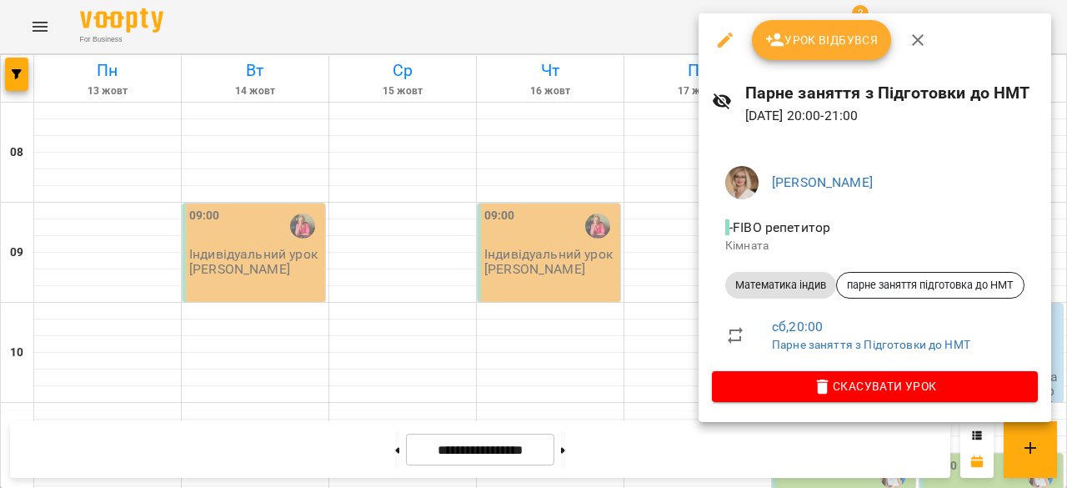
click at [531, 306] on div at bounding box center [533, 244] width 1067 height 488
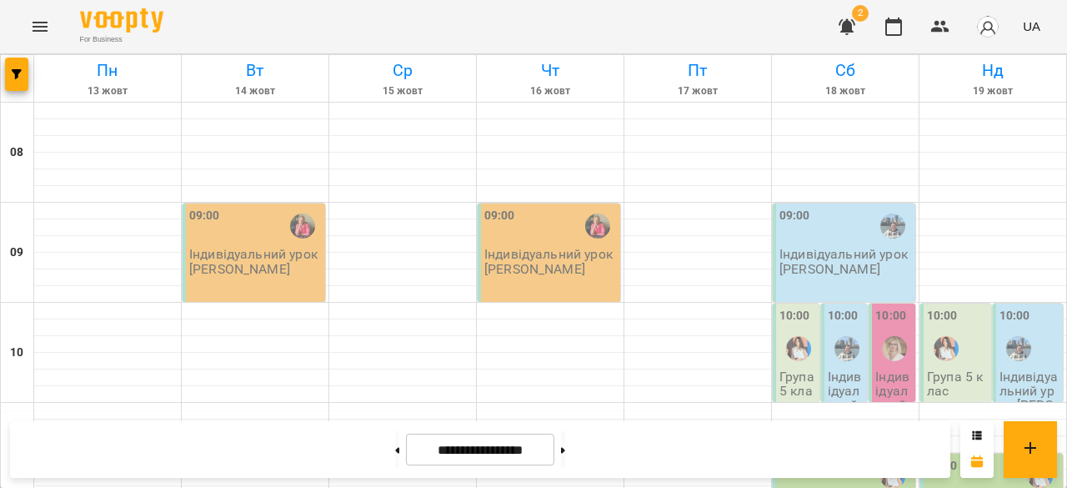
scroll to position [0, 0]
click at [882, 337] on img "Завражна Олена Михайлівна" at bounding box center [894, 348] width 25 height 25
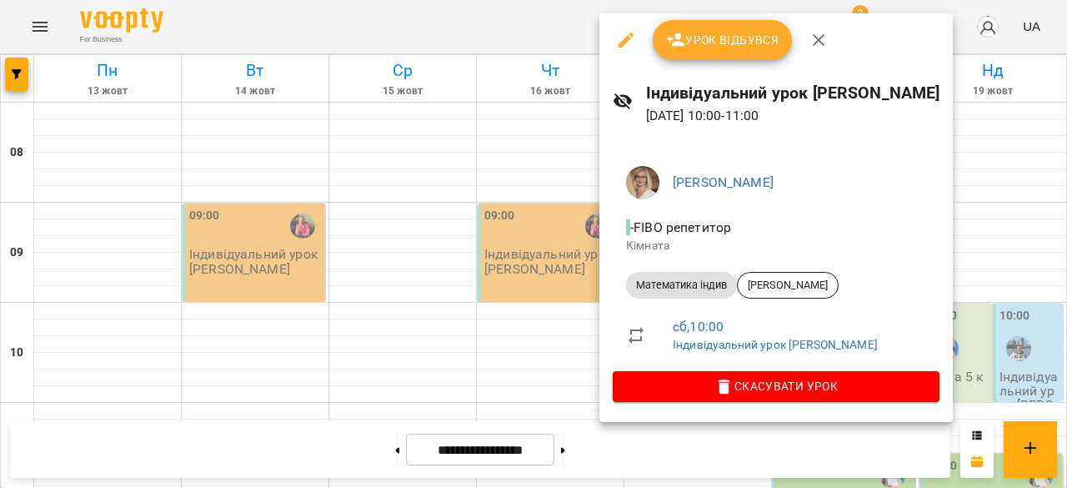
click at [438, 271] on div at bounding box center [533, 244] width 1067 height 488
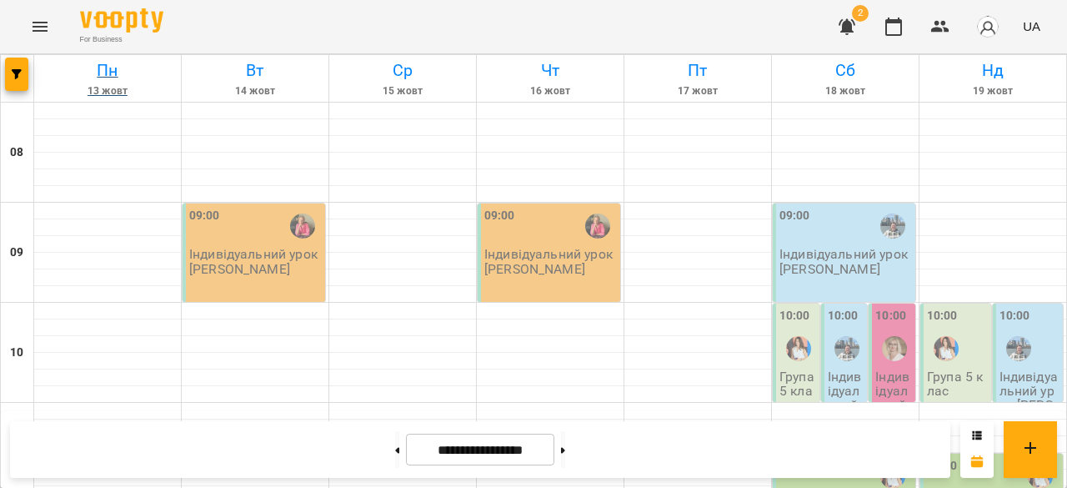
scroll to position [993, 0]
